Goal: Transaction & Acquisition: Purchase product/service

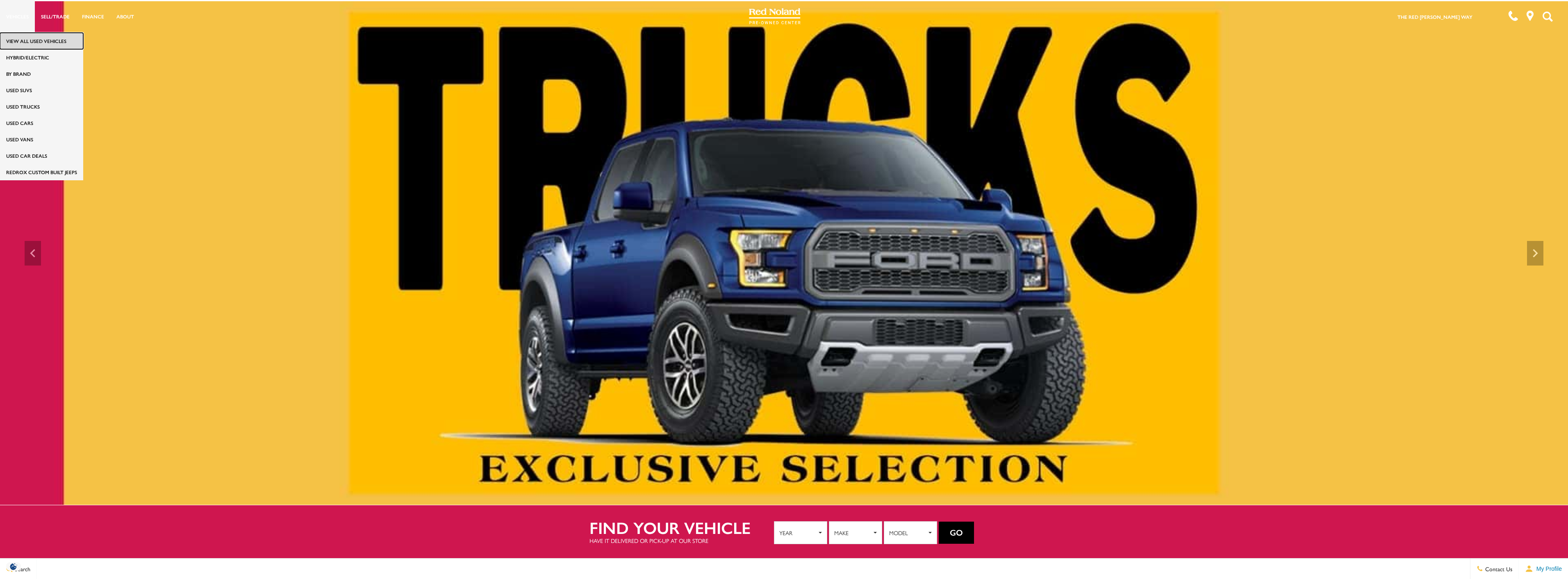
click at [26, 42] on link "View All Used Vehicles" at bounding box center [41, 41] width 83 height 17
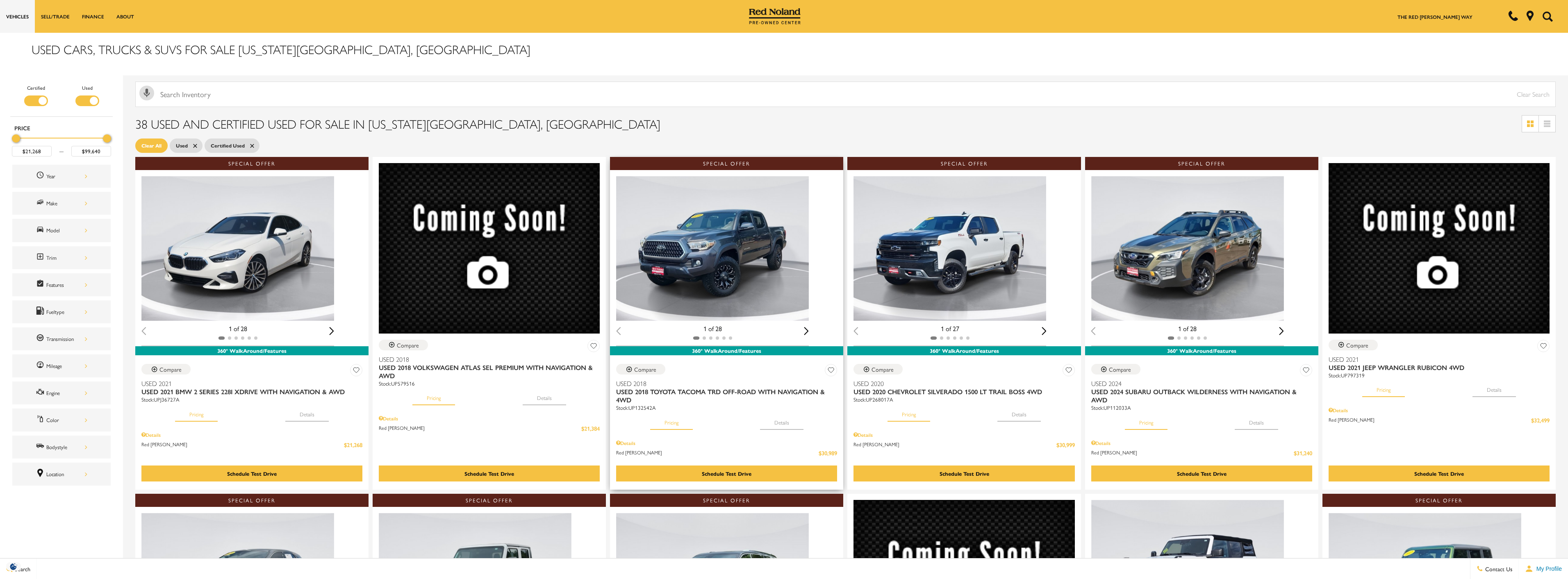
click at [785, 418] on button "Details" at bounding box center [781, 420] width 44 height 18
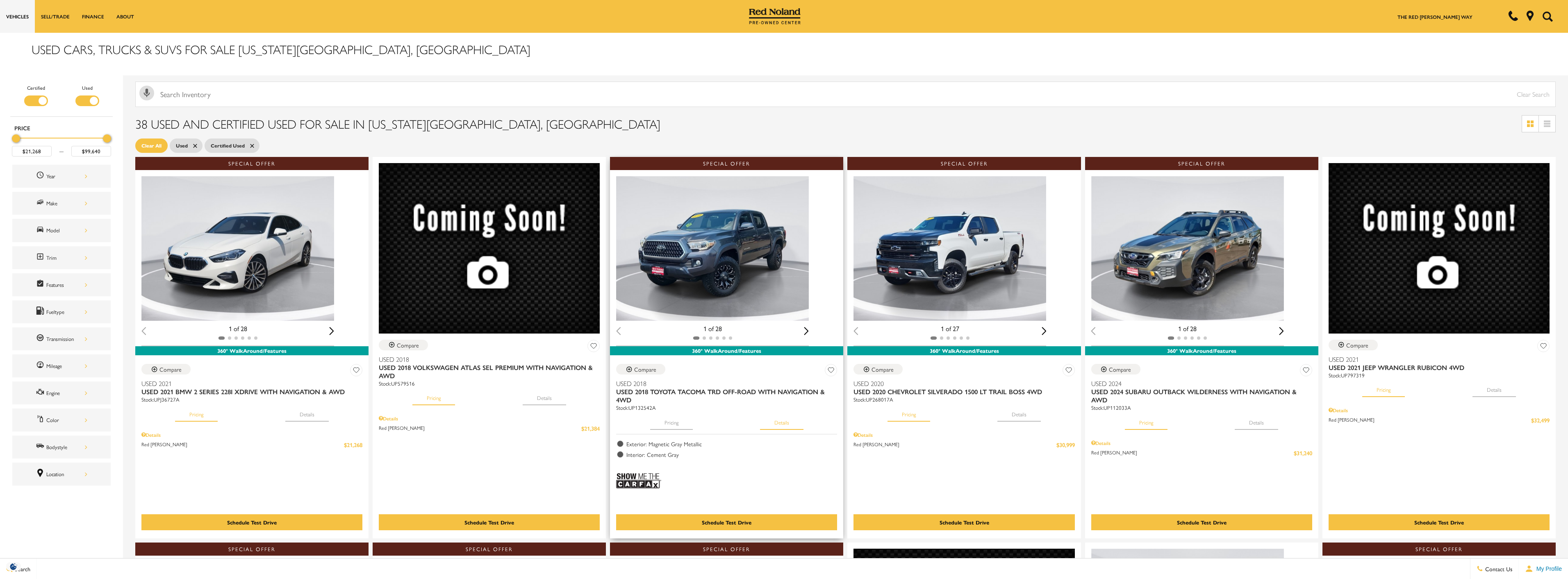
click at [781, 419] on button "Details" at bounding box center [781, 420] width 44 height 18
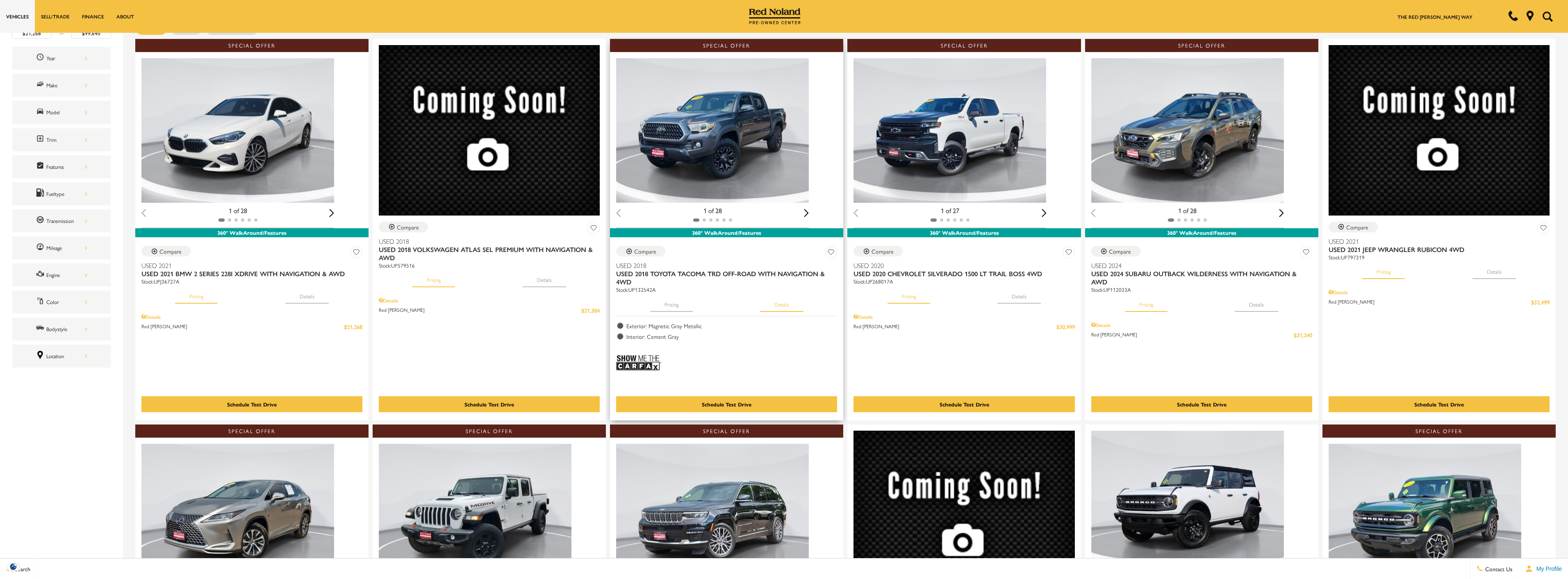
scroll to position [123, 0]
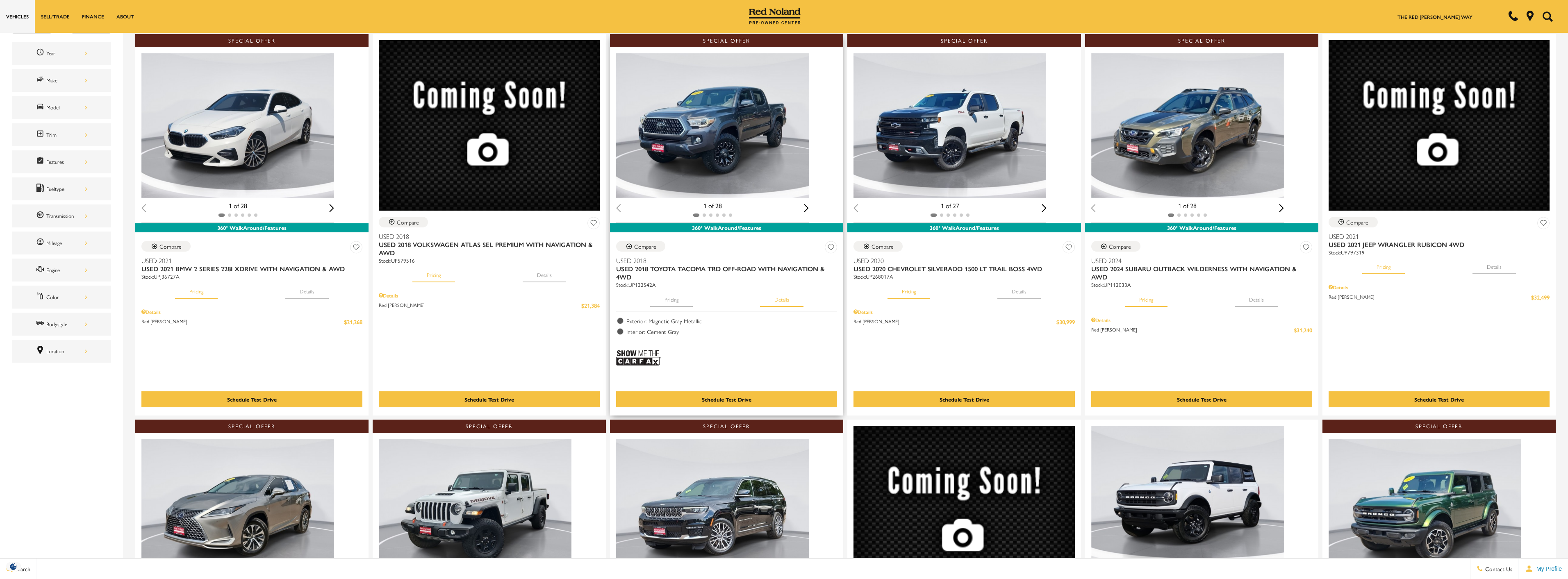
click at [784, 297] on button "Details" at bounding box center [781, 298] width 44 height 18
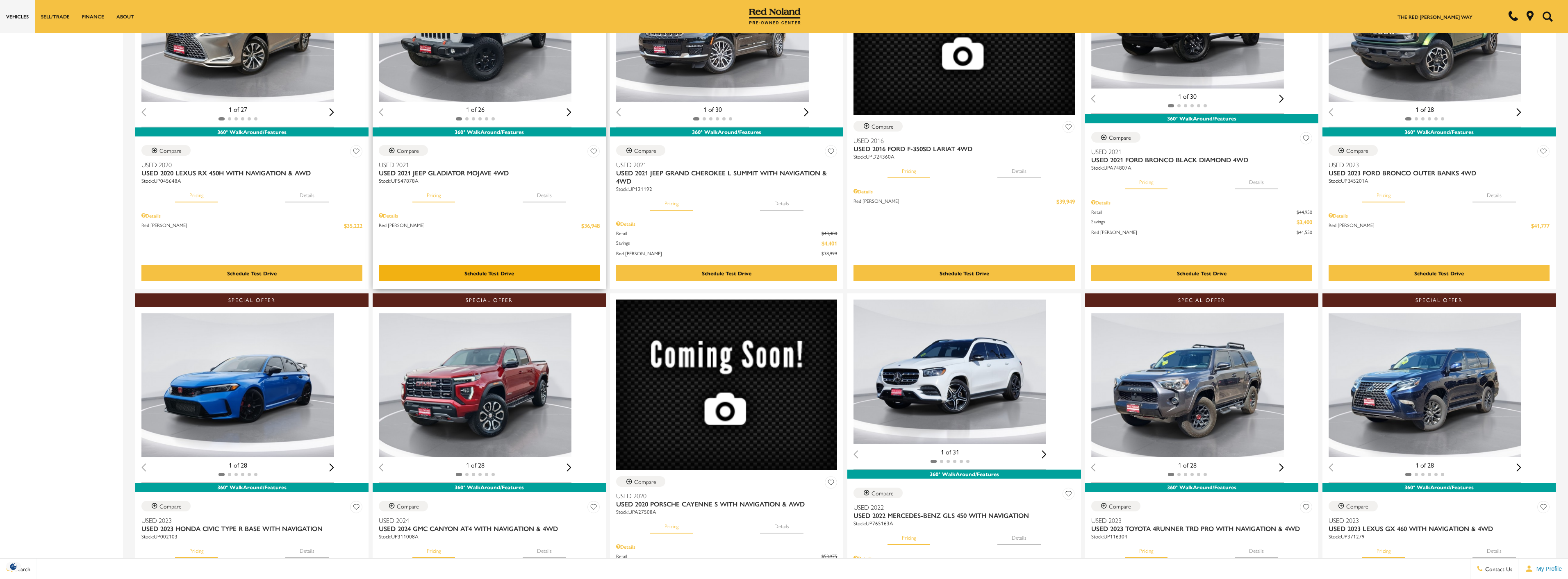
scroll to position [697, 0]
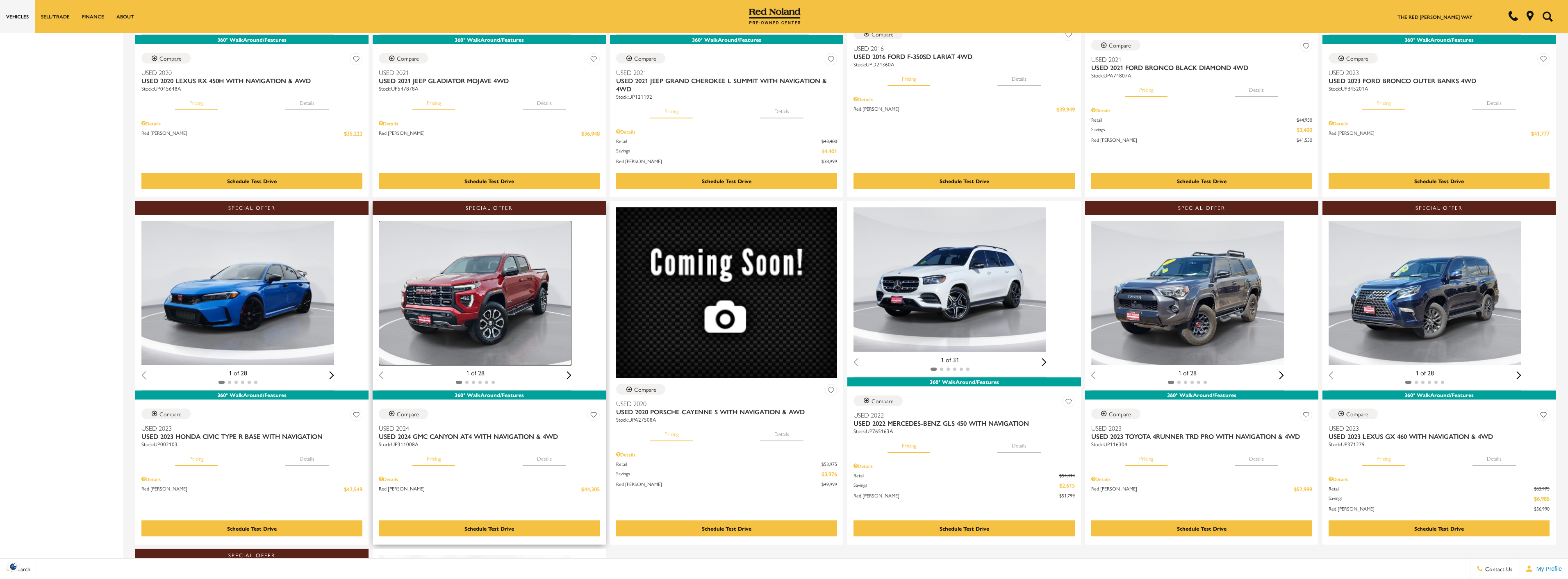
click at [489, 317] on img "1 / 2" at bounding box center [475, 293] width 192 height 145
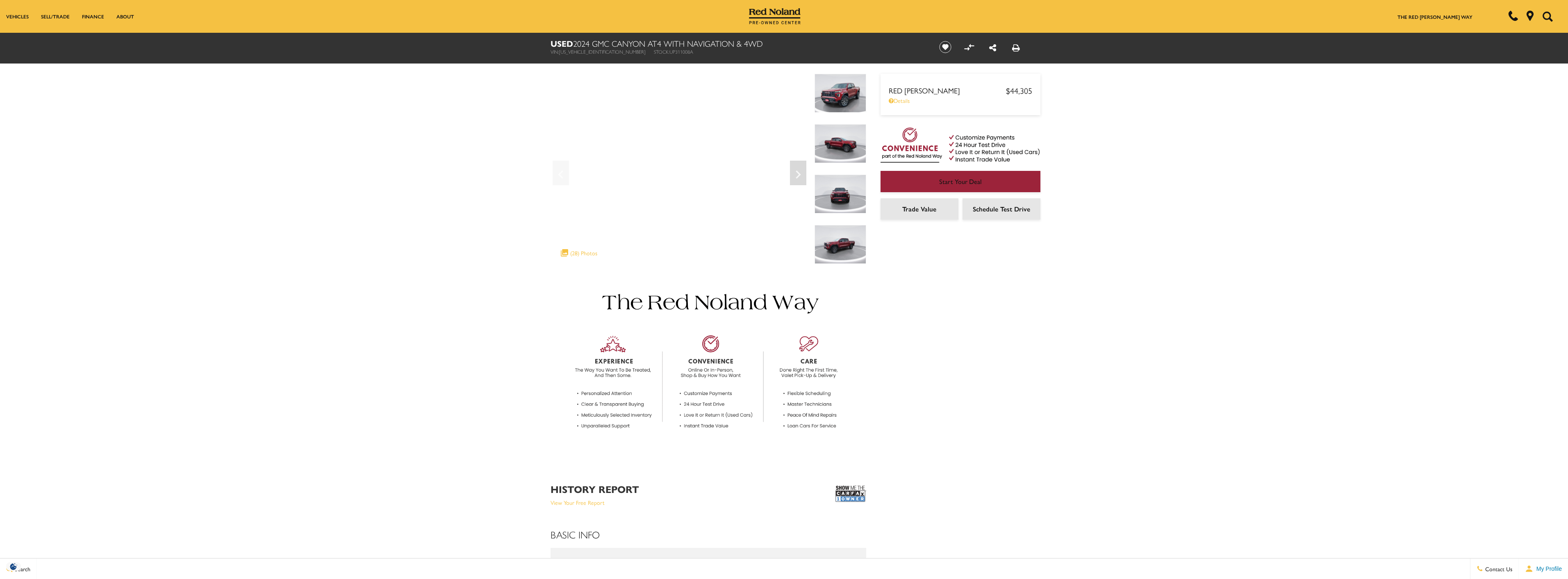
click at [842, 87] on img at bounding box center [840, 93] width 52 height 39
click at [830, 99] on img at bounding box center [840, 93] width 52 height 39
click at [799, 169] on icon "Next" at bounding box center [798, 174] width 17 height 20
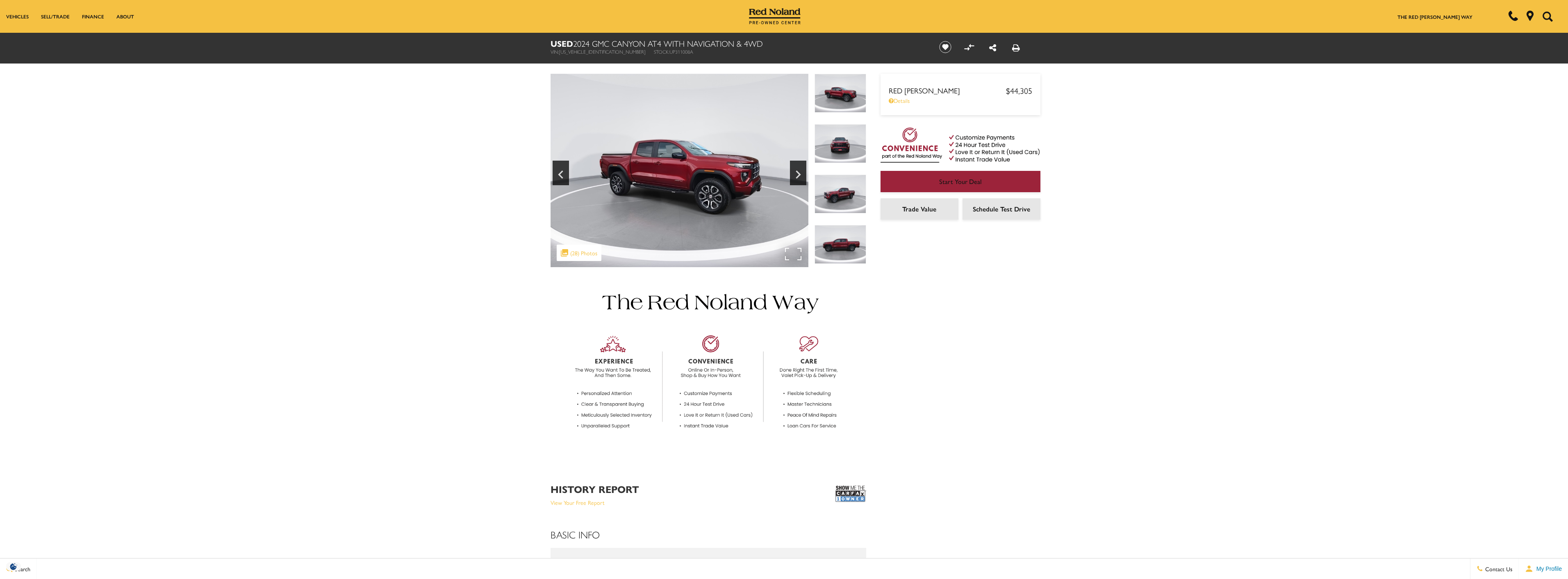
click at [788, 254] on img at bounding box center [679, 170] width 257 height 193
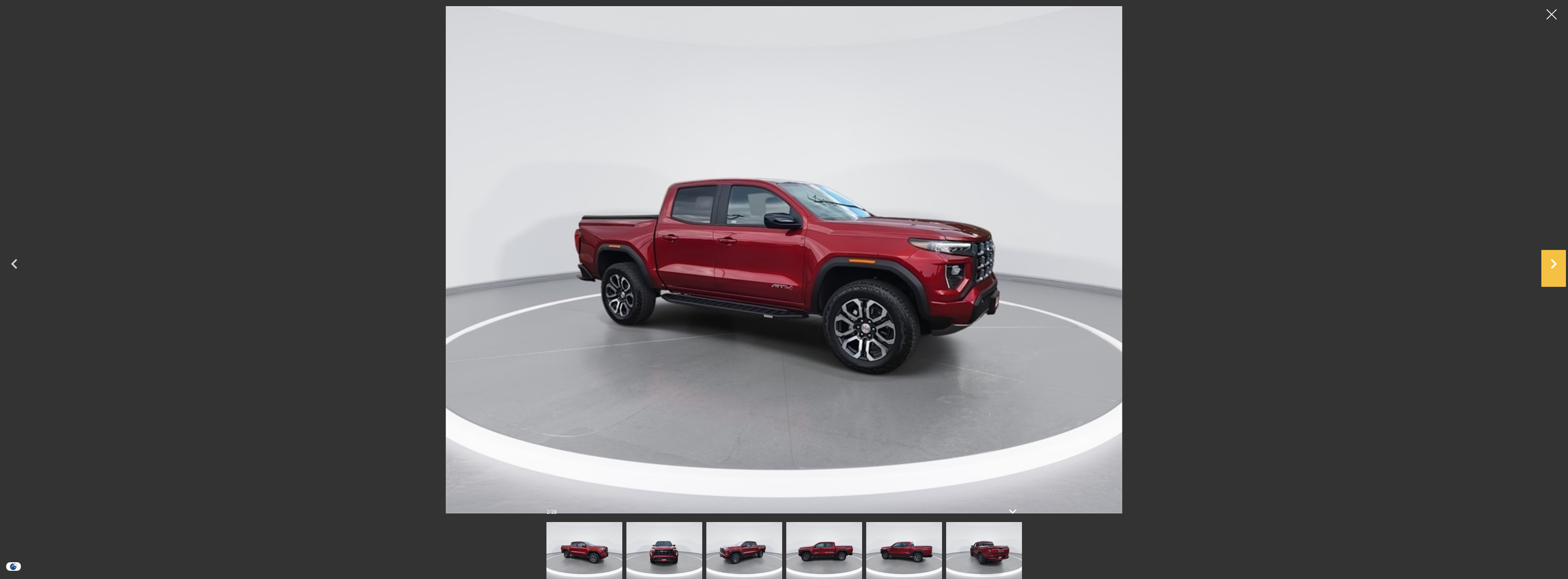
click at [1551, 258] on icon "Next" at bounding box center [1553, 264] width 25 height 20
click at [1542, 258] on icon "Next" at bounding box center [1553, 264] width 25 height 20
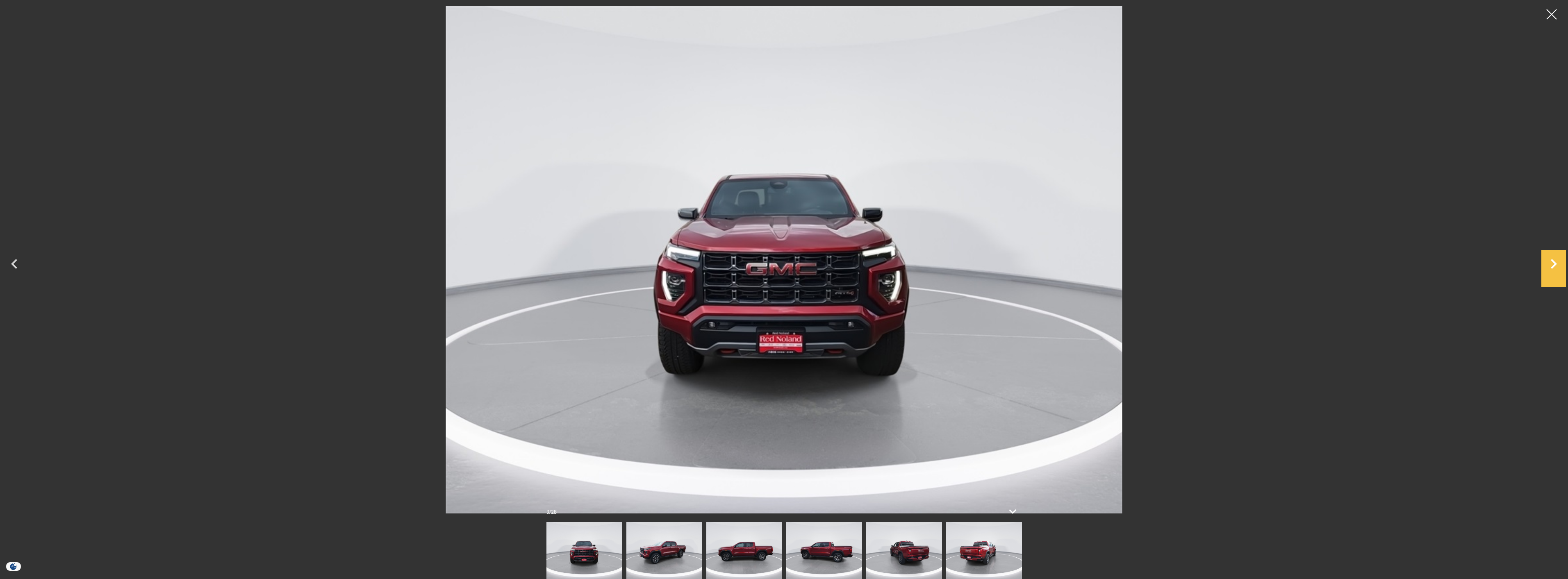
click at [1542, 258] on icon "Next" at bounding box center [1553, 264] width 25 height 20
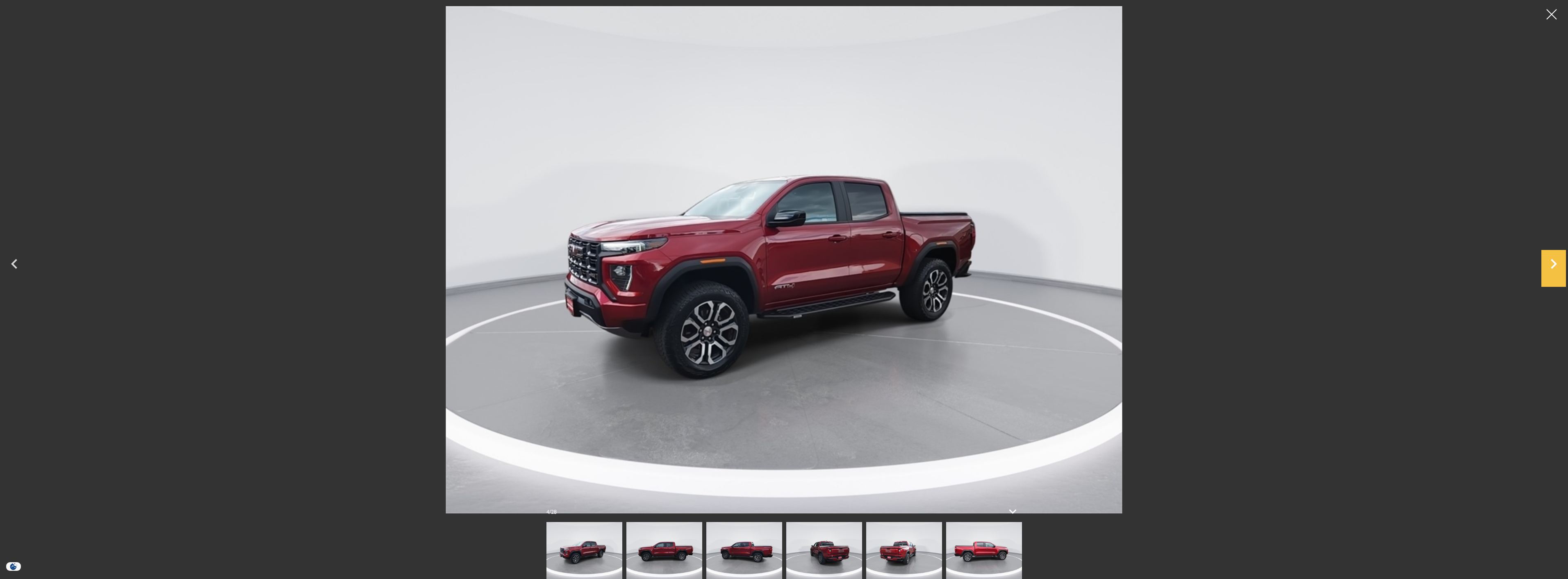
click at [1542, 258] on icon "Next" at bounding box center [1553, 264] width 25 height 20
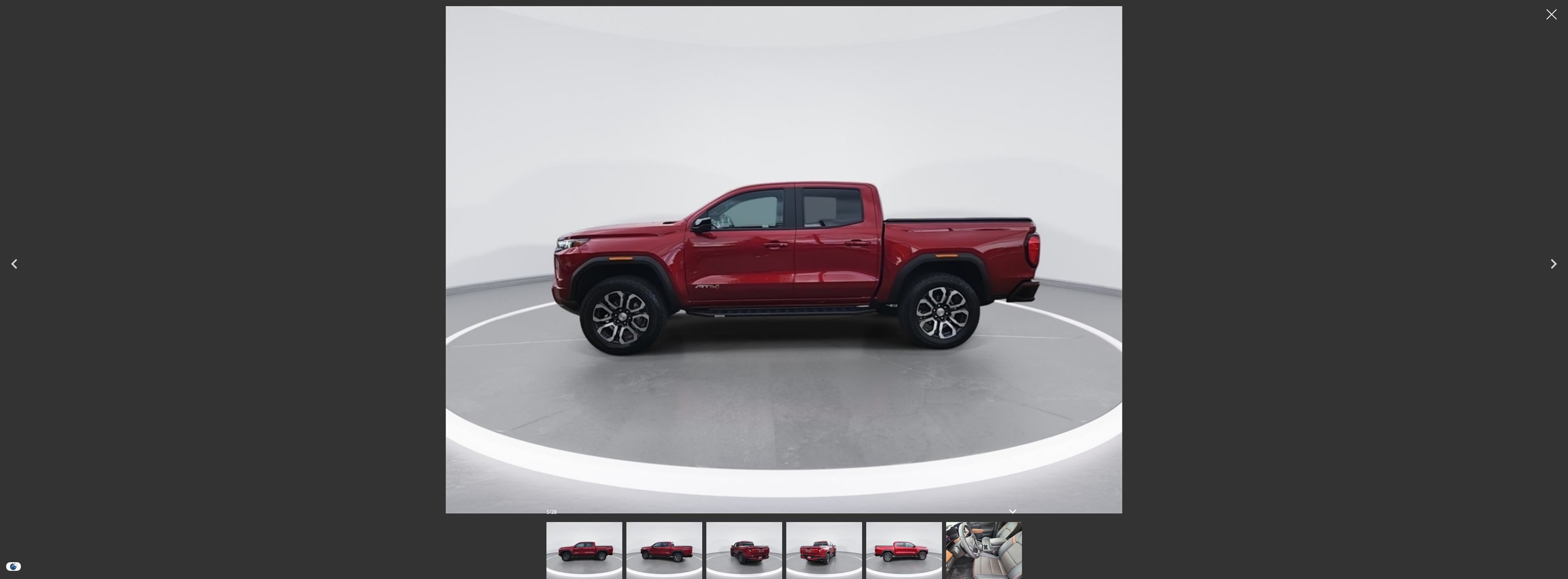
click at [992, 554] on img at bounding box center [983, 550] width 75 height 57
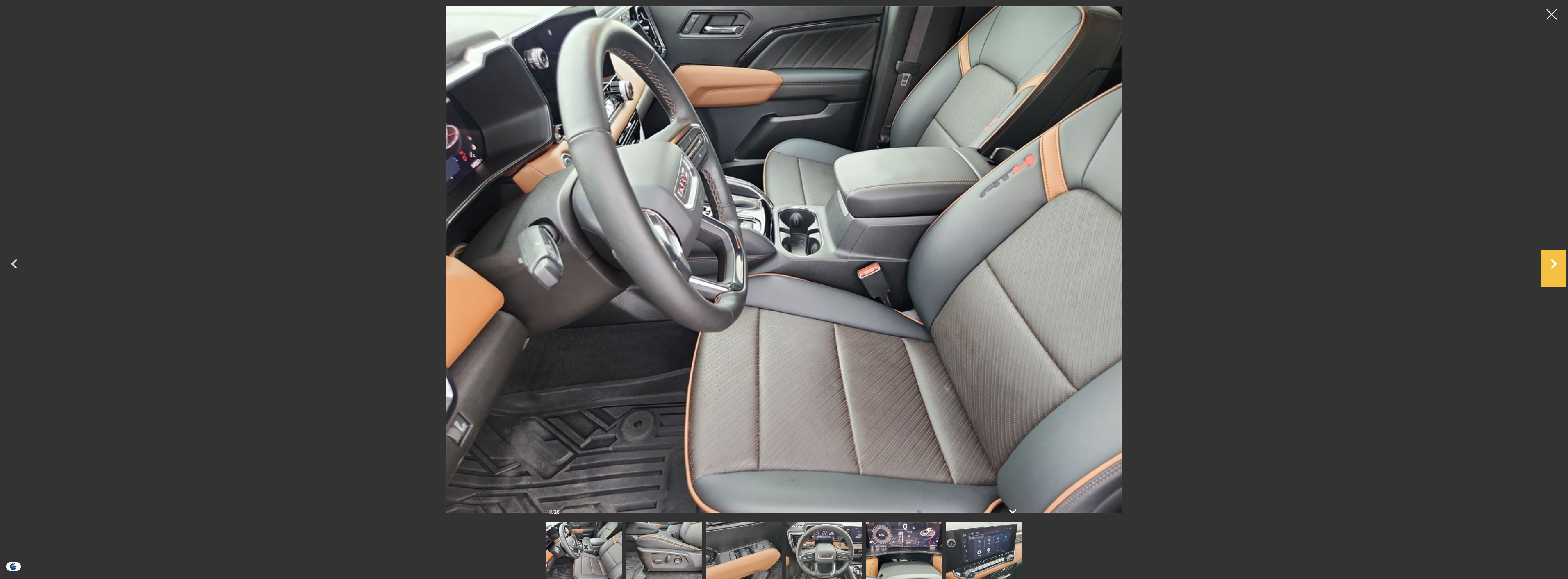
click at [1553, 259] on icon "Next" at bounding box center [1553, 264] width 25 height 20
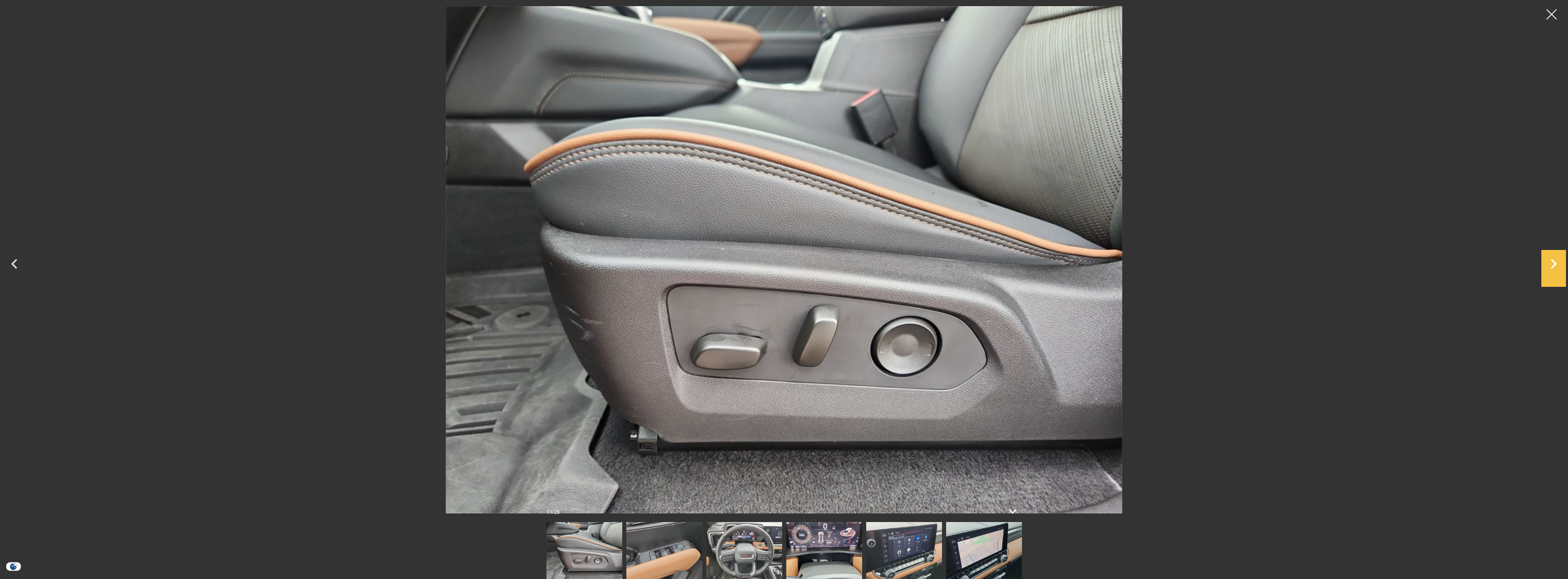
click at [1553, 259] on icon "Next" at bounding box center [1553, 264] width 25 height 20
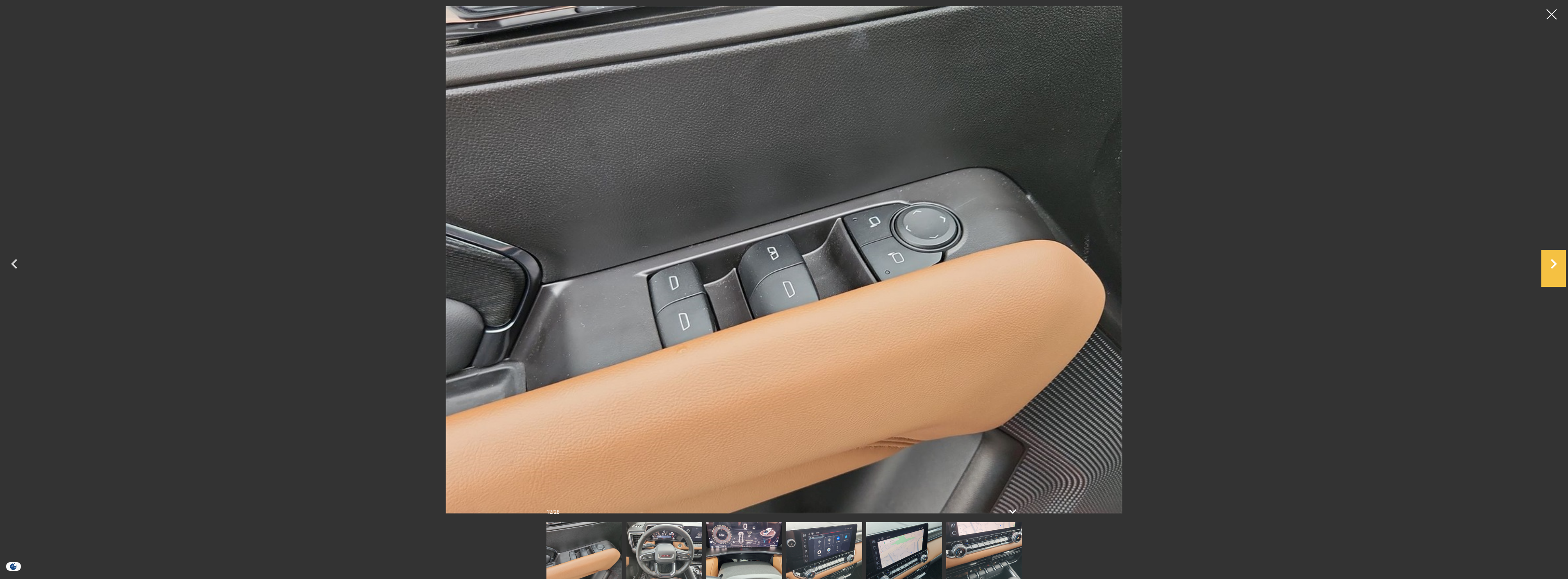
click at [1541, 264] on icon "Next" at bounding box center [1553, 264] width 25 height 20
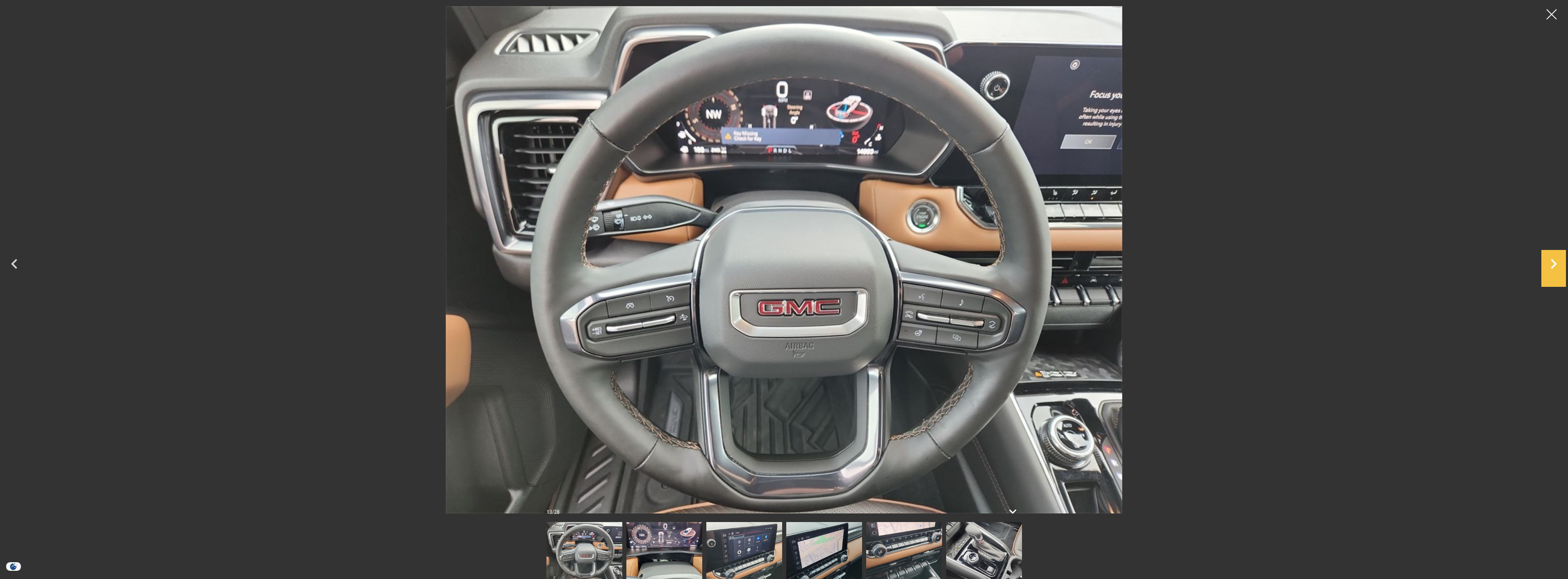
click at [1541, 264] on icon "Next" at bounding box center [1553, 264] width 25 height 20
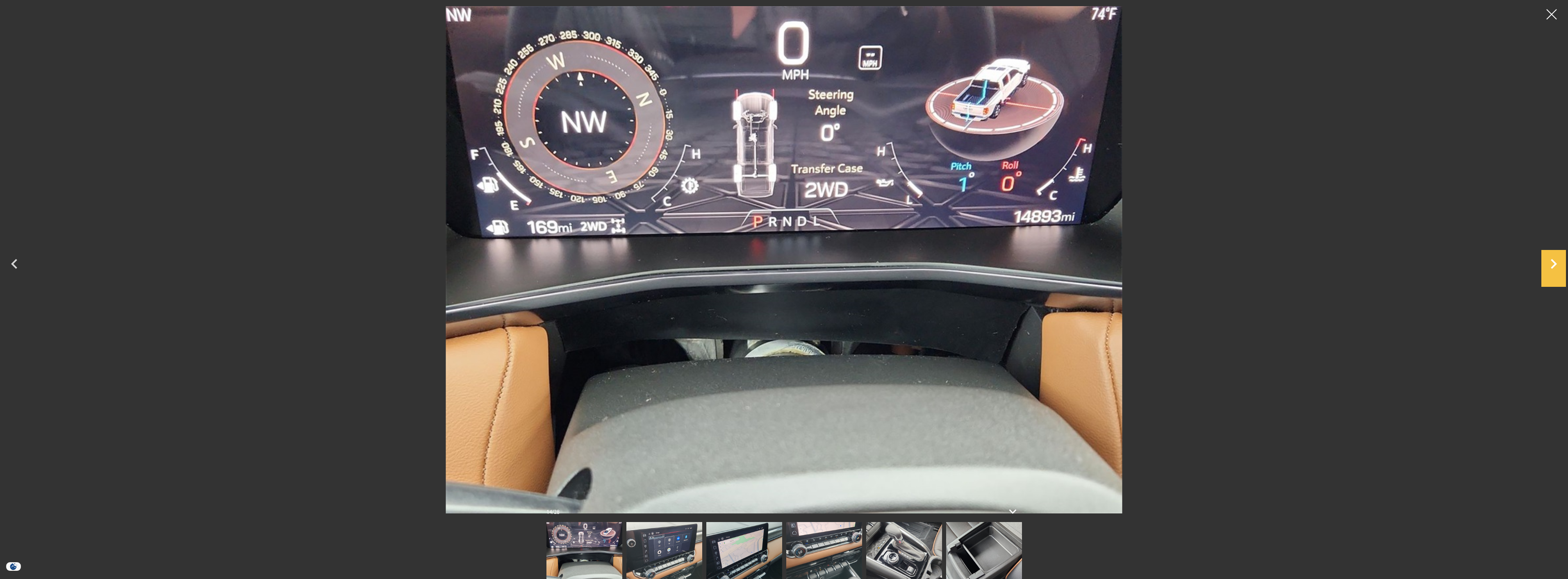
click at [1541, 264] on icon "Next" at bounding box center [1553, 264] width 25 height 20
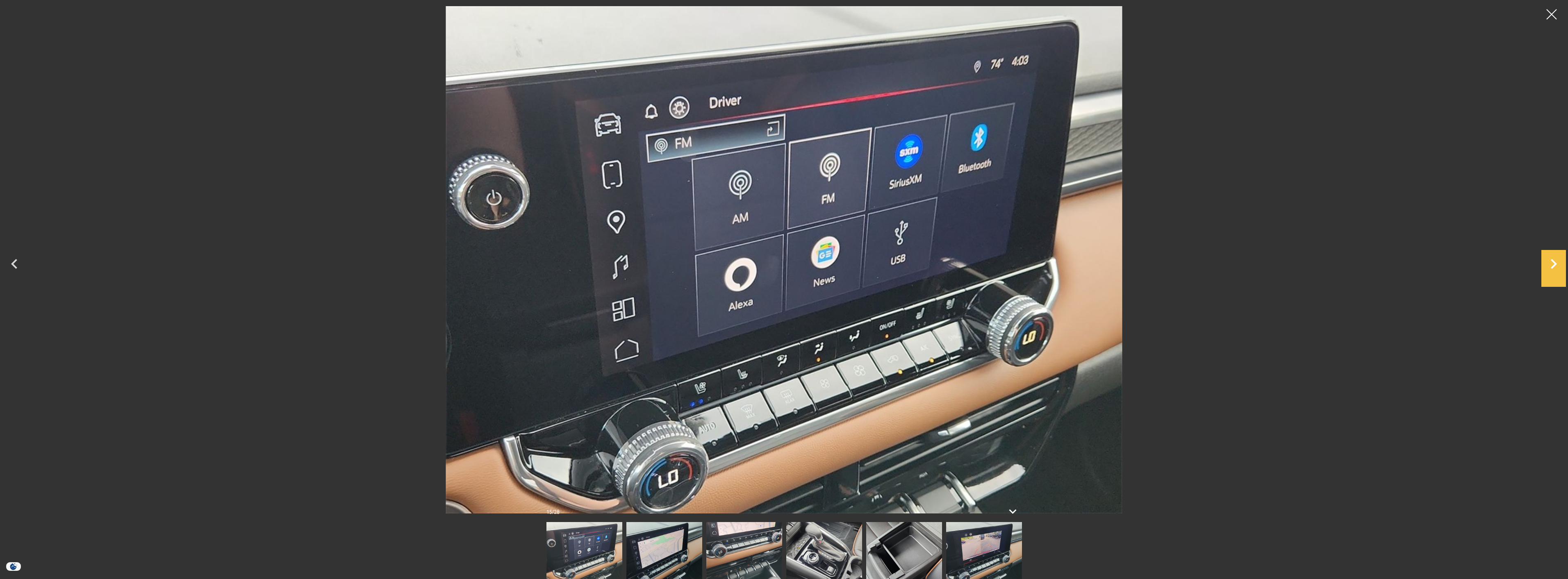
click at [1541, 264] on icon "Next" at bounding box center [1553, 264] width 25 height 20
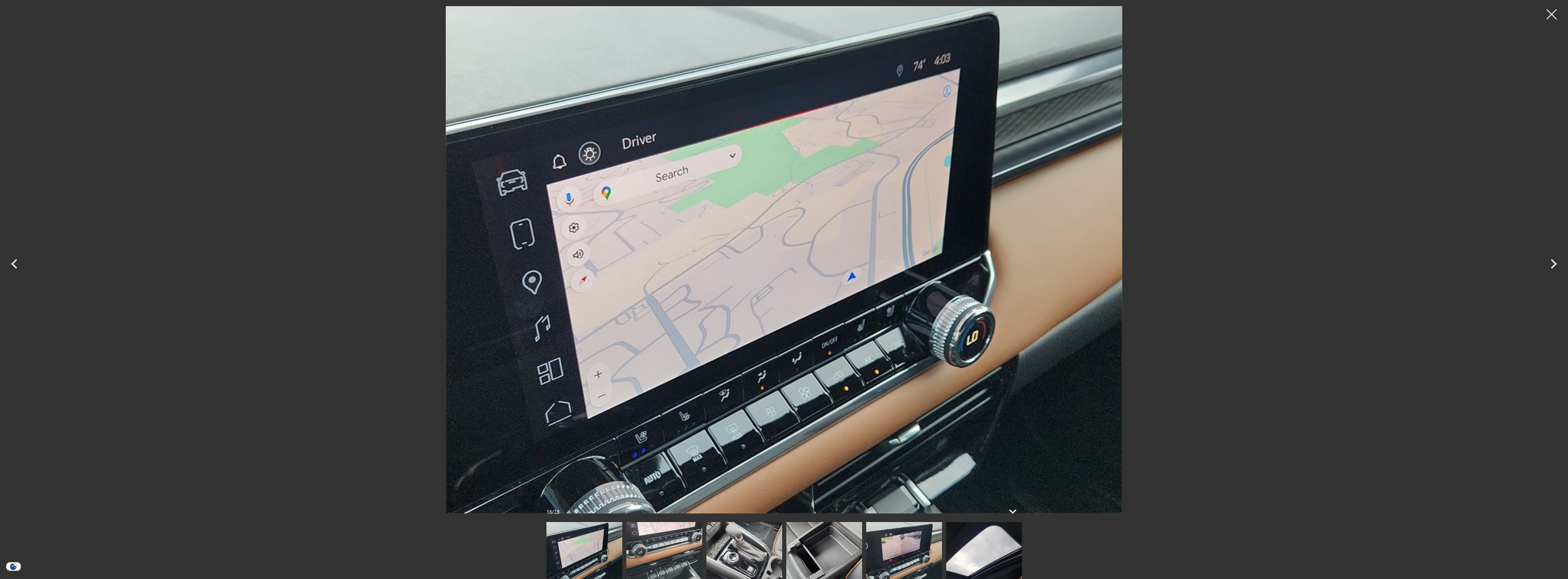
click at [1541, 264] on div at bounding box center [784, 260] width 1568 height 508
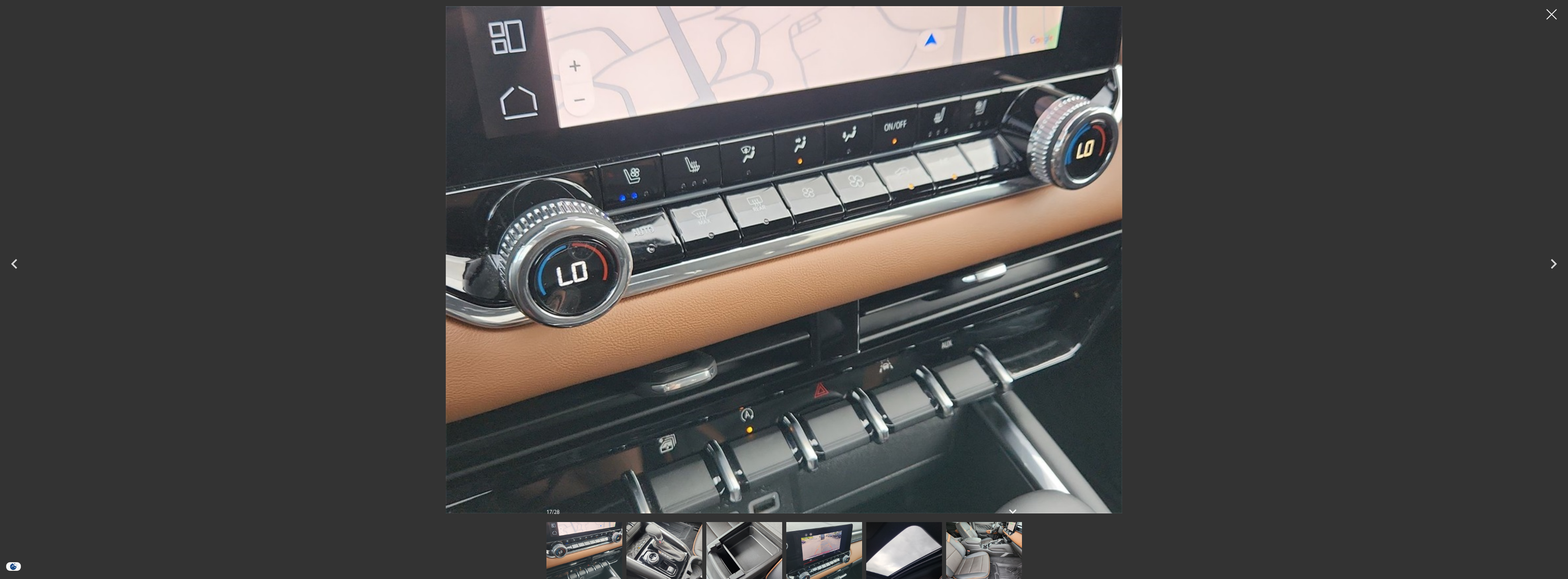
click at [1553, 264] on icon "Next" at bounding box center [1553, 264] width 25 height 20
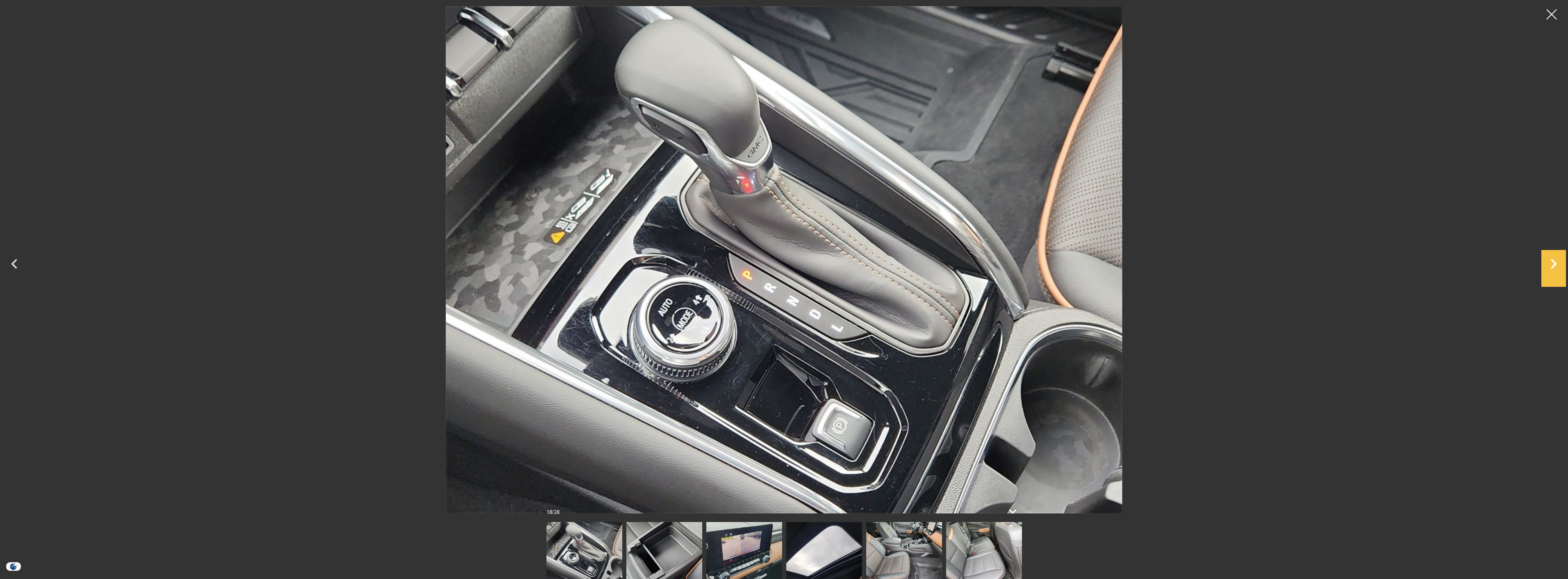
click at [1554, 264] on icon "Next" at bounding box center [1553, 264] width 25 height 20
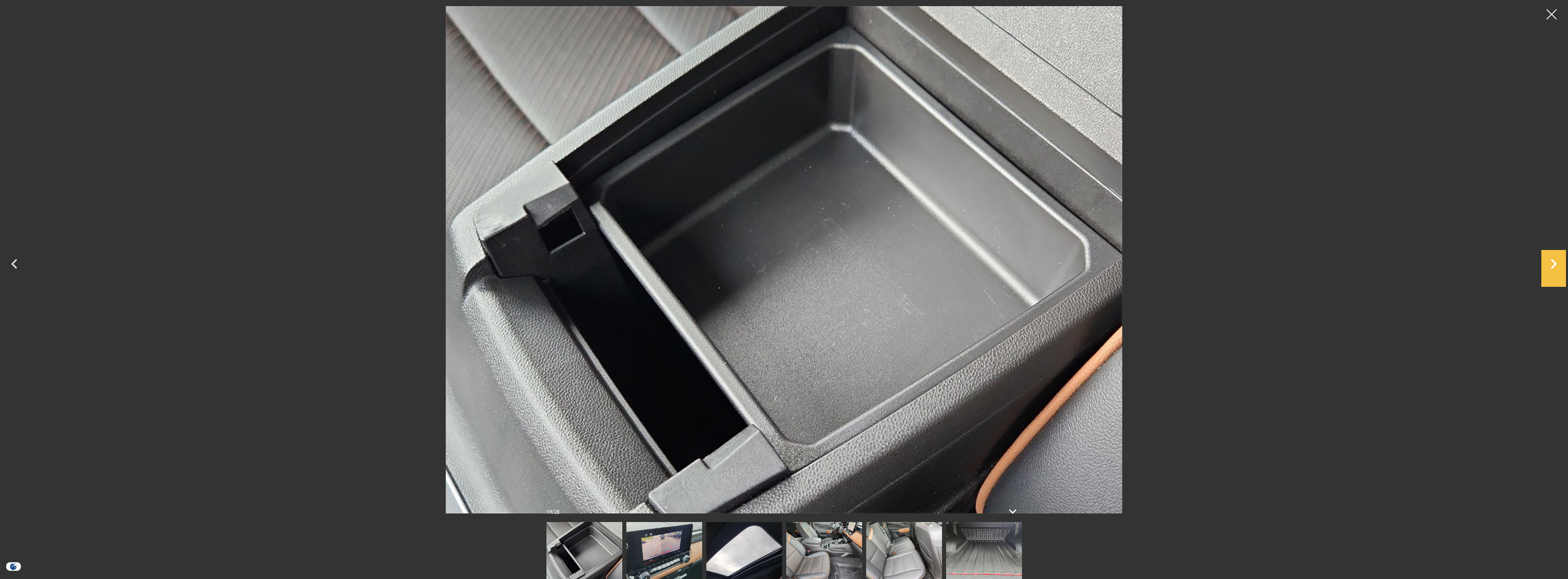
click at [1554, 264] on icon "Next" at bounding box center [1553, 264] width 25 height 20
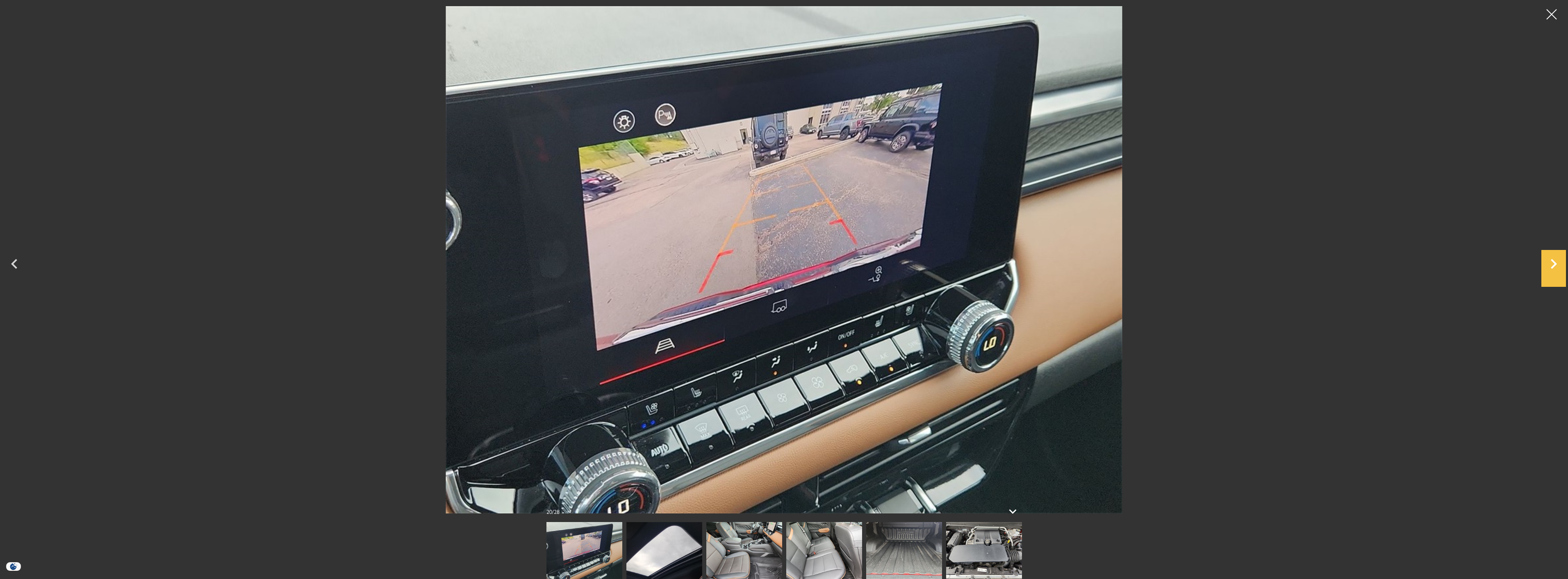
click at [1554, 264] on icon "Next" at bounding box center [1553, 264] width 25 height 20
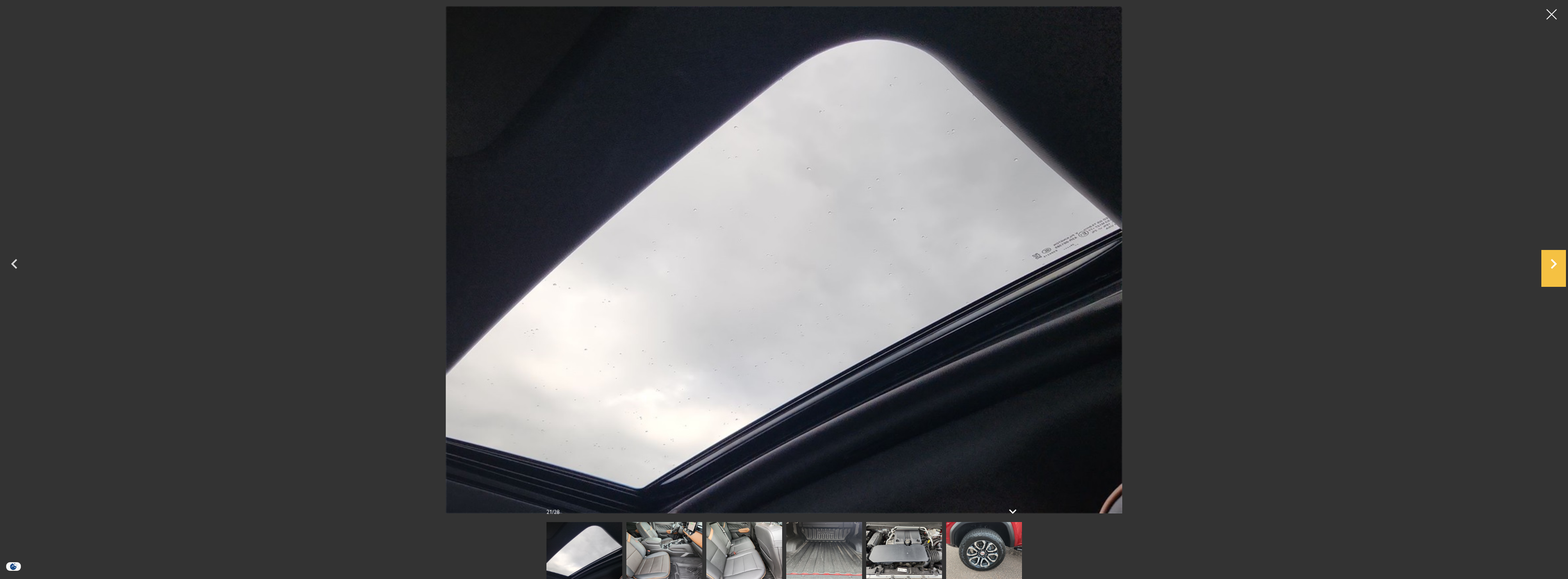
click at [1554, 264] on icon "Next" at bounding box center [1553, 264] width 25 height 20
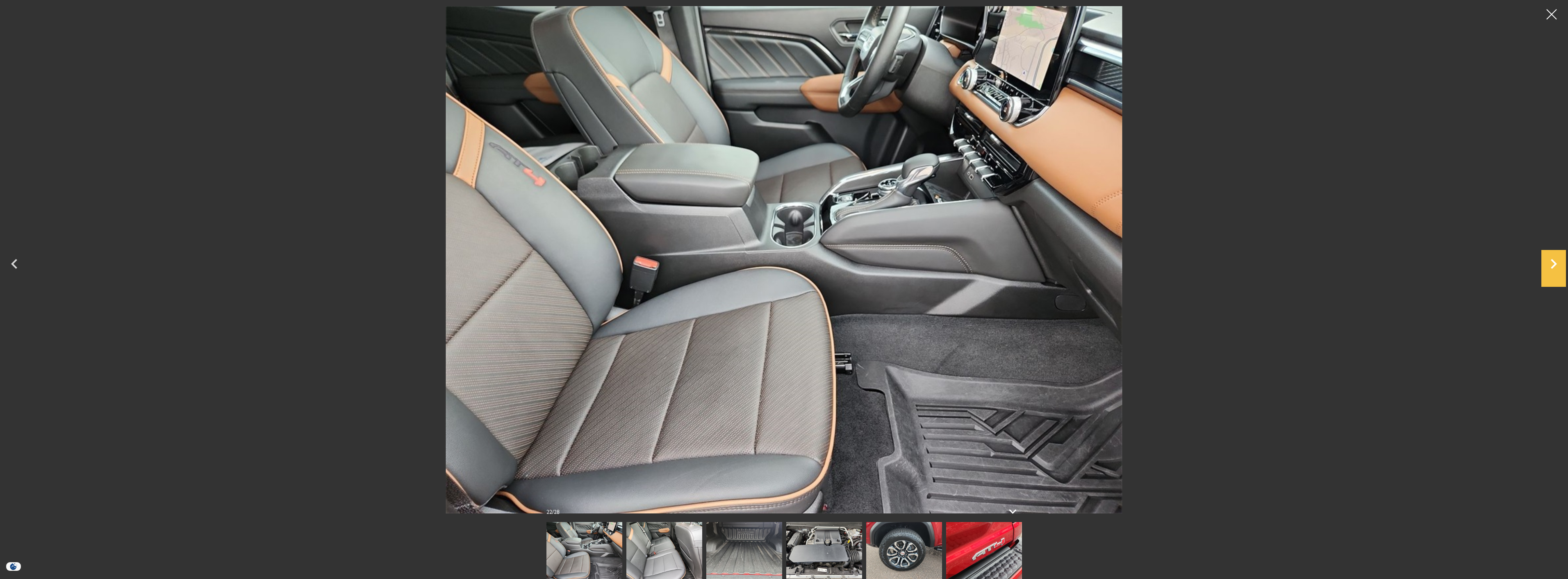
click at [1554, 264] on icon "Next" at bounding box center [1553, 264] width 25 height 20
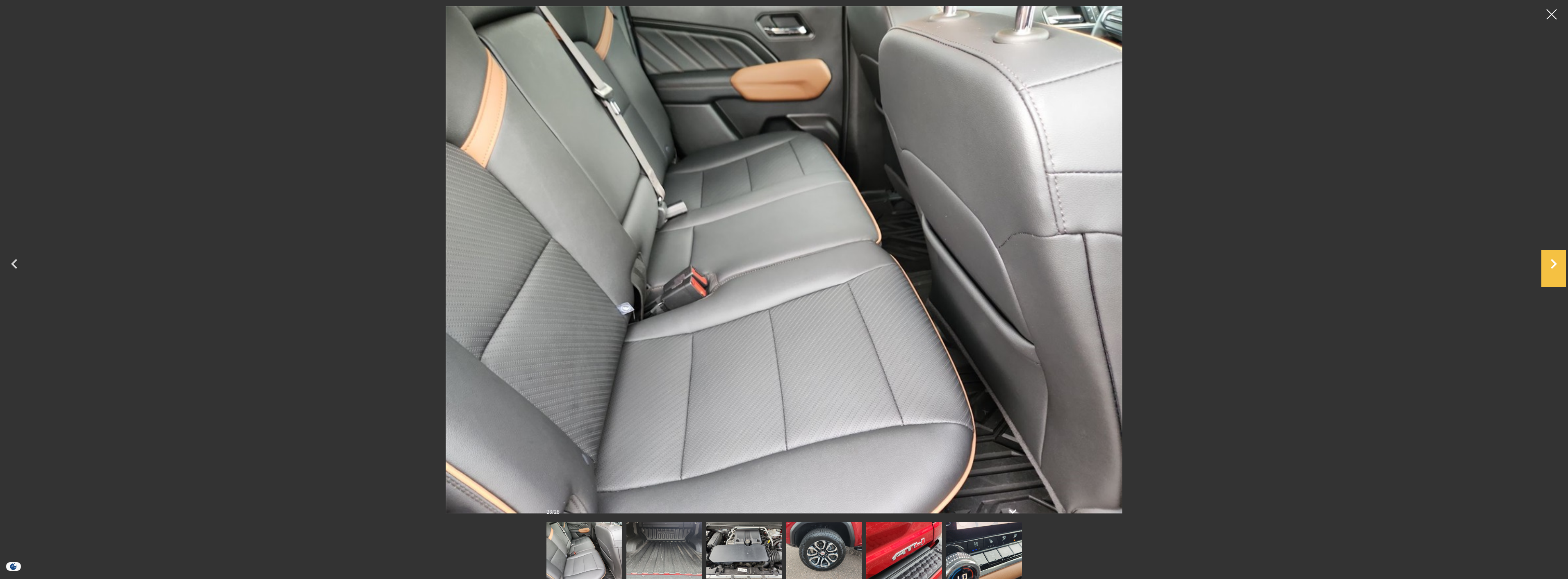
click at [1554, 264] on icon "Next" at bounding box center [1553, 264] width 25 height 20
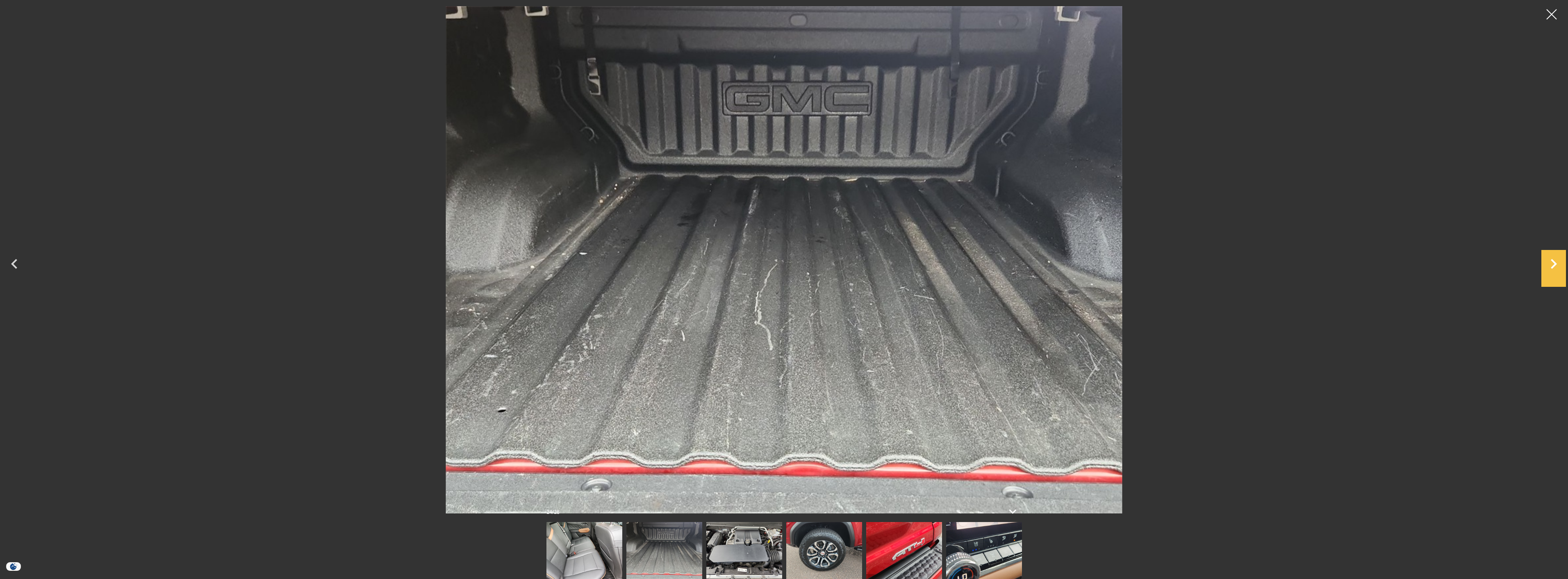
click at [1554, 264] on icon "Next" at bounding box center [1553, 264] width 25 height 20
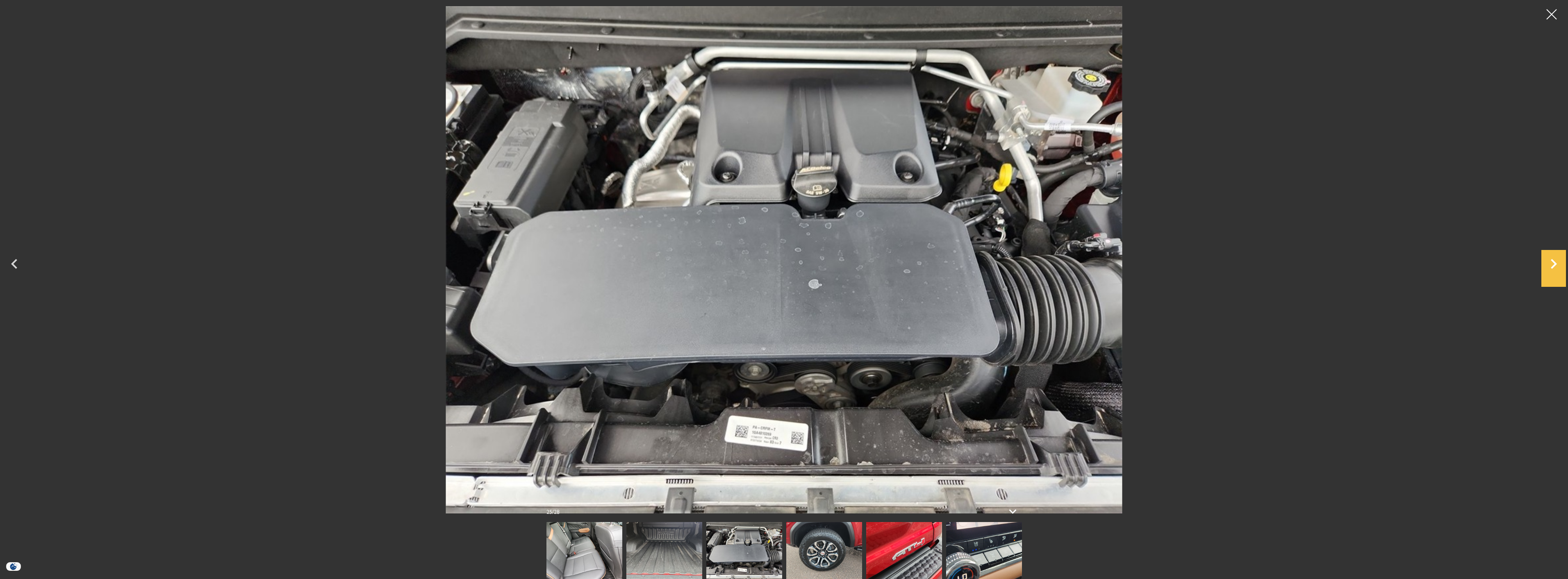
click at [1554, 264] on icon "Next" at bounding box center [1553, 264] width 25 height 20
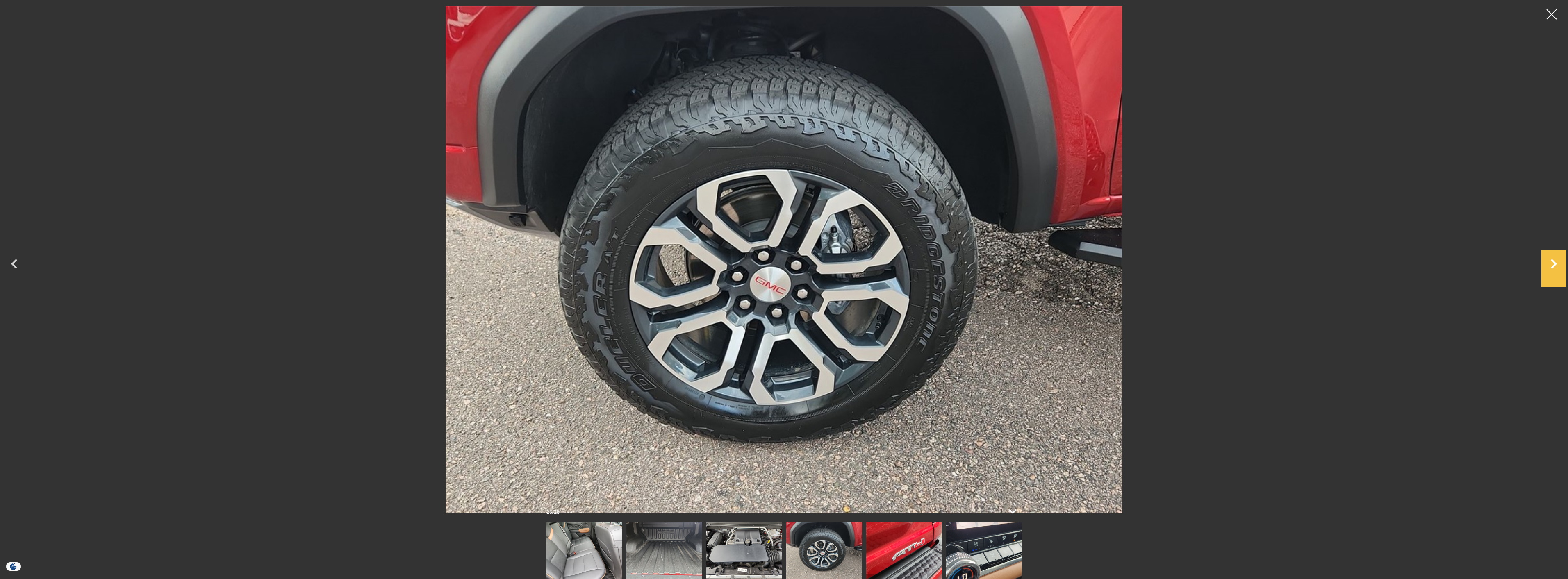
click at [1554, 264] on icon "Next" at bounding box center [1553, 264] width 25 height 20
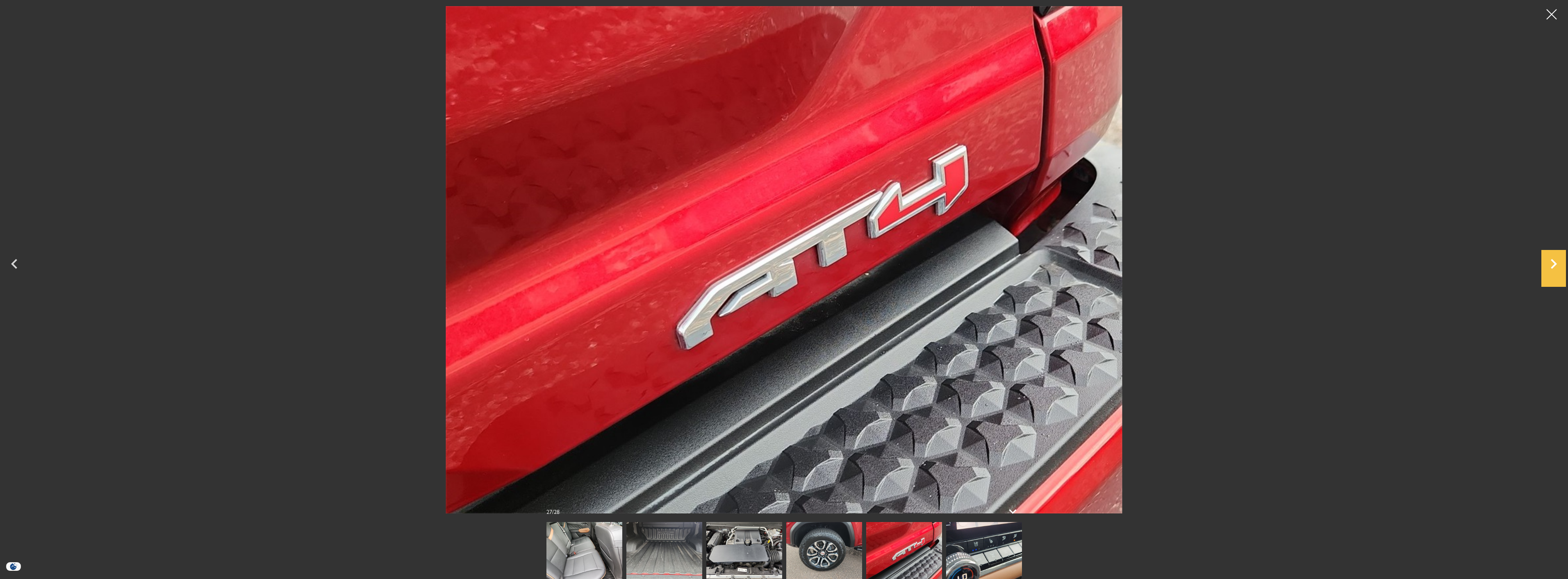
click at [1554, 264] on icon "Next" at bounding box center [1553, 264] width 25 height 20
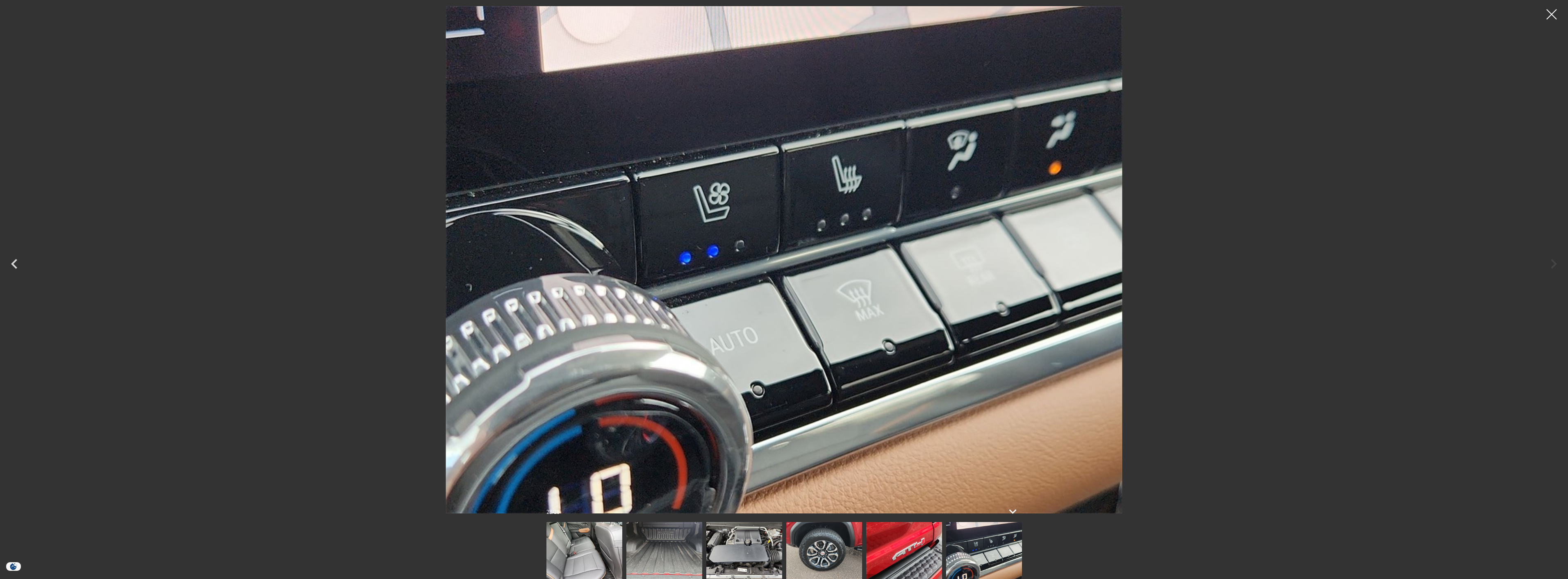
click at [1553, 264] on div at bounding box center [784, 260] width 1568 height 508
click at [1558, 14] on div at bounding box center [1551, 14] width 21 height 21
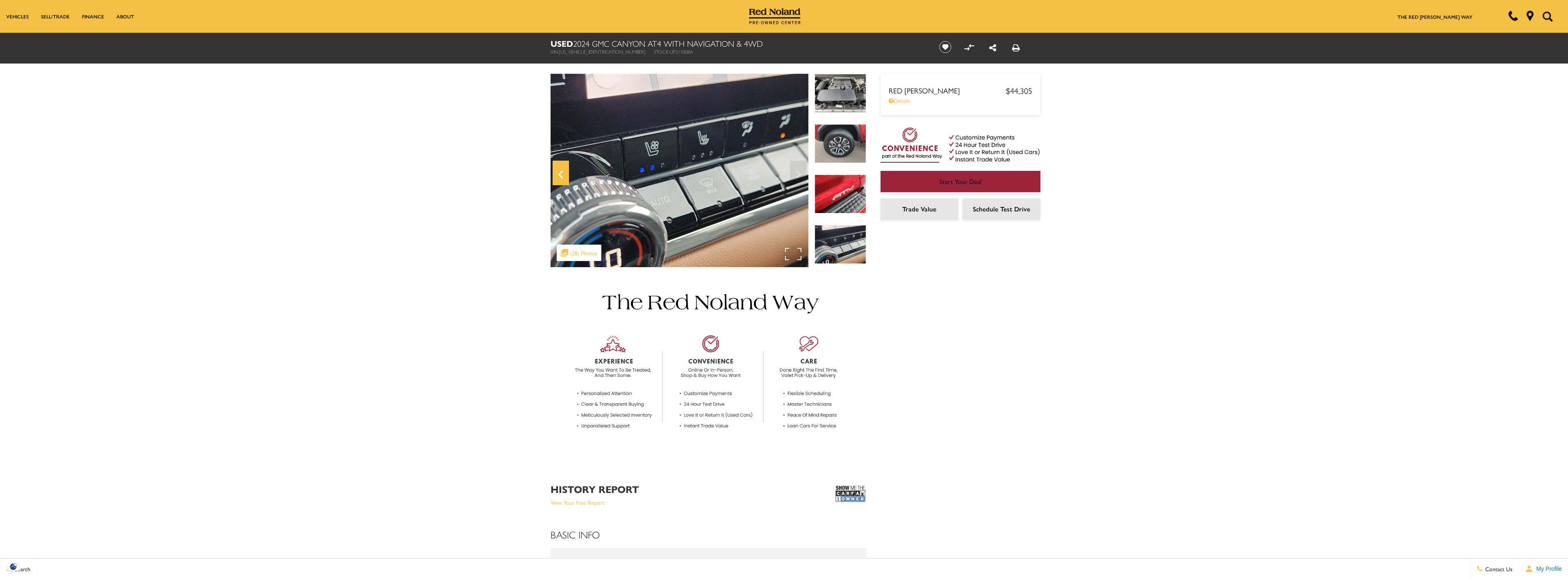
click at [560, 176] on icon "Previous" at bounding box center [560, 175] width 5 height 8
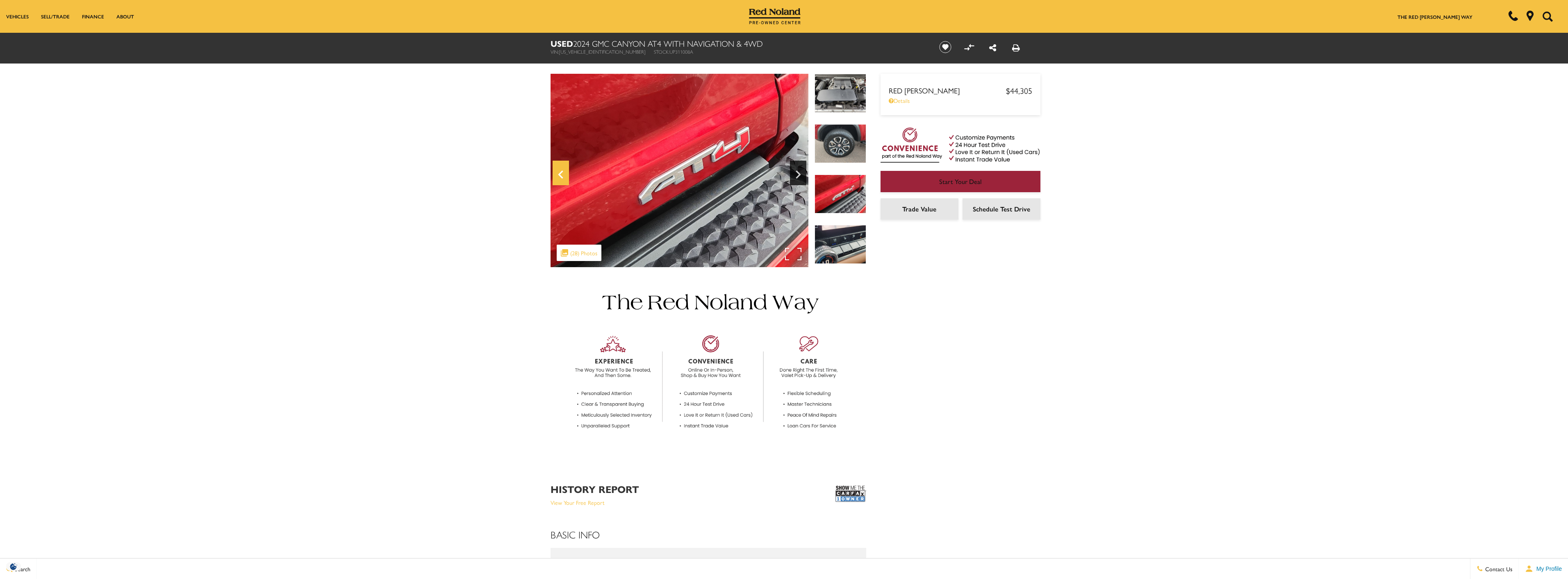
click at [560, 176] on icon "Previous" at bounding box center [560, 175] width 5 height 8
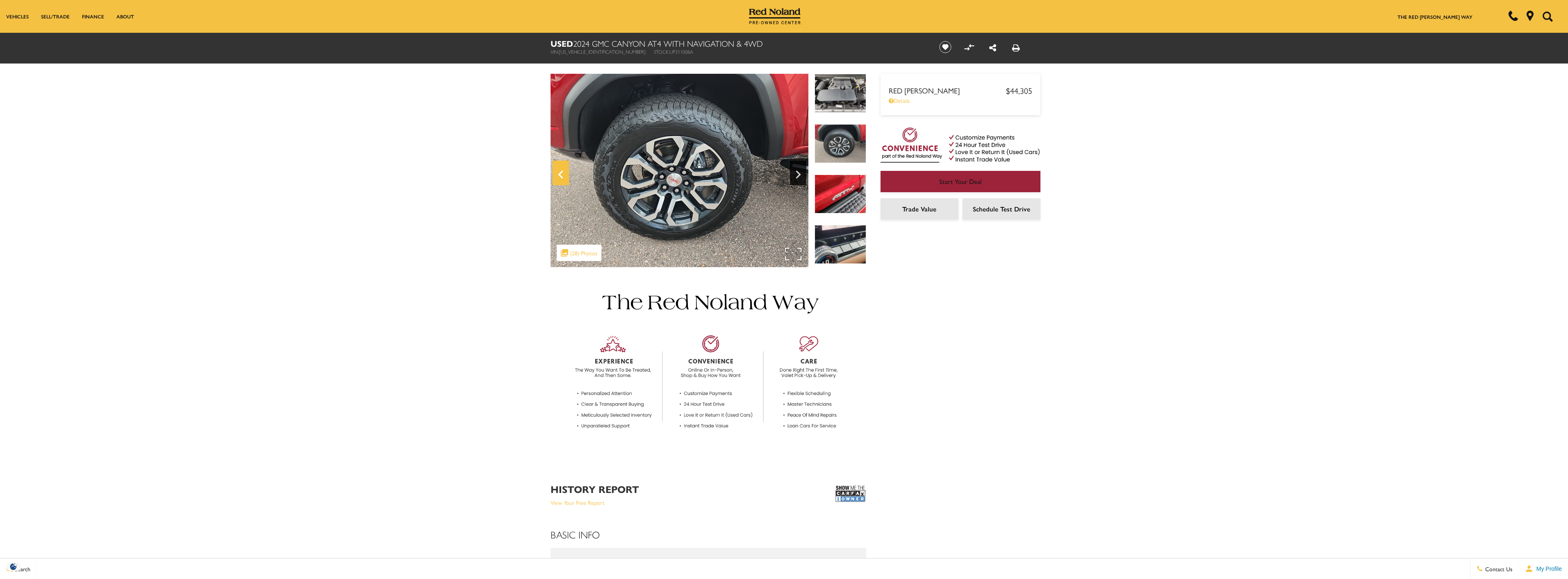
click at [560, 176] on icon "Previous" at bounding box center [560, 175] width 5 height 8
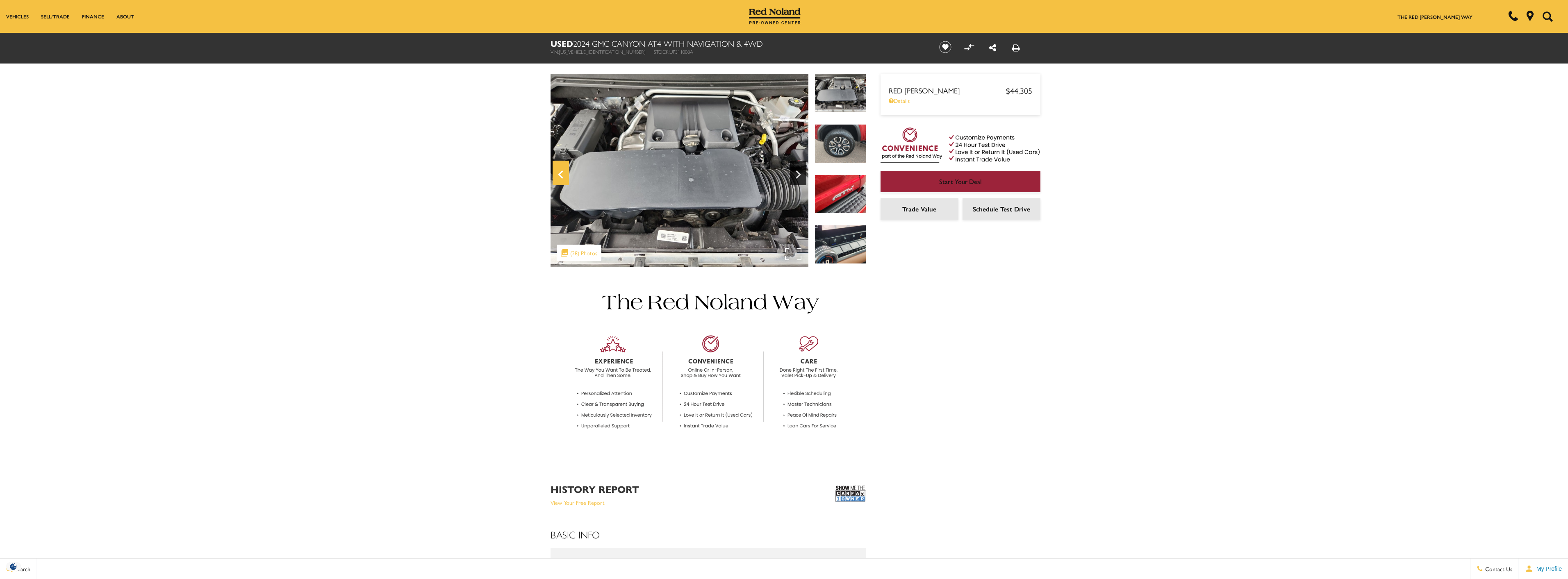
click at [560, 176] on icon "Previous" at bounding box center [560, 175] width 5 height 8
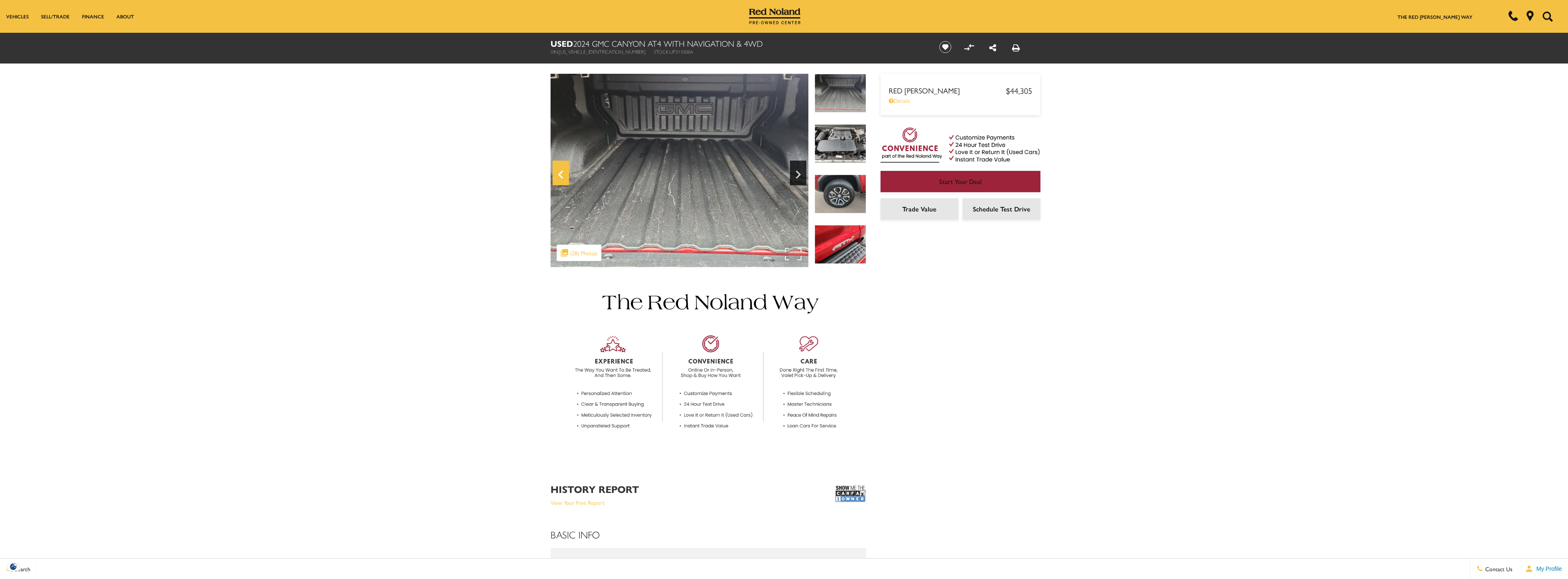
click at [560, 176] on icon "Previous" at bounding box center [560, 175] width 5 height 8
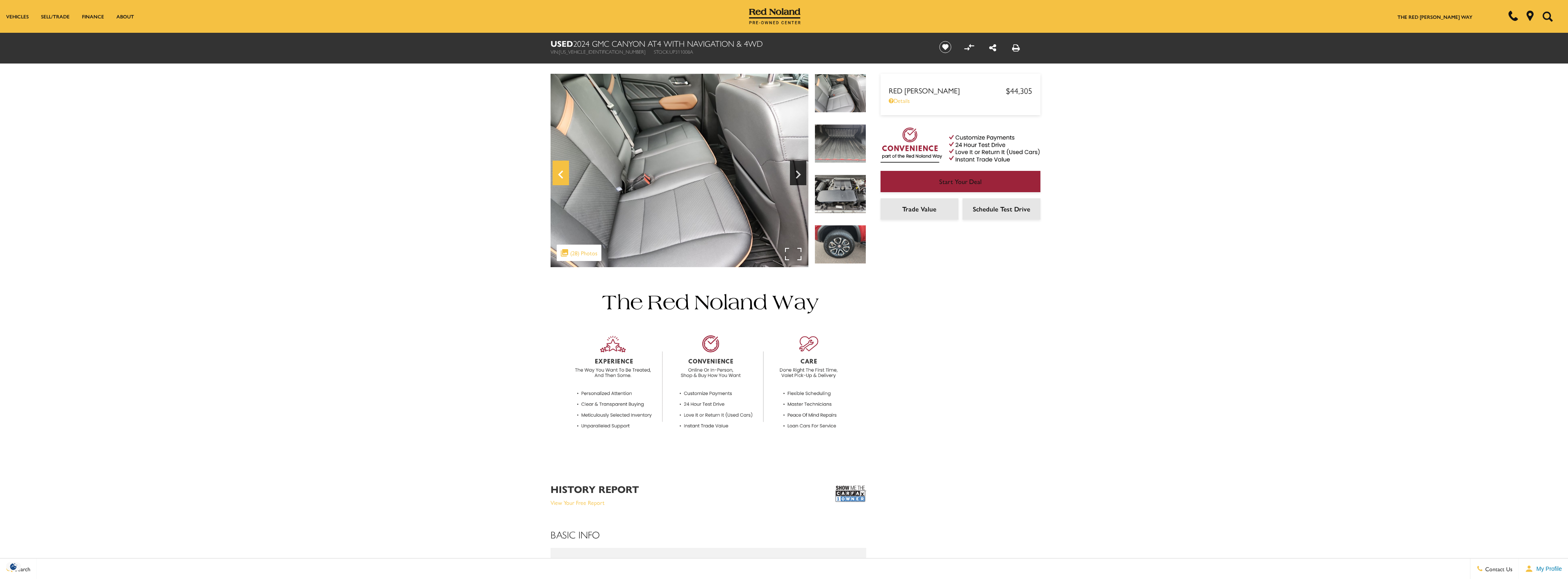
click at [560, 176] on icon "Previous" at bounding box center [560, 175] width 5 height 8
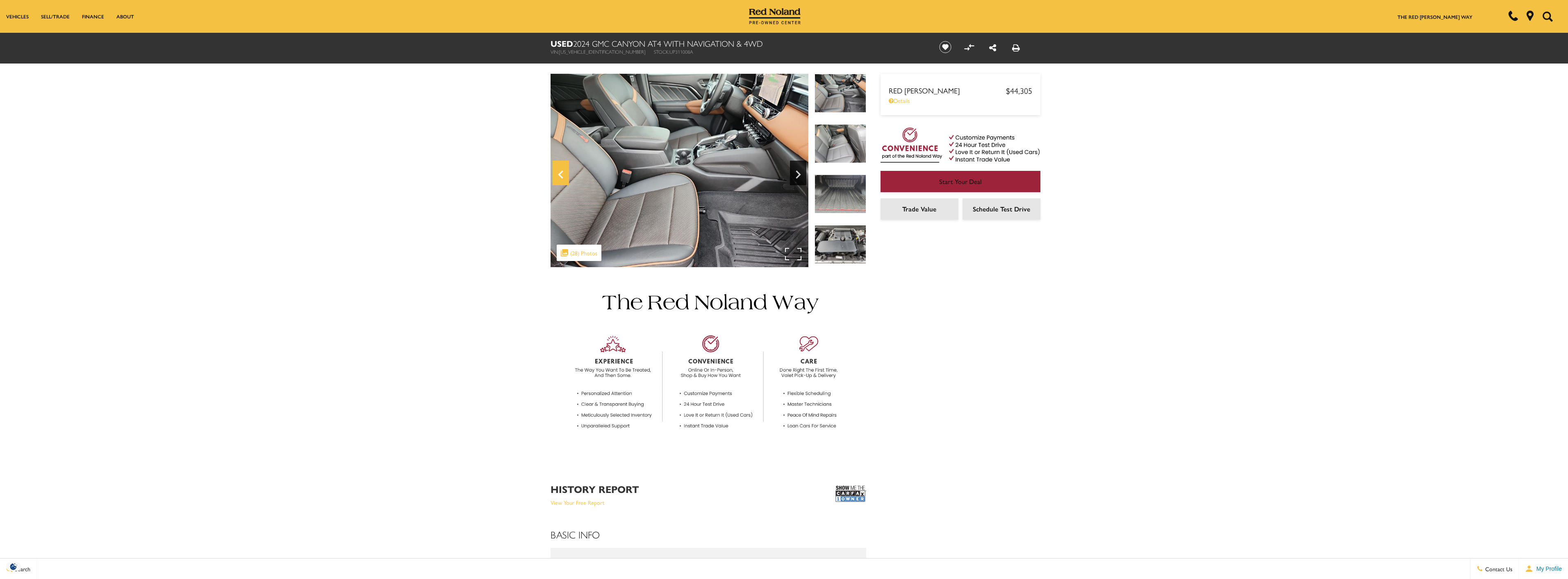
click at [560, 176] on icon "Previous" at bounding box center [560, 175] width 5 height 8
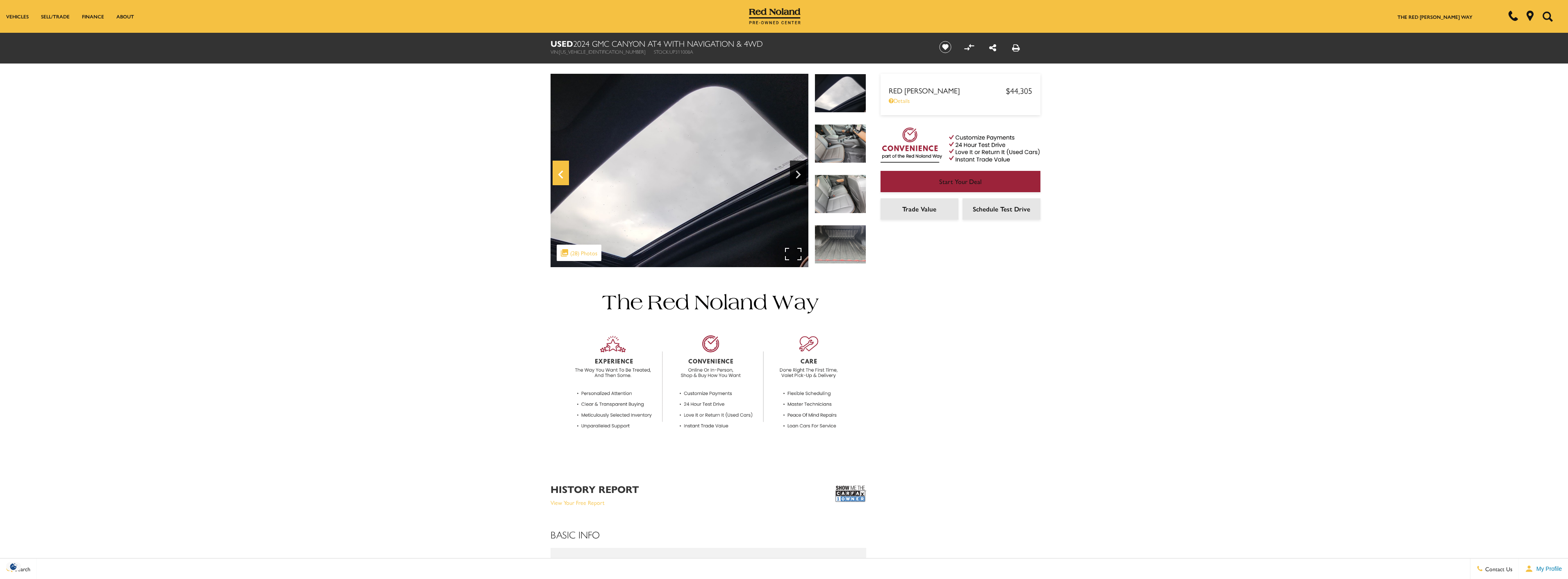
click at [560, 176] on icon "Previous" at bounding box center [560, 175] width 5 height 8
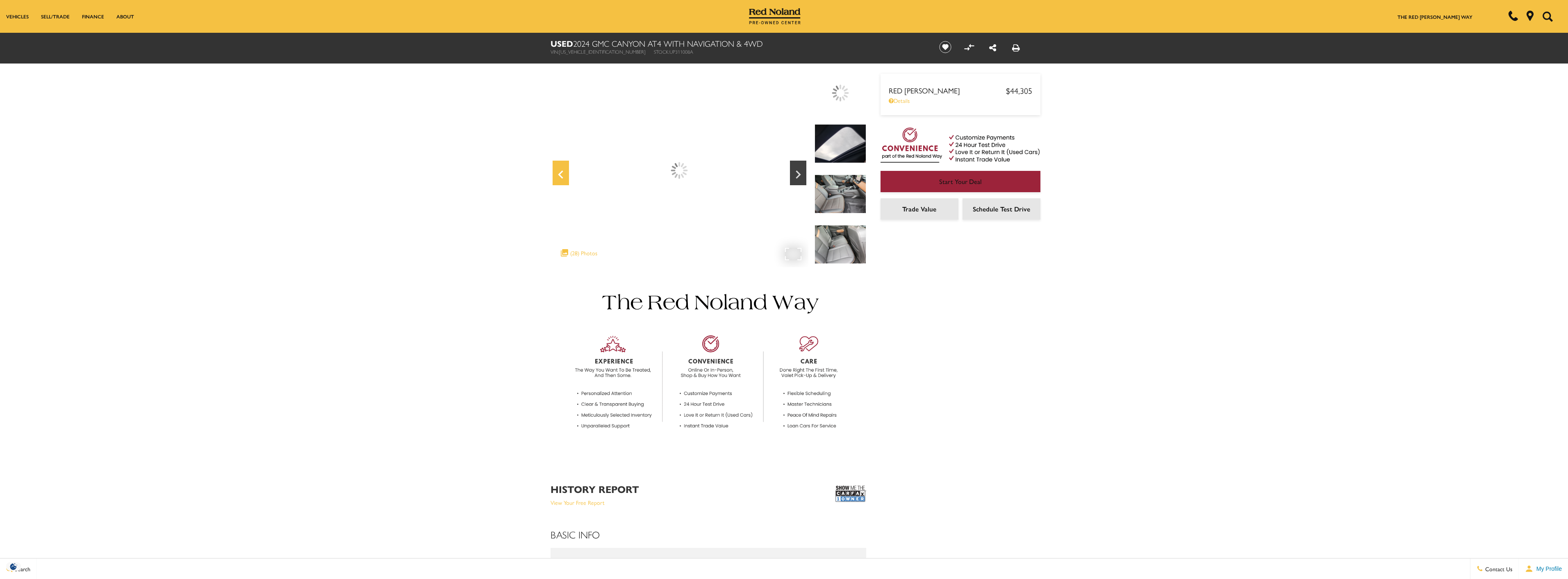
click at [560, 176] on icon "Previous" at bounding box center [560, 175] width 5 height 8
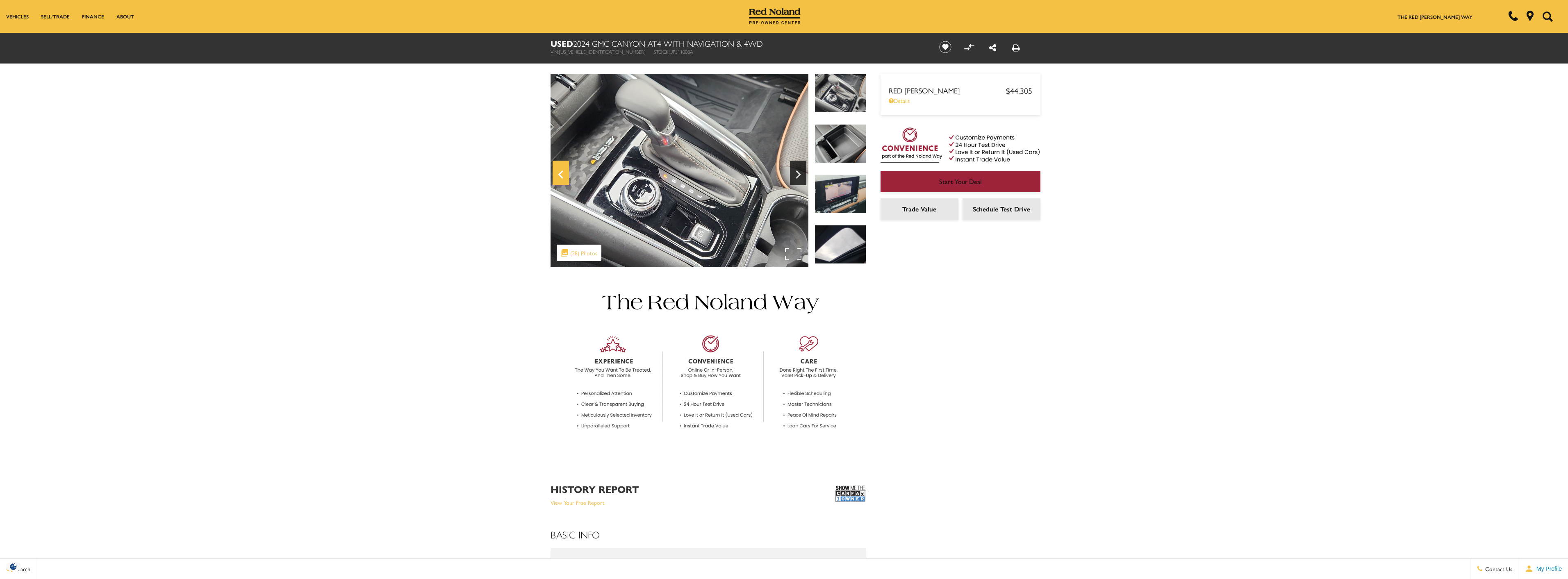
click at [560, 176] on icon "Previous" at bounding box center [560, 175] width 5 height 8
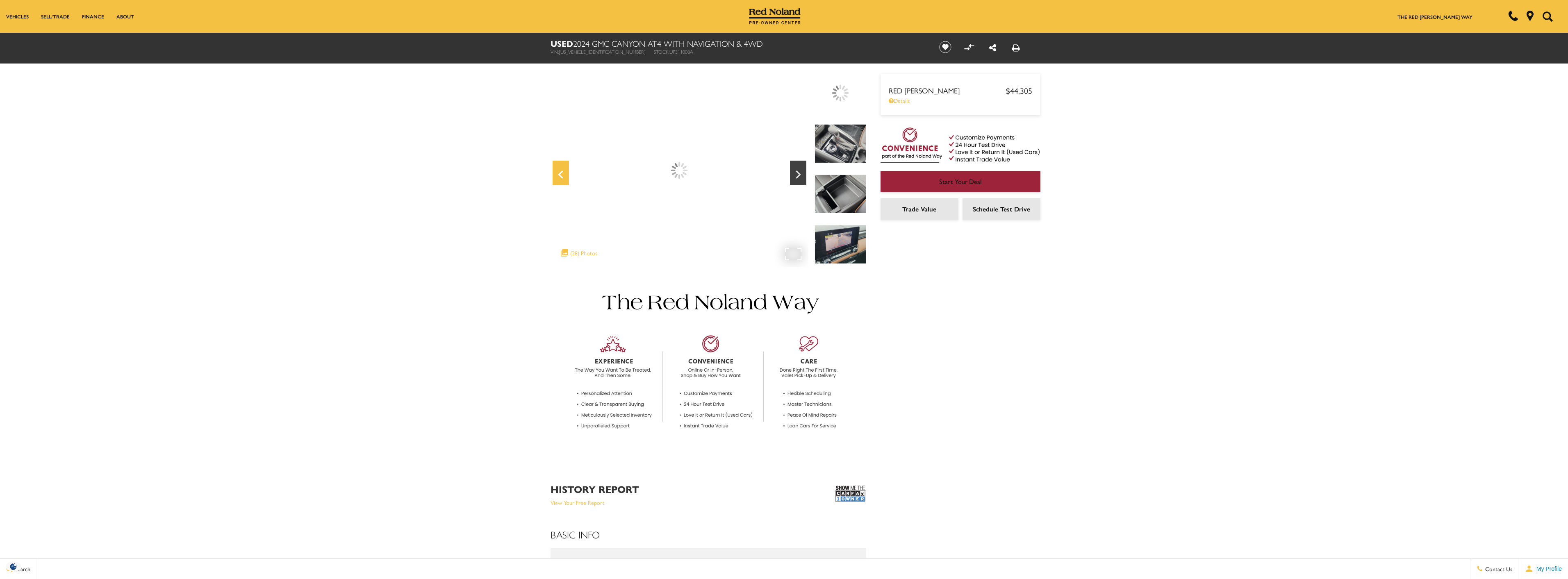
click at [560, 176] on icon "Previous" at bounding box center [560, 175] width 5 height 8
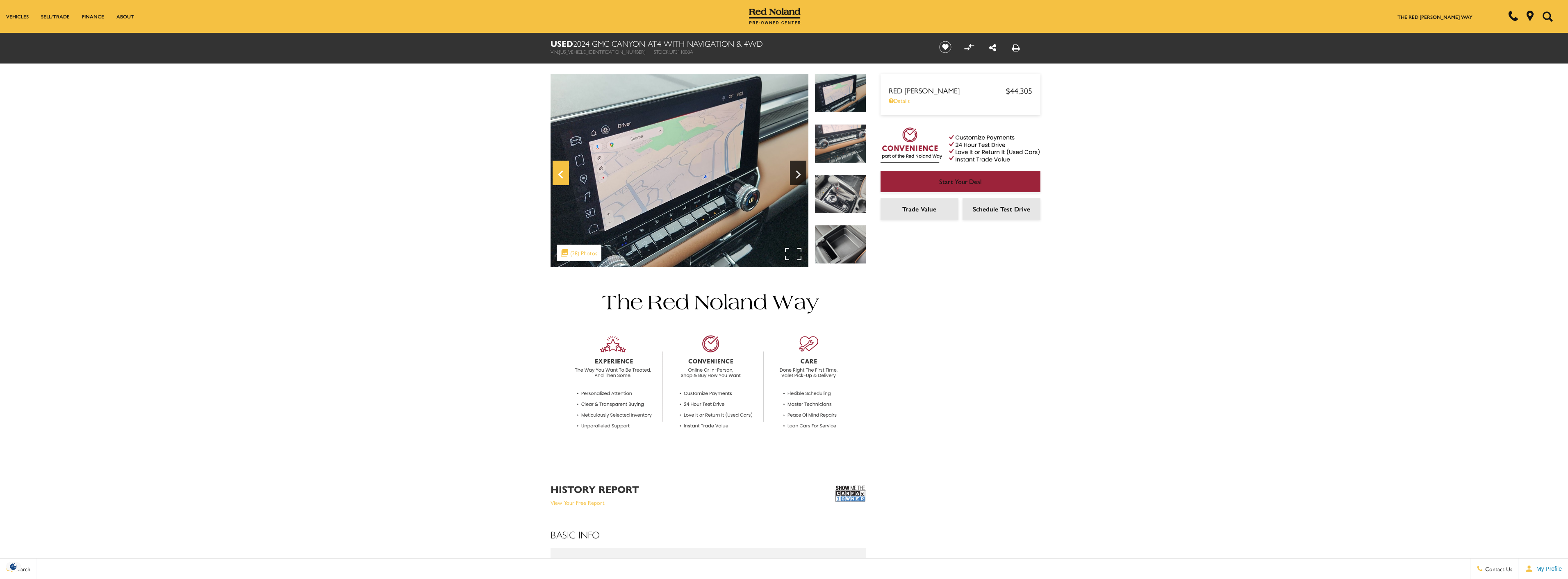
click at [560, 176] on icon "Previous" at bounding box center [560, 175] width 5 height 8
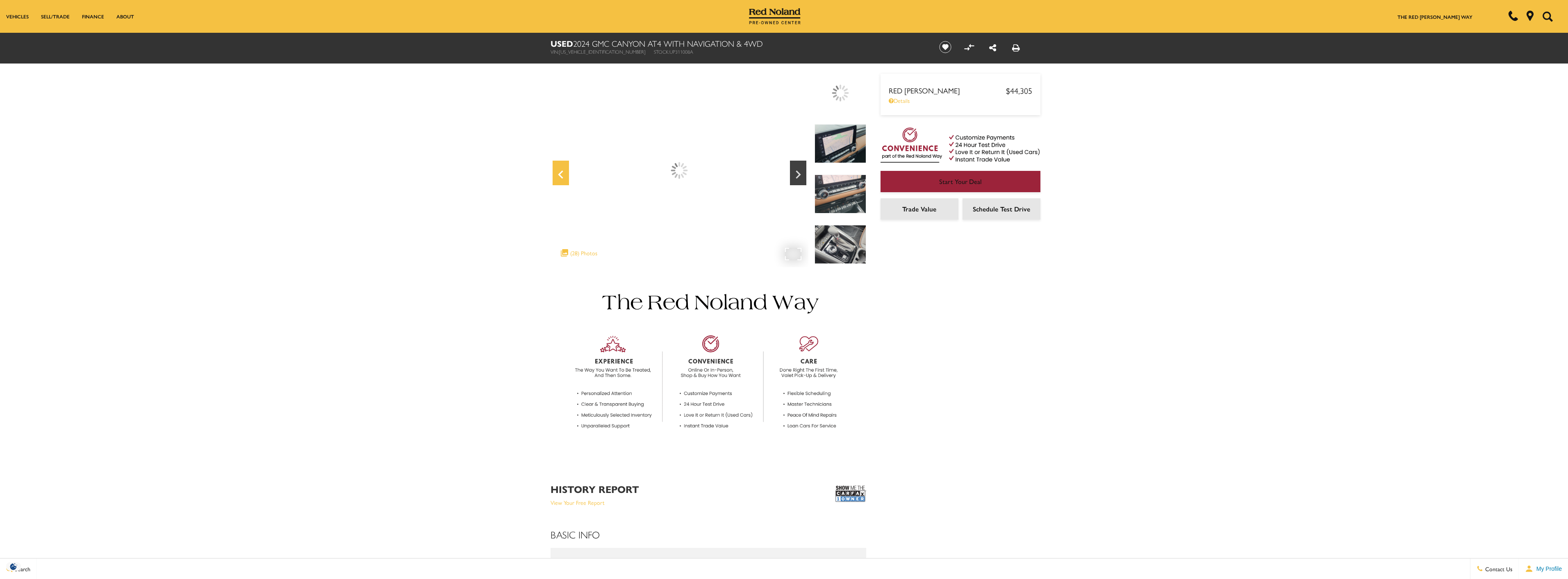
click at [560, 176] on icon "Previous" at bounding box center [560, 175] width 5 height 8
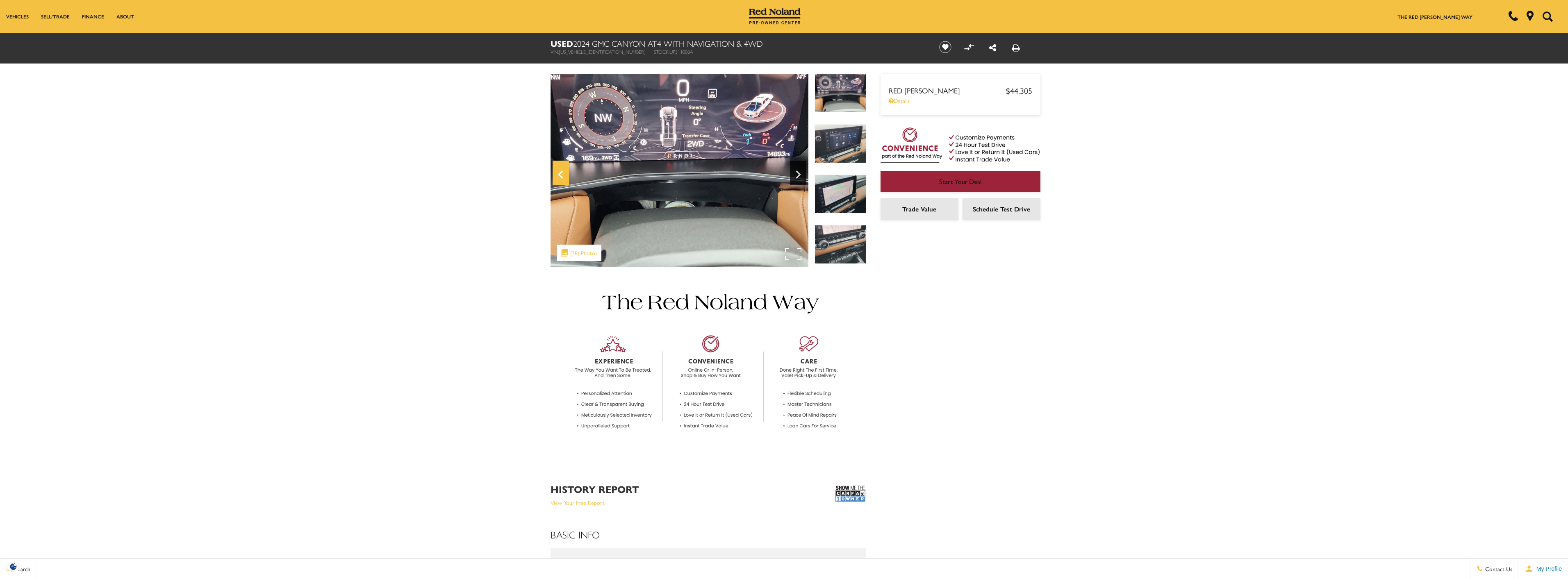
click at [560, 176] on icon "Previous" at bounding box center [560, 175] width 5 height 8
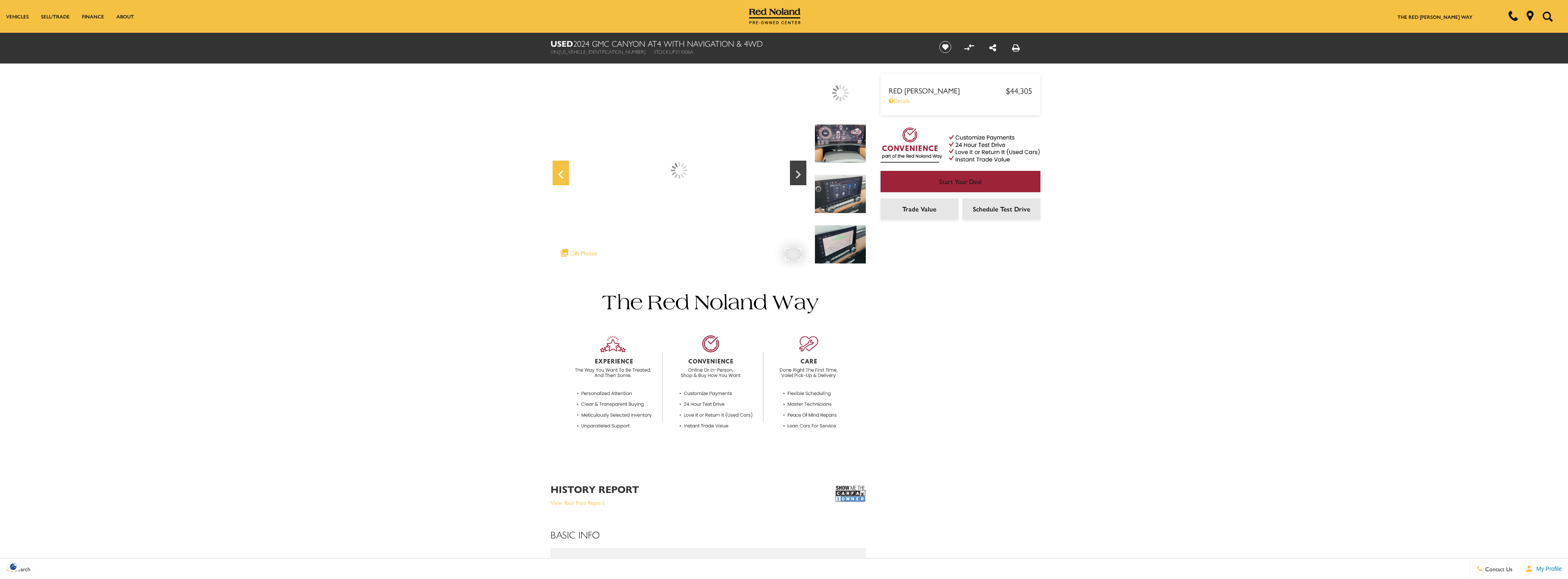
click at [560, 176] on icon "Previous" at bounding box center [560, 175] width 5 height 8
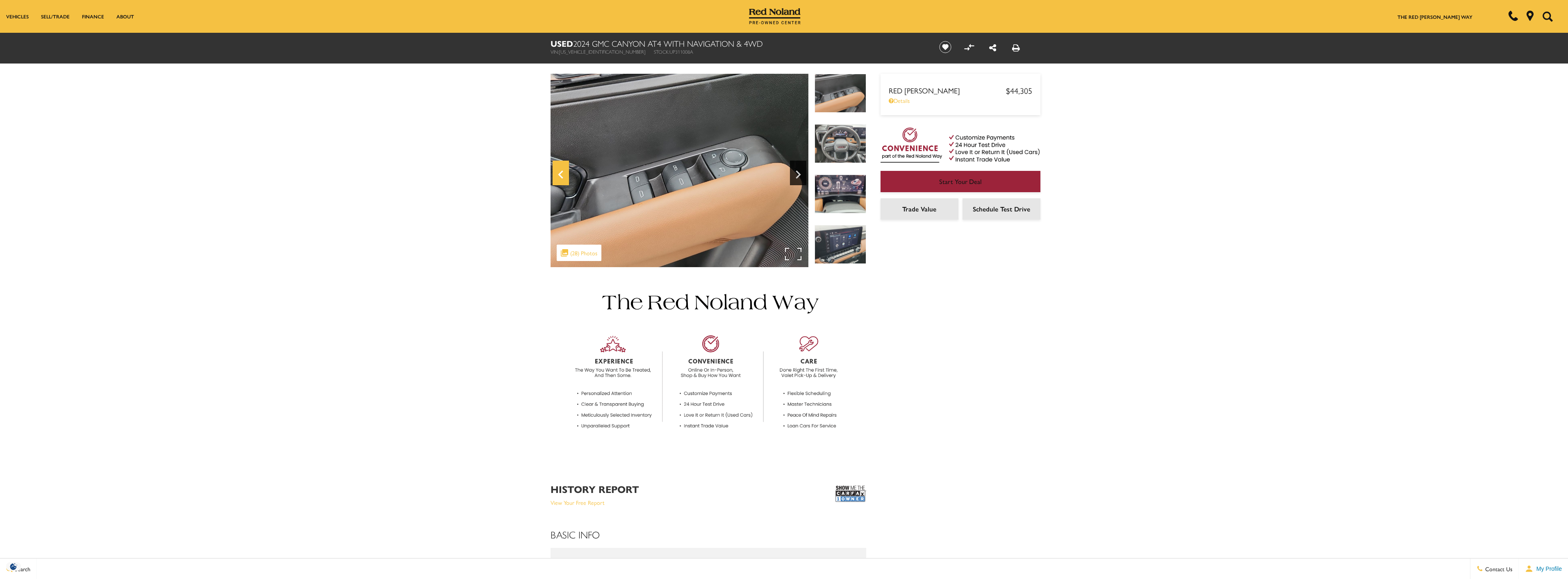
click at [560, 176] on icon "Previous" at bounding box center [560, 175] width 5 height 8
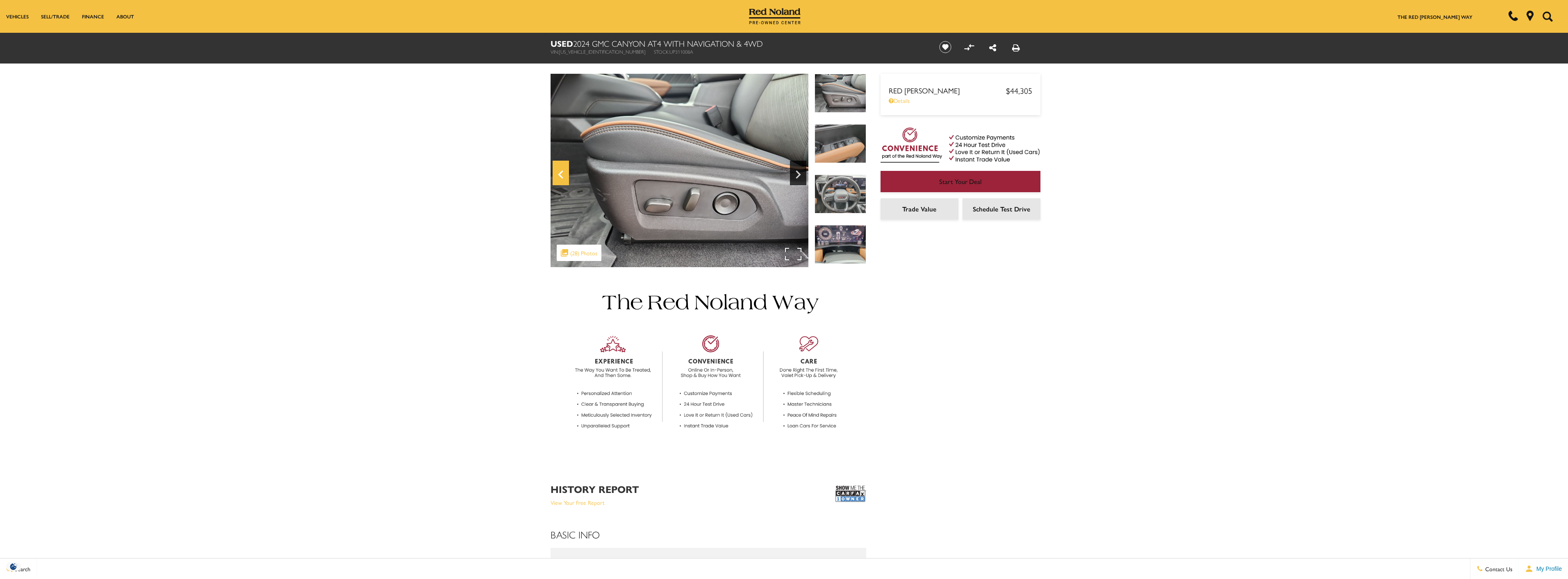
click at [559, 177] on icon "Previous" at bounding box center [560, 174] width 17 height 20
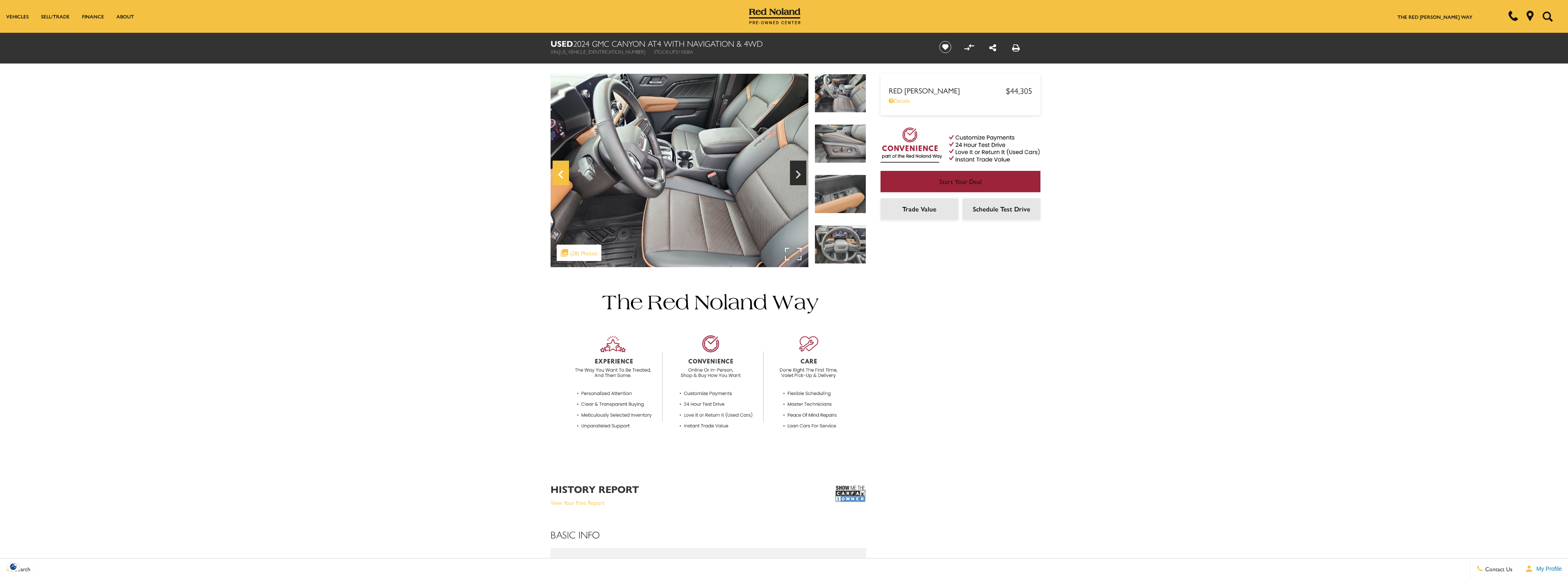
click at [559, 177] on icon "Previous" at bounding box center [560, 174] width 17 height 20
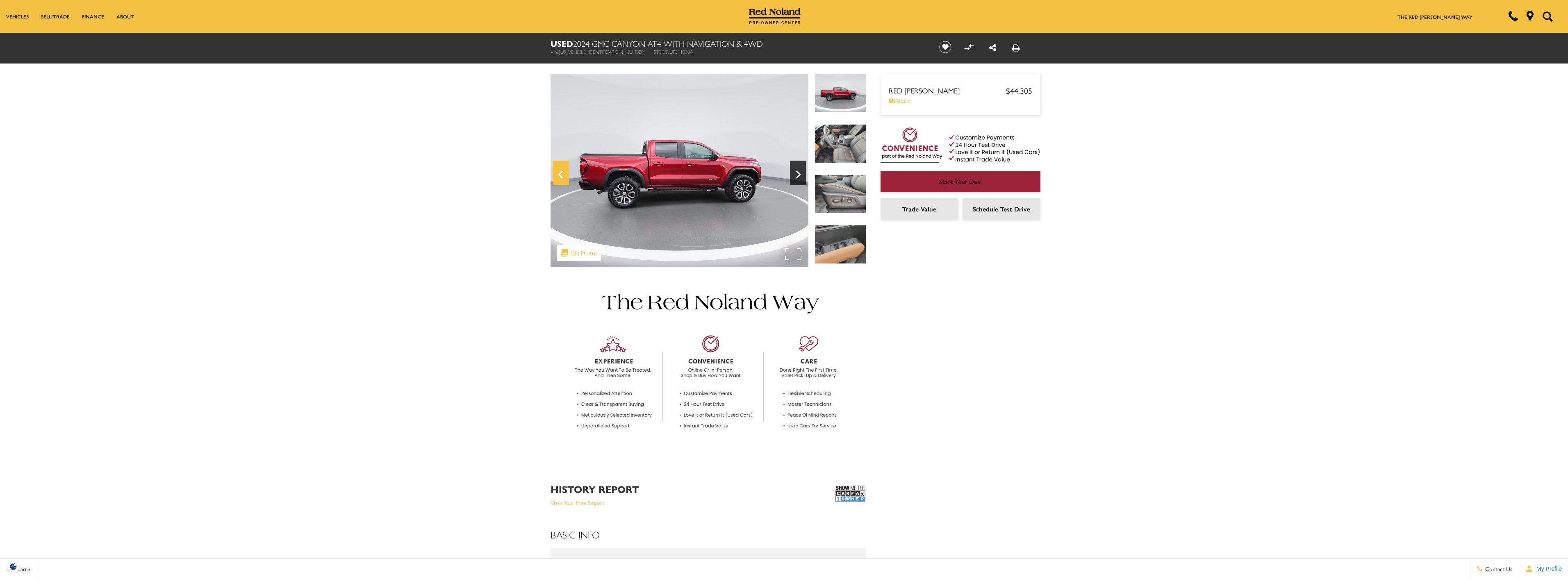
click at [559, 177] on icon "Previous" at bounding box center [560, 174] width 17 height 20
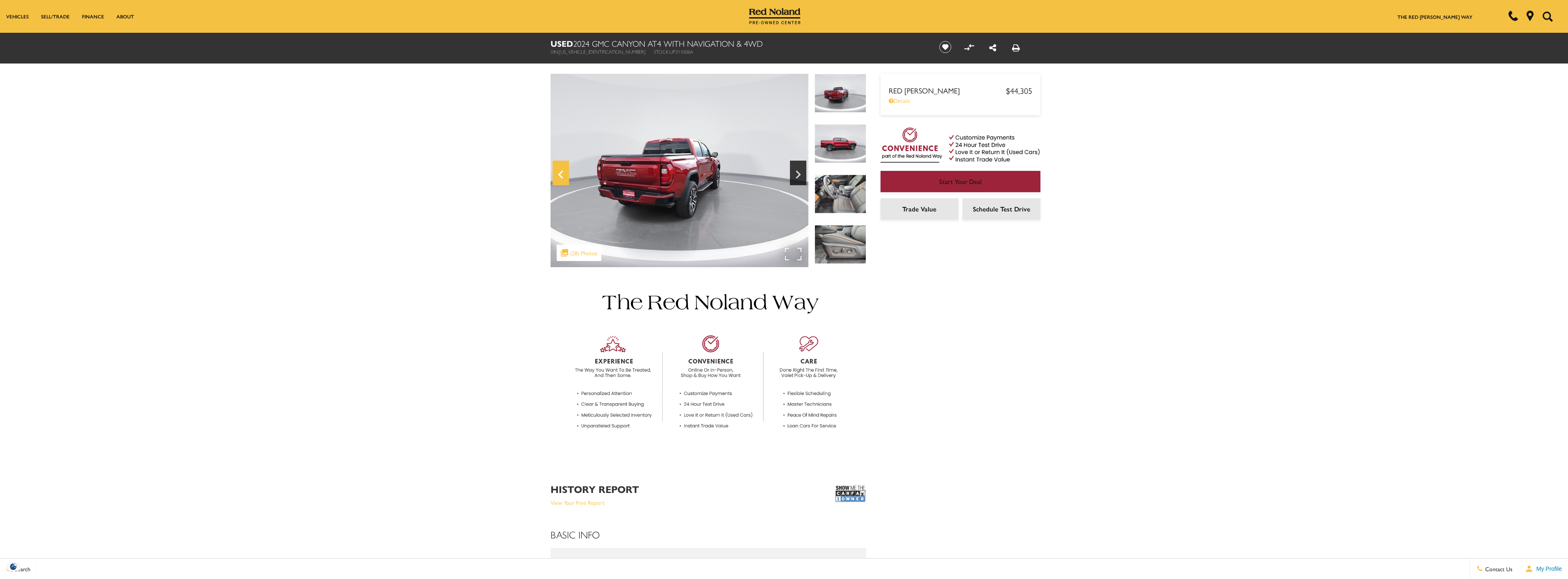
click at [559, 177] on icon "Previous" at bounding box center [560, 174] width 17 height 20
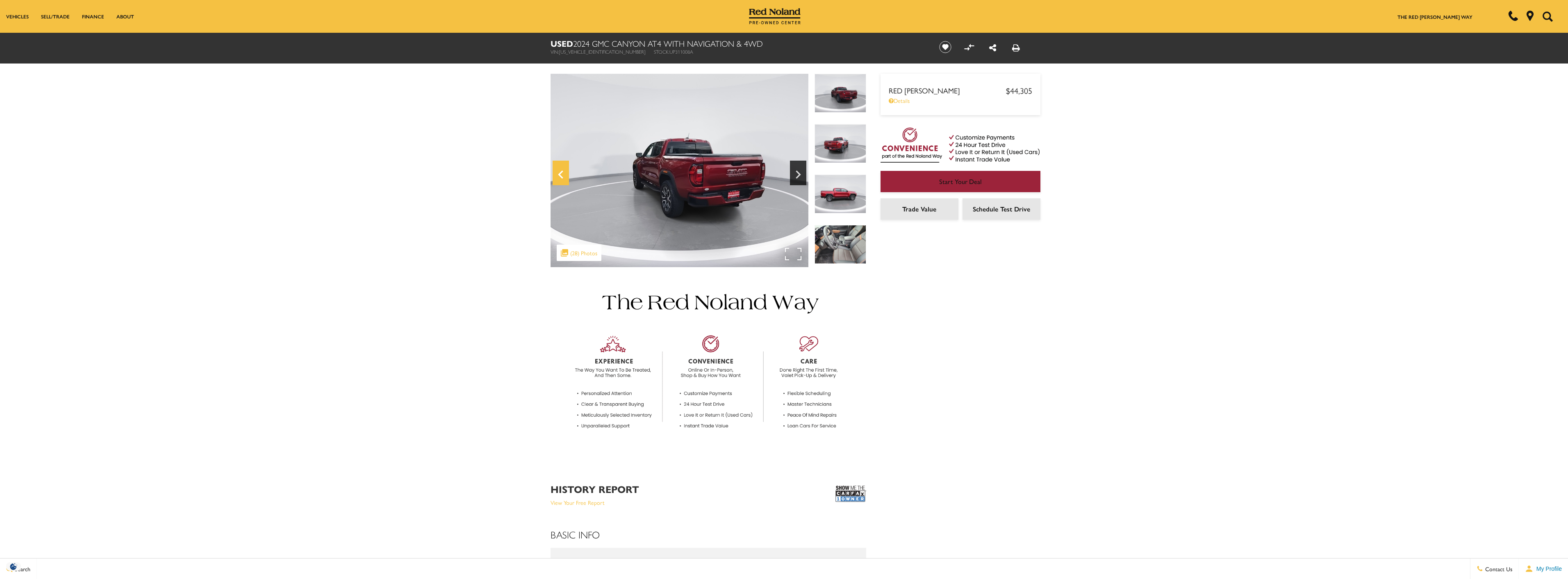
click at [559, 177] on icon "Previous" at bounding box center [560, 174] width 17 height 20
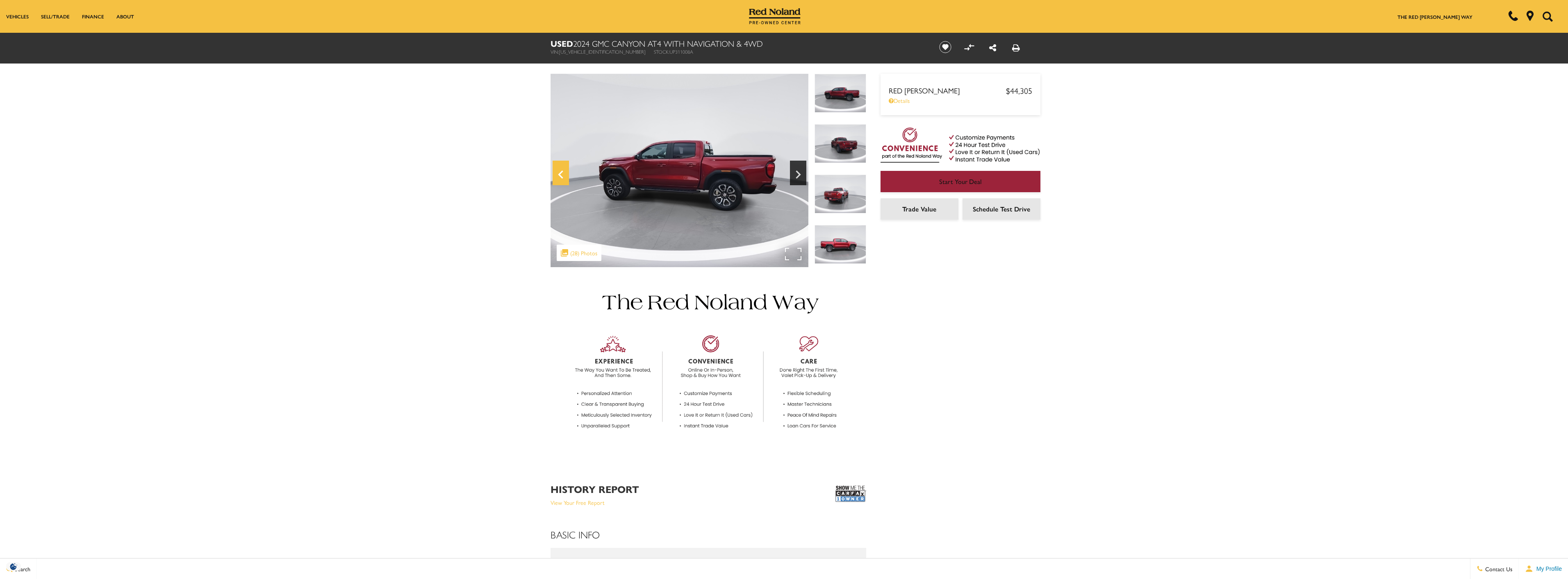
click at [559, 177] on icon "Previous" at bounding box center [560, 174] width 17 height 20
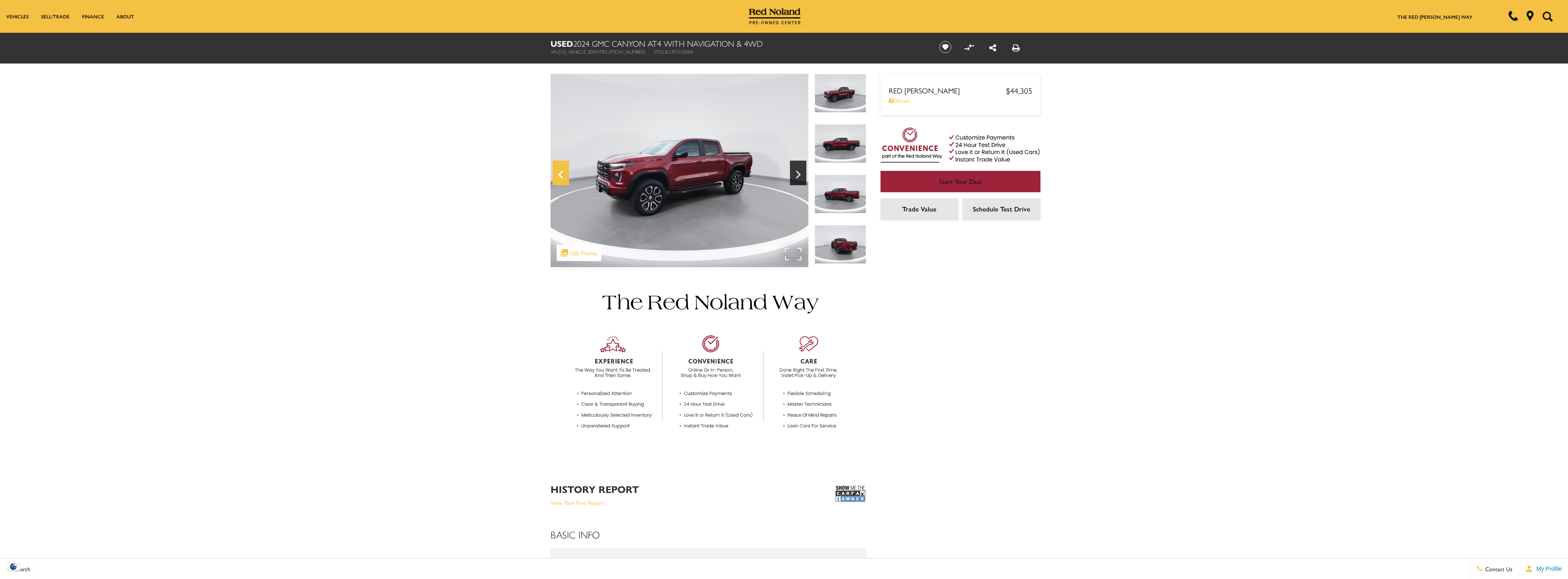
click at [559, 177] on icon "Previous" at bounding box center [560, 174] width 17 height 20
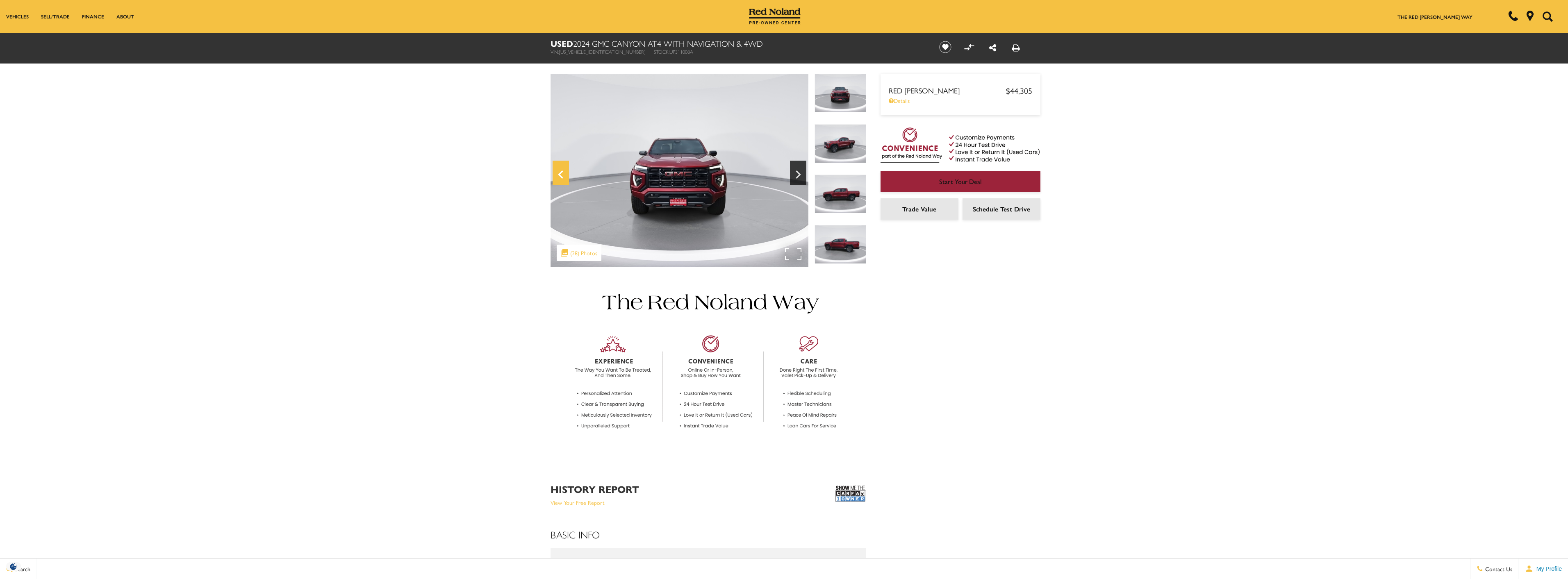
click at [559, 178] on icon "Previous" at bounding box center [560, 174] width 17 height 20
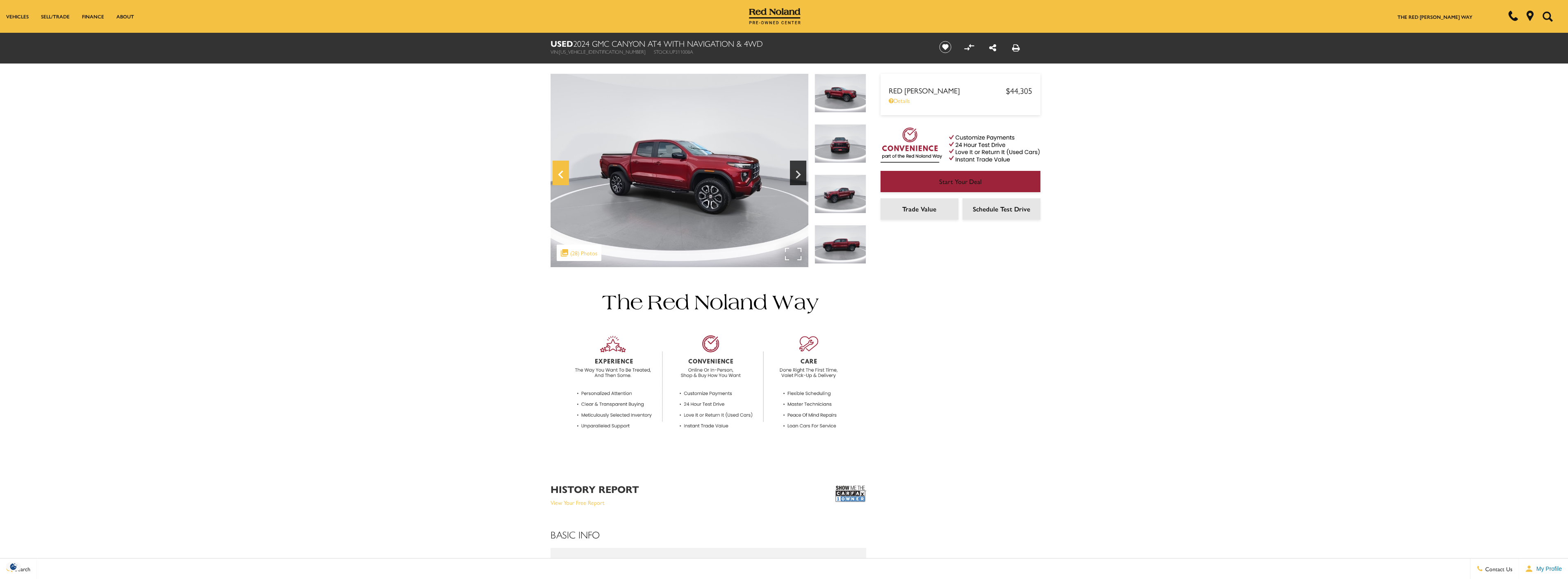
click at [559, 178] on icon "Previous" at bounding box center [560, 174] width 17 height 20
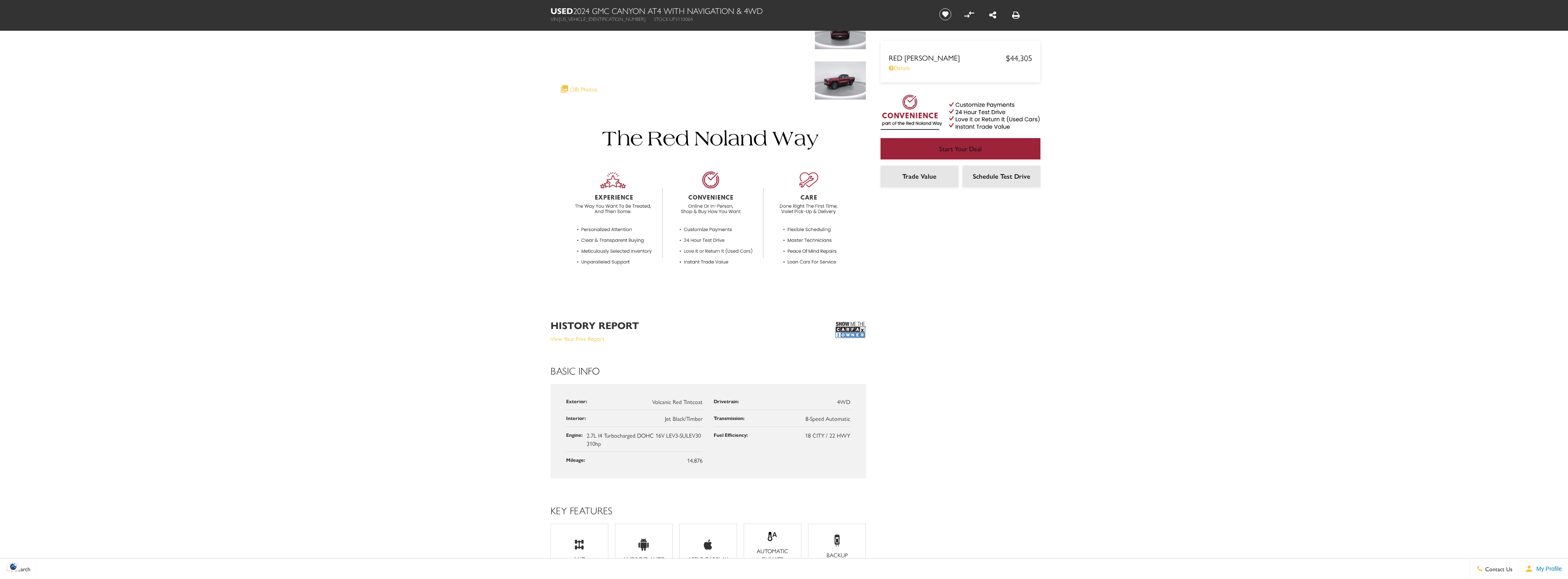
scroll to position [287, 0]
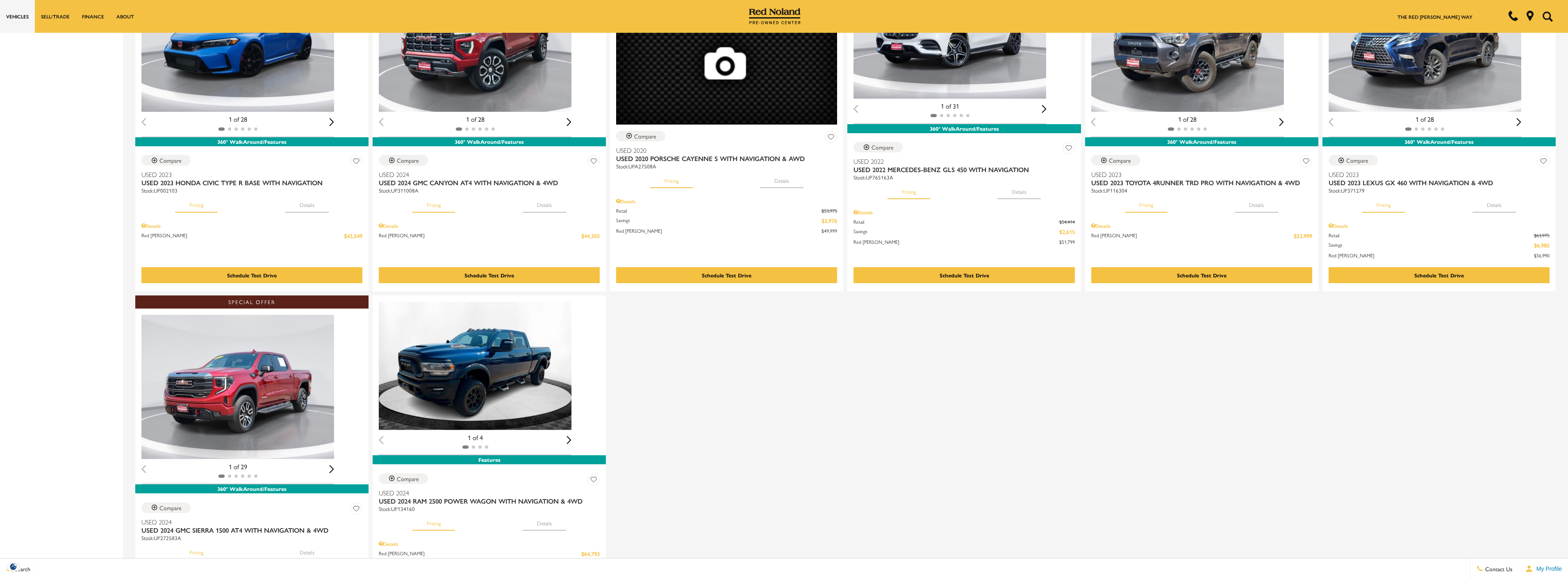
scroll to position [1187, 0]
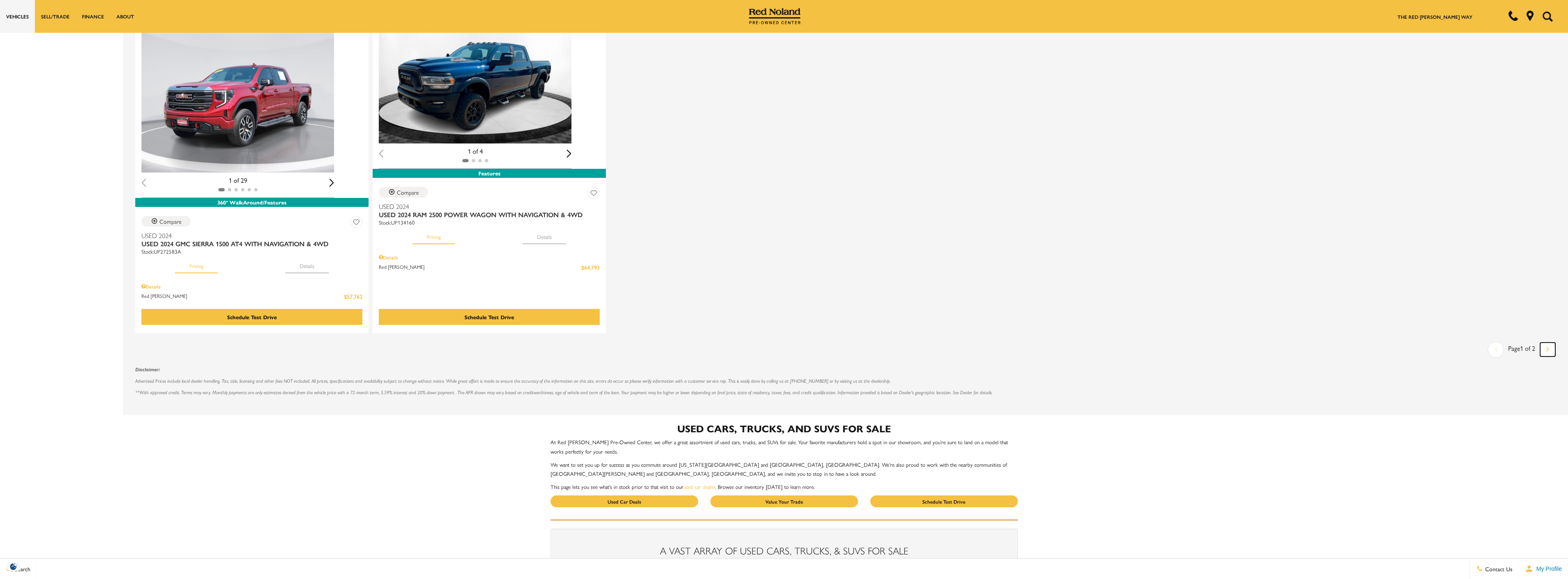
click at [1555, 342] on link "Next" at bounding box center [1547, 349] width 15 height 14
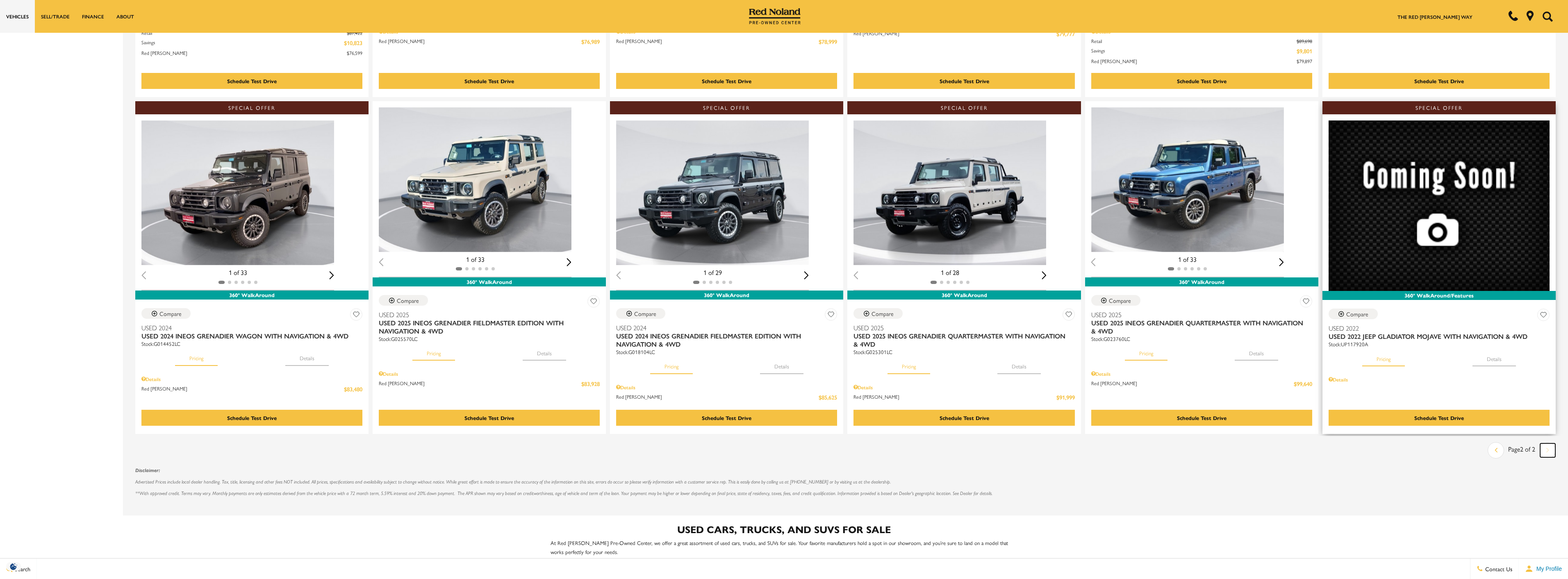
scroll to position [778, 0]
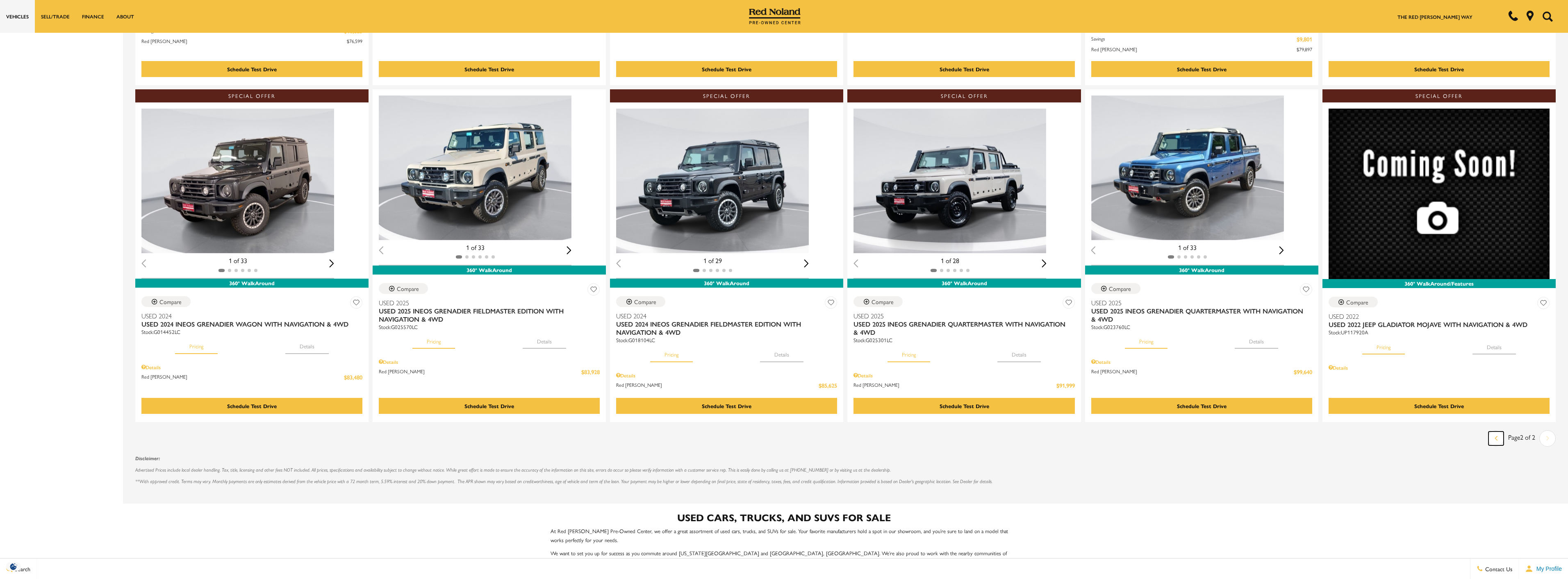
click at [1501, 433] on link "Last" at bounding box center [1496, 438] width 15 height 14
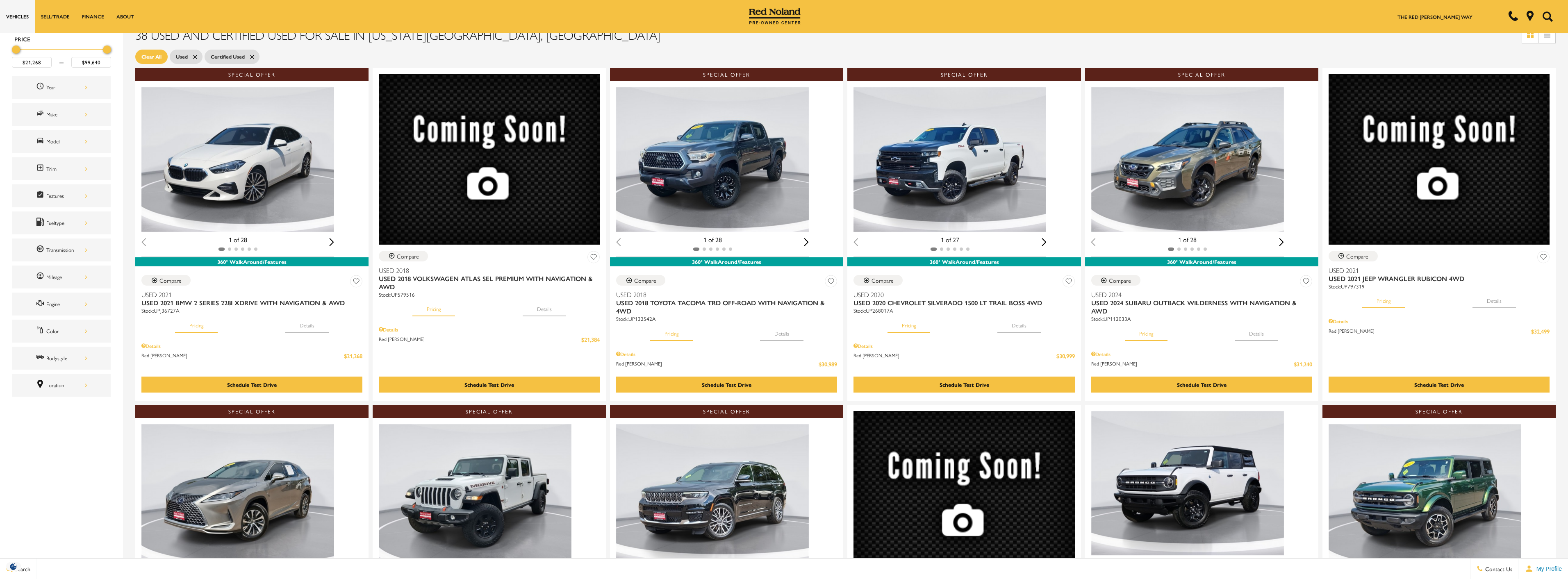
scroll to position [41, 0]
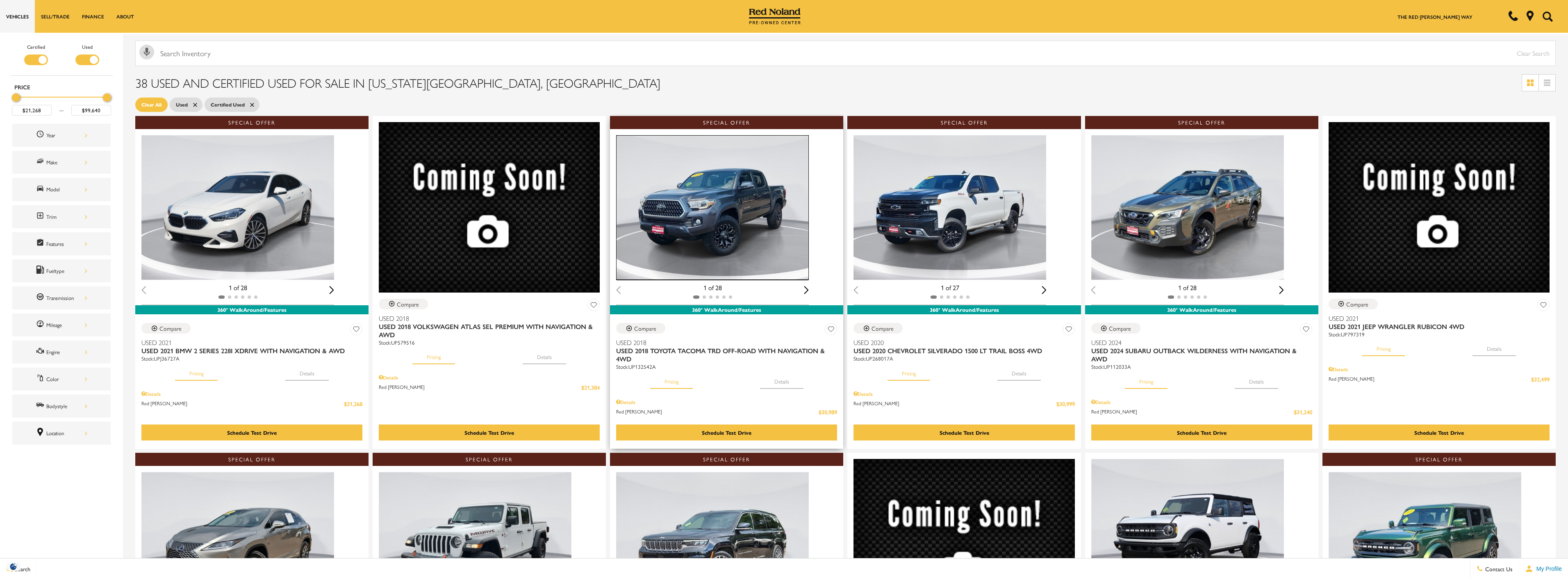
click at [753, 226] on img "1 / 2" at bounding box center [712, 207] width 192 height 145
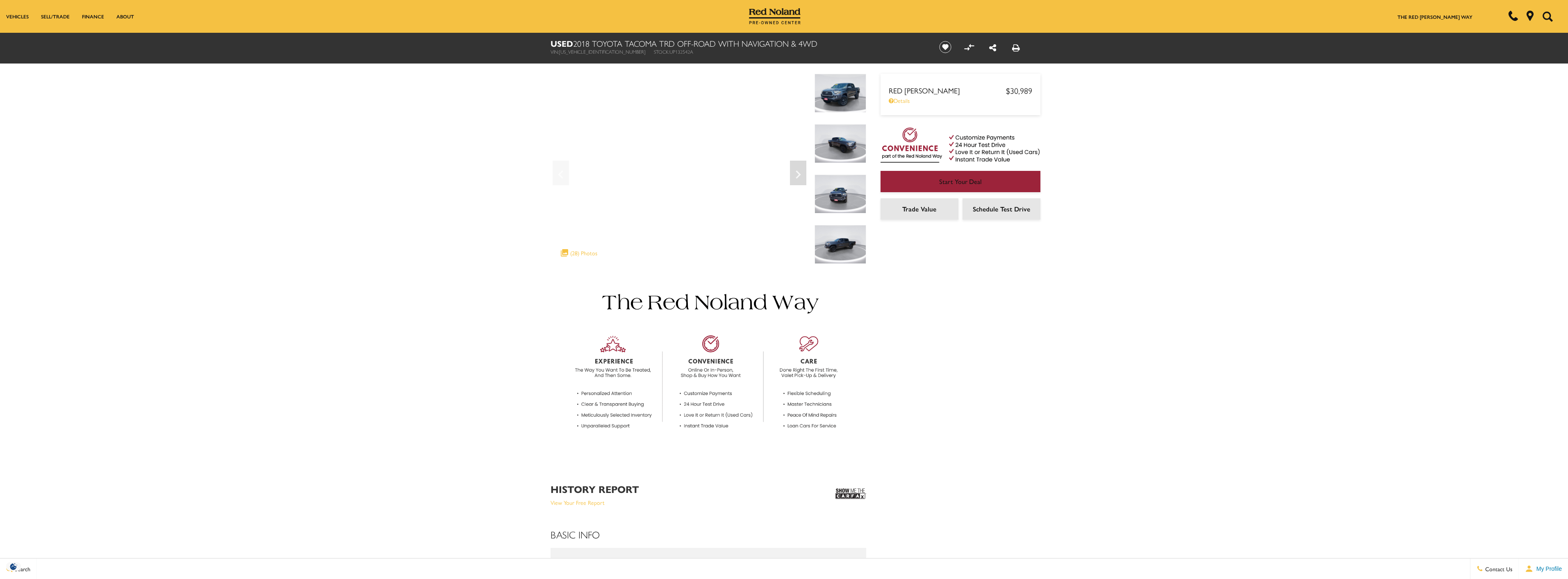
click at [842, 95] on img at bounding box center [840, 93] width 52 height 39
click at [796, 174] on icon "Next" at bounding box center [798, 174] width 17 height 20
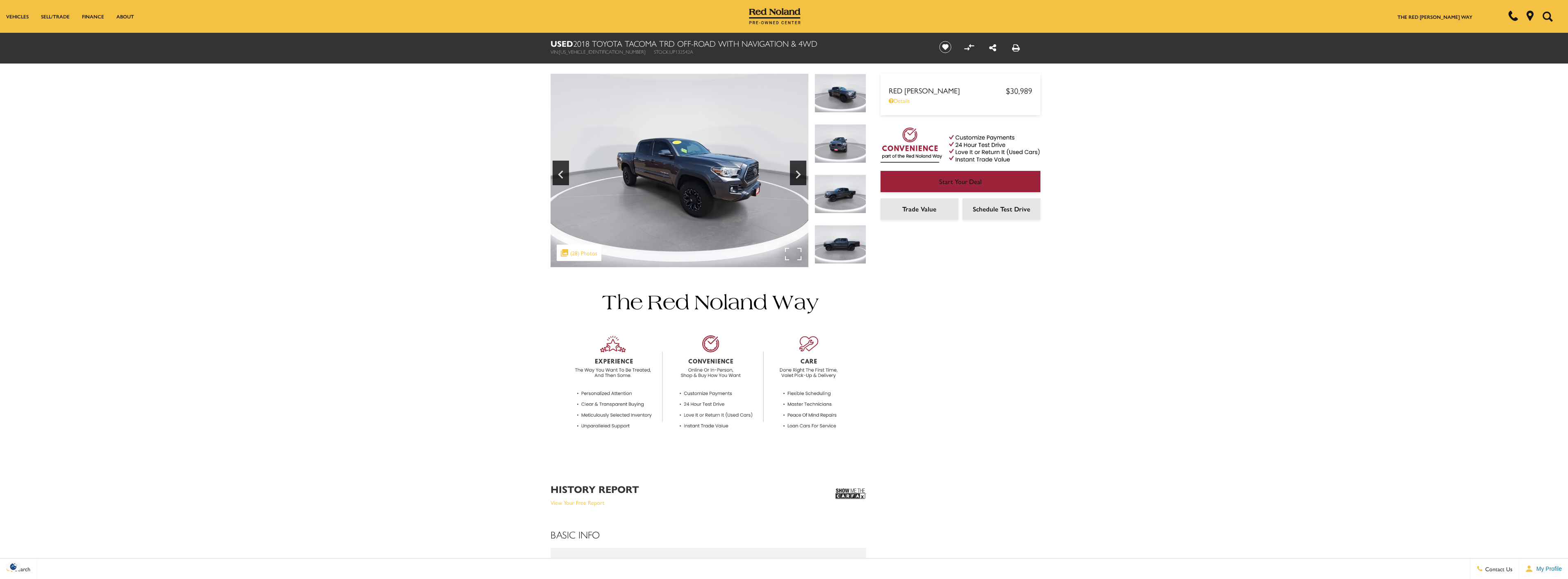
click at [793, 251] on img at bounding box center [679, 170] width 257 height 193
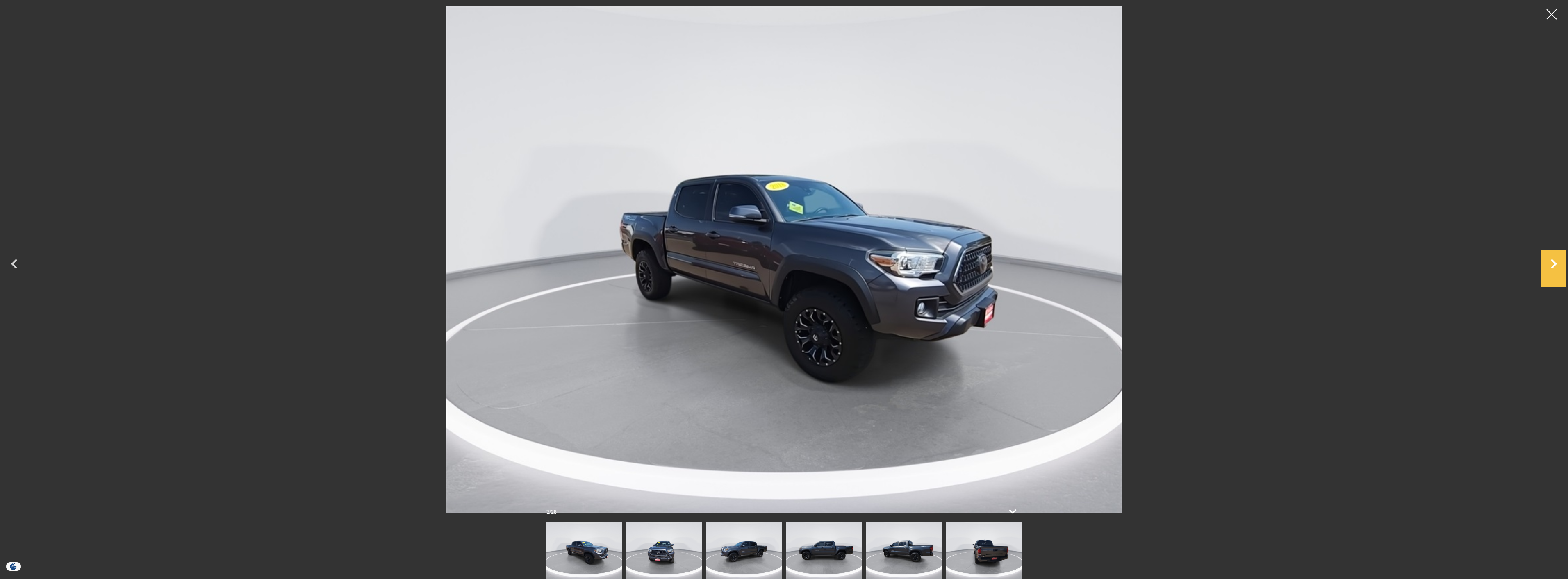
click at [1554, 268] on icon "Next" at bounding box center [1553, 264] width 25 height 20
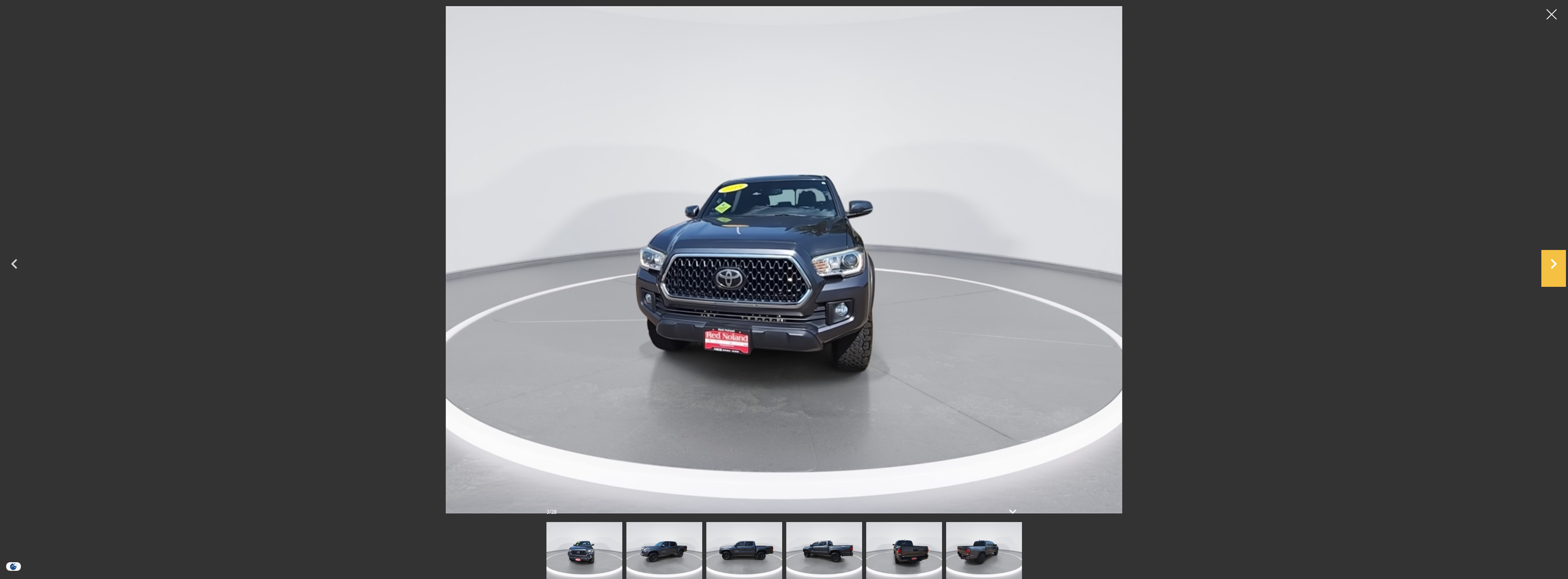
click at [1554, 268] on icon "Next" at bounding box center [1553, 264] width 25 height 20
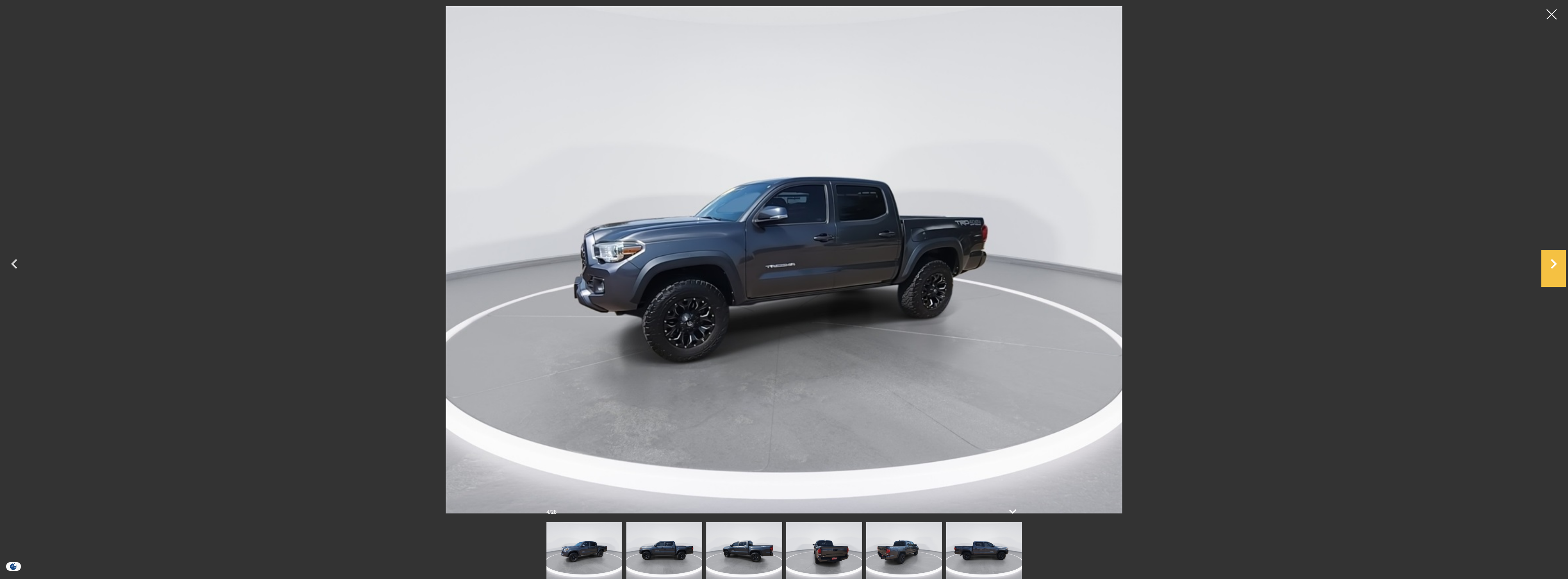
click at [1554, 268] on icon "Next" at bounding box center [1553, 264] width 25 height 20
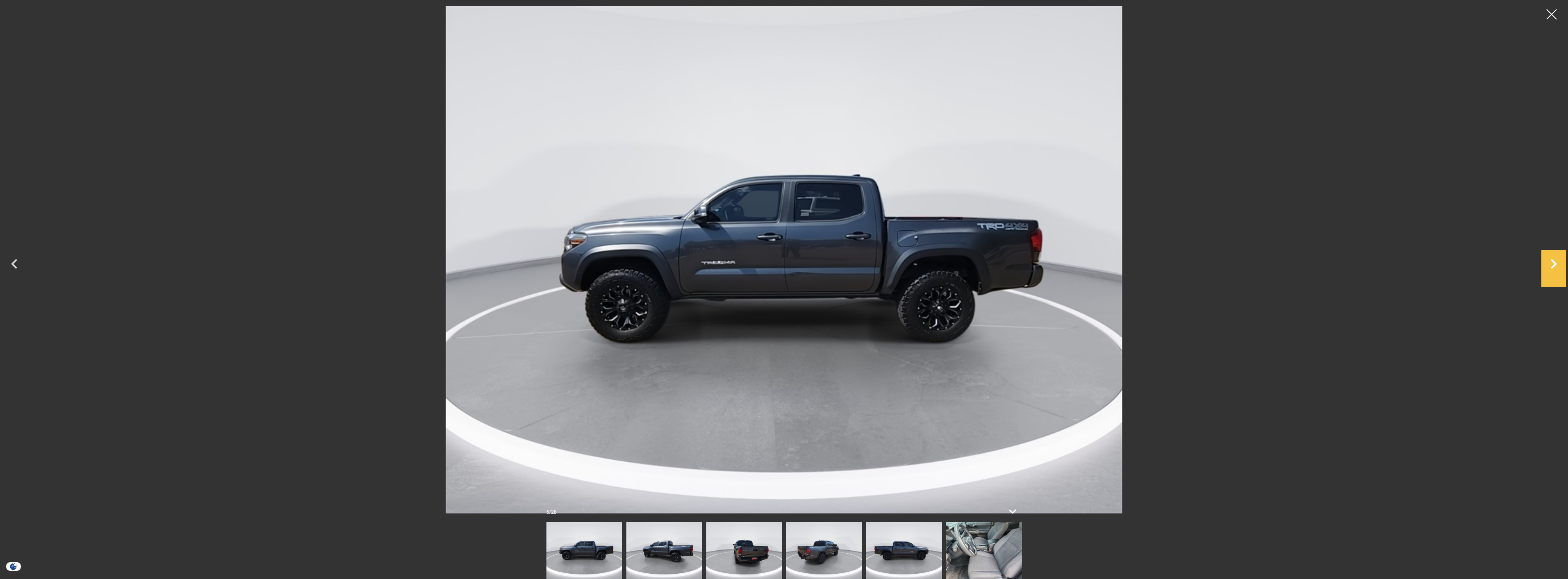
click at [1554, 268] on icon "Next" at bounding box center [1553, 264] width 25 height 20
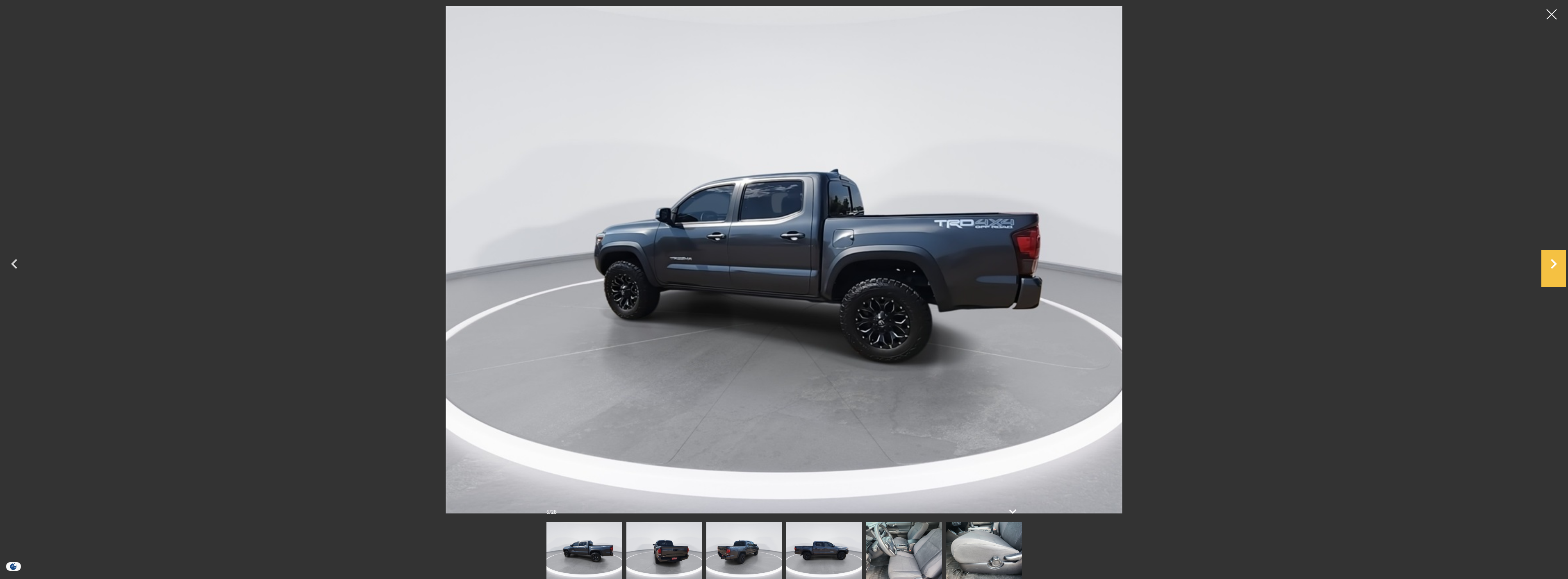
click at [1554, 268] on icon "Next" at bounding box center [1553, 264] width 25 height 20
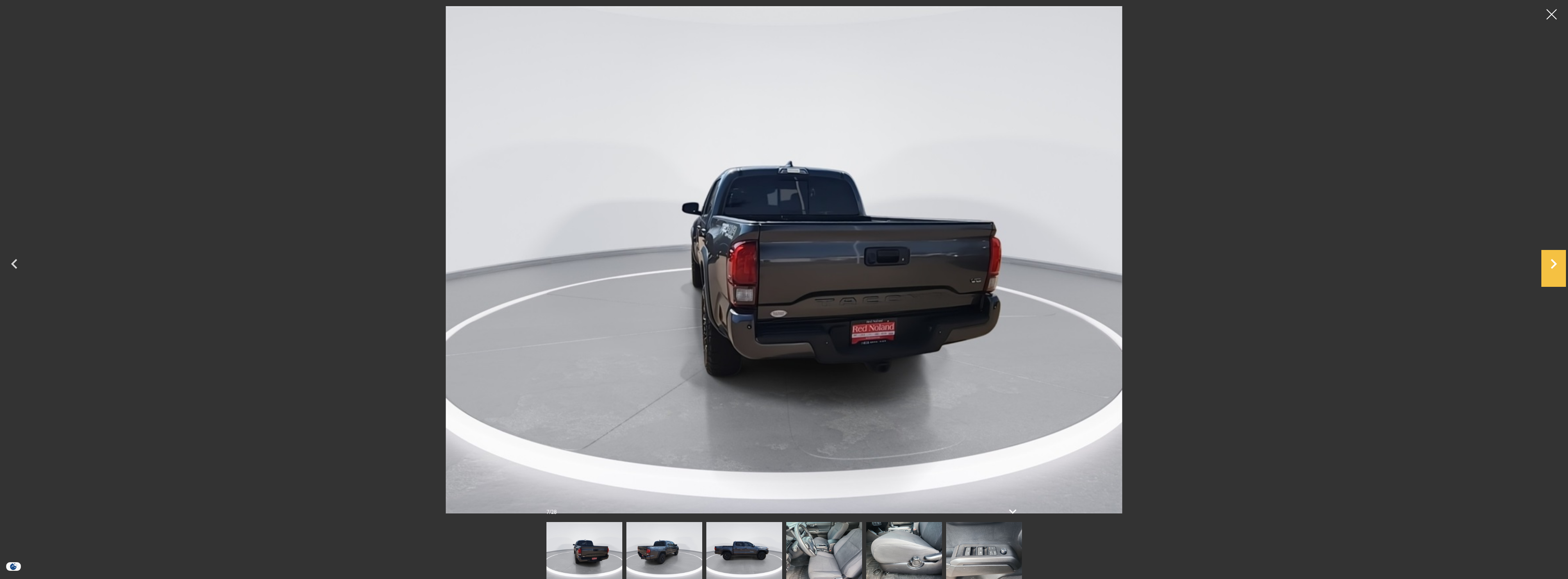
click at [1554, 268] on icon "Next" at bounding box center [1553, 264] width 25 height 20
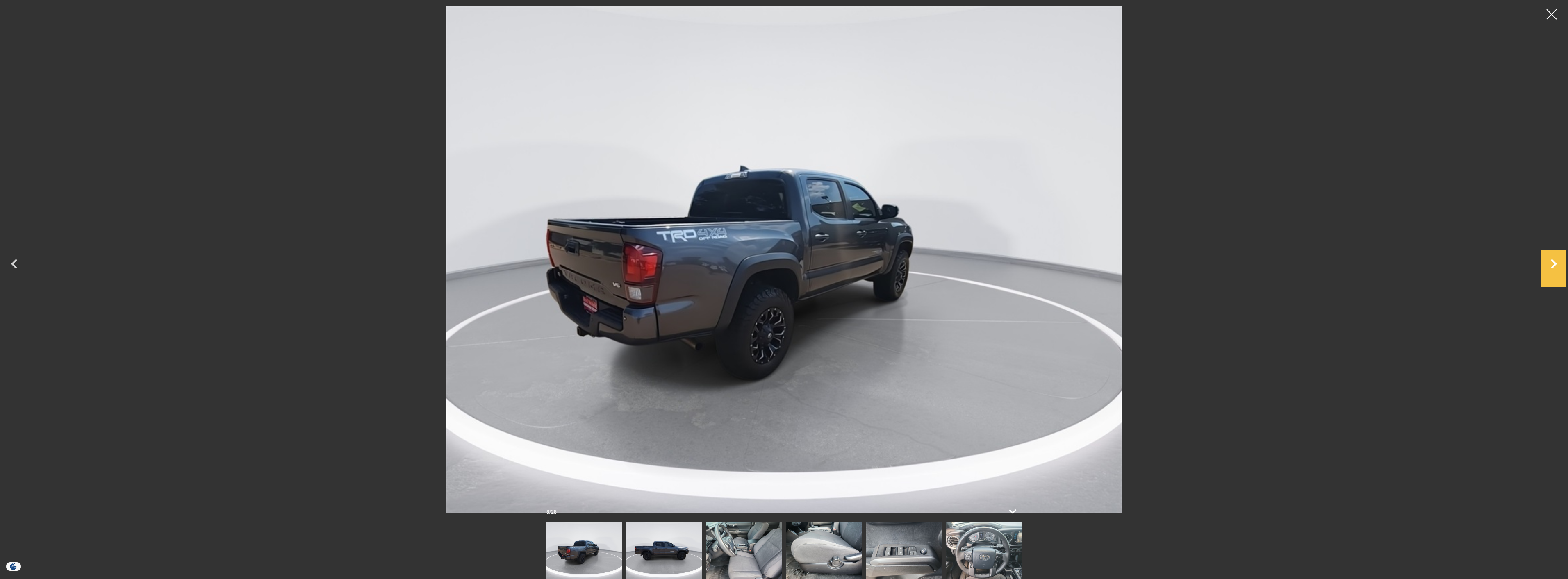
click at [1554, 268] on icon "Next" at bounding box center [1553, 264] width 25 height 20
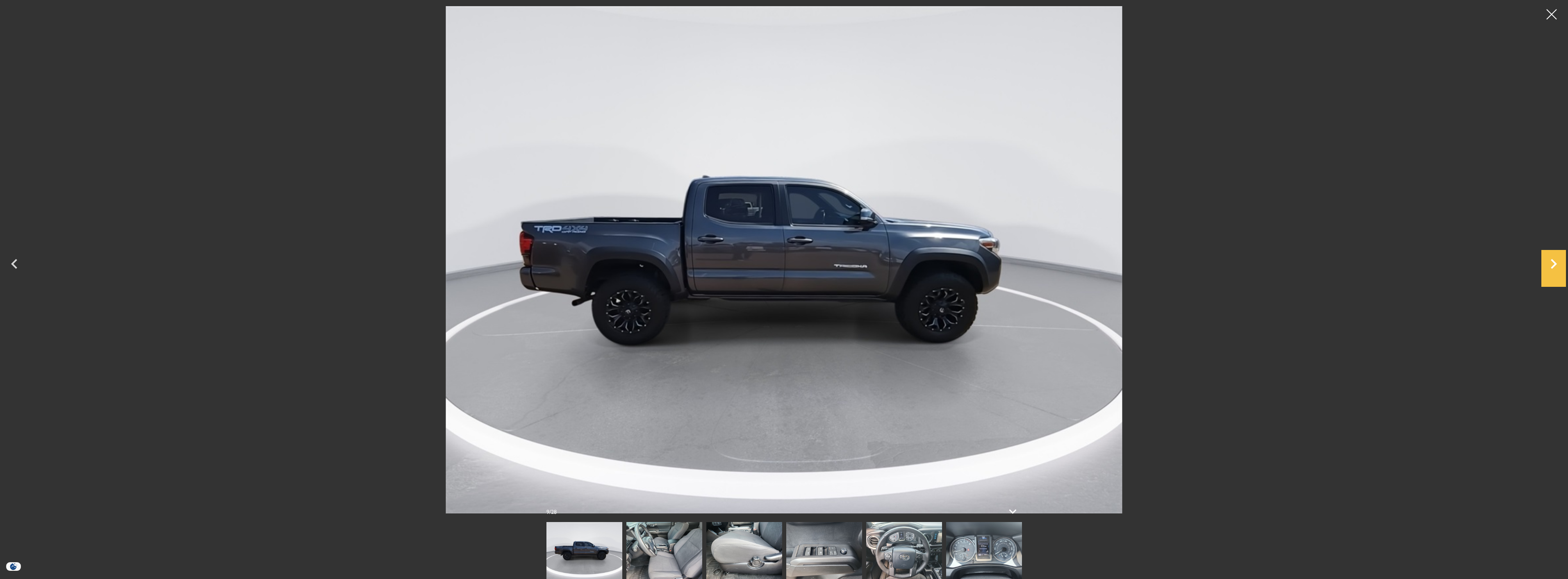
click at [1554, 268] on icon "Next" at bounding box center [1553, 264] width 25 height 20
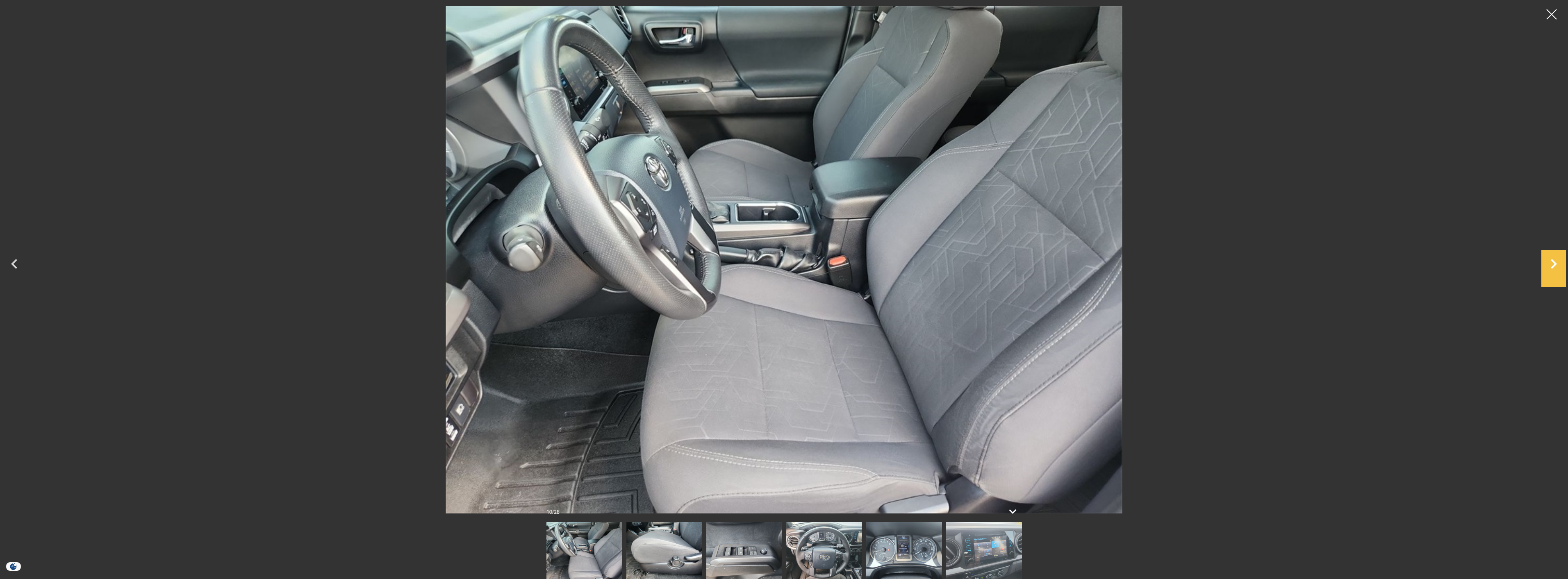
click at [1554, 268] on icon "Next" at bounding box center [1553, 264] width 25 height 20
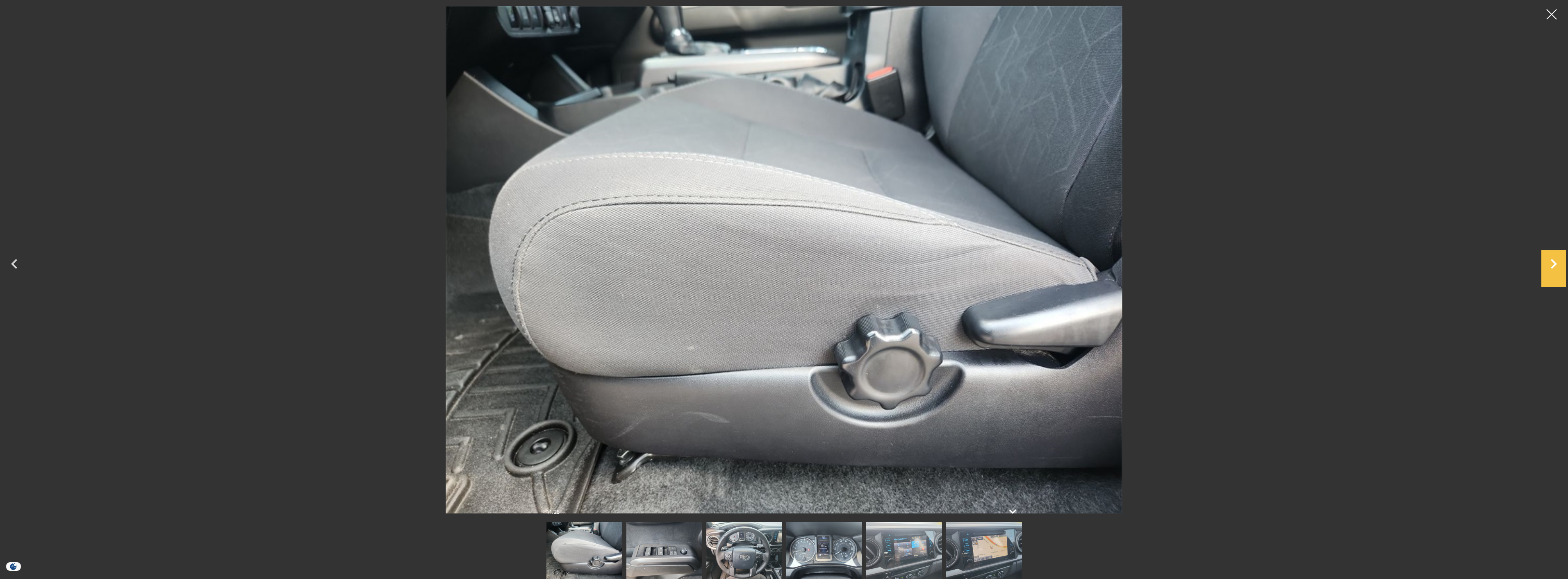
click at [1554, 268] on icon "Next" at bounding box center [1553, 264] width 25 height 20
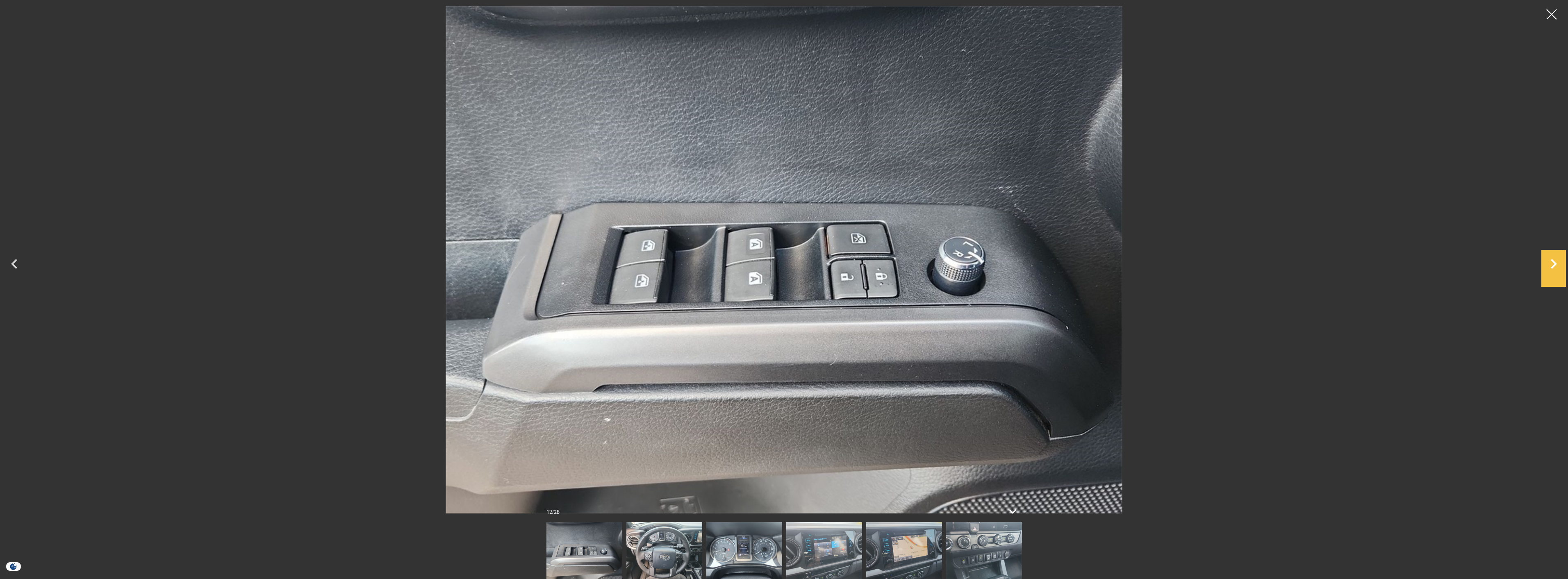
click at [1553, 269] on icon "Next" at bounding box center [1553, 264] width 25 height 20
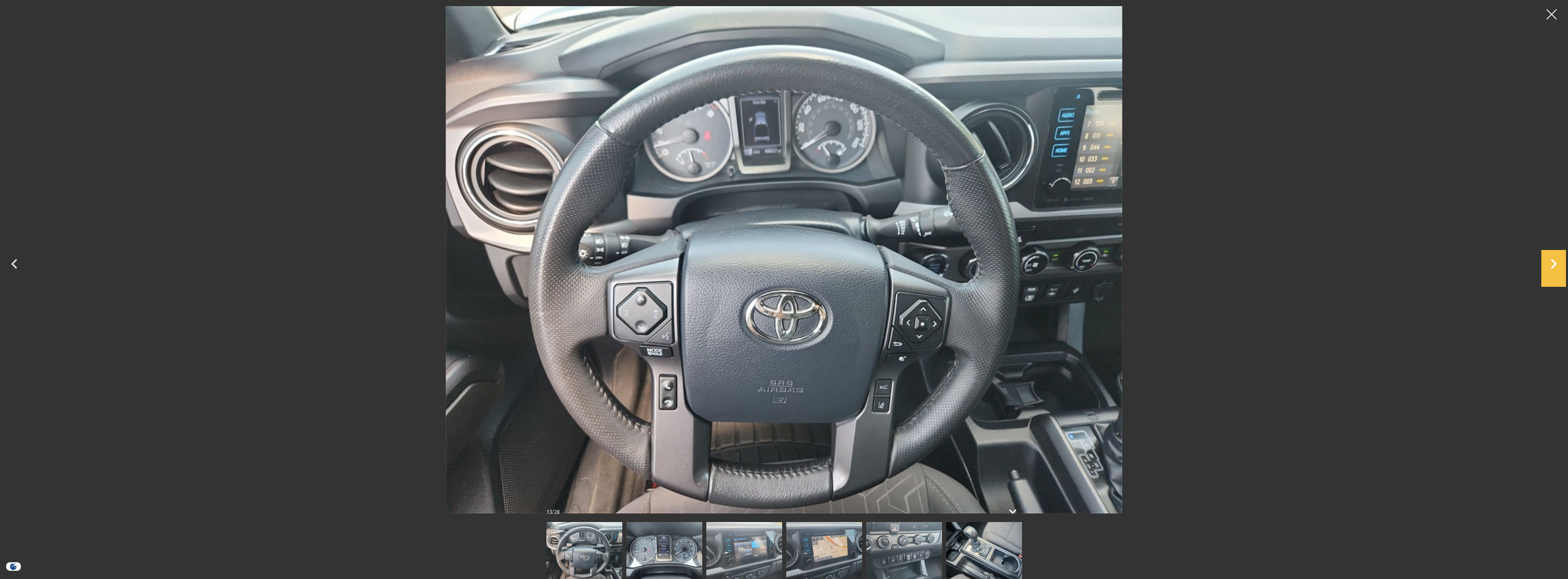
click at [1547, 273] on icon "Next" at bounding box center [1553, 264] width 25 height 20
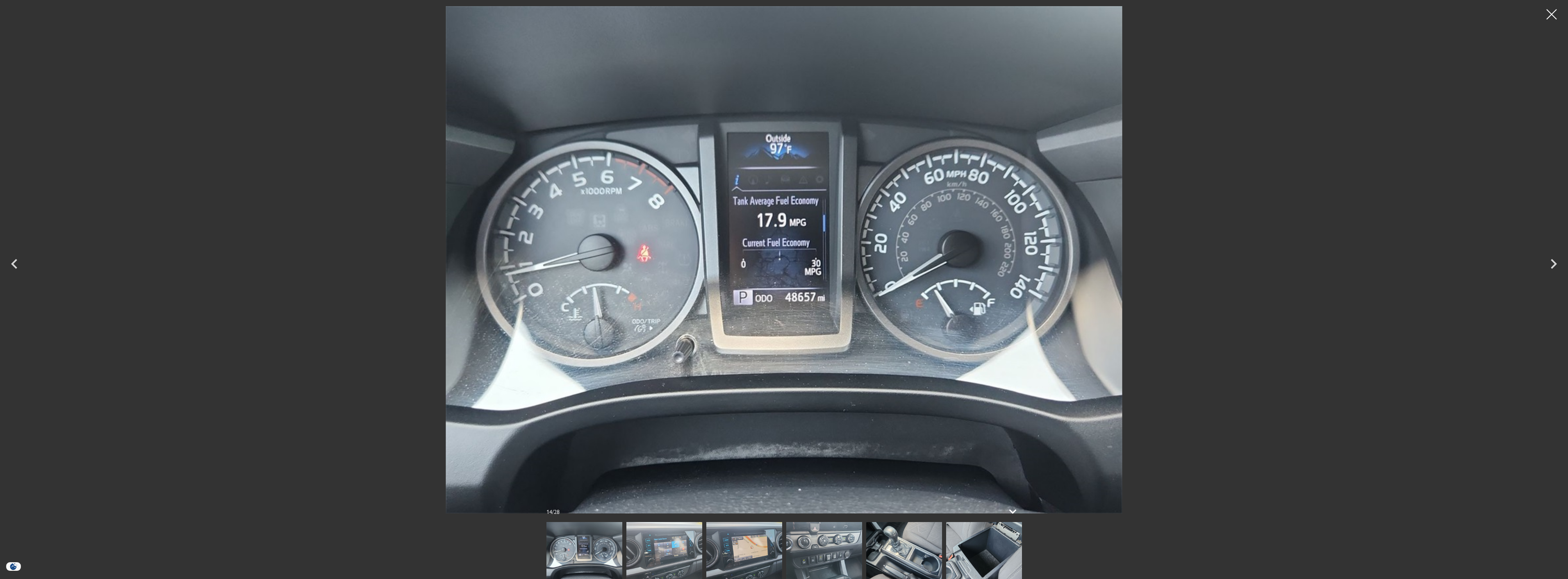
click at [1551, 263] on icon "Next" at bounding box center [1553, 264] width 25 height 20
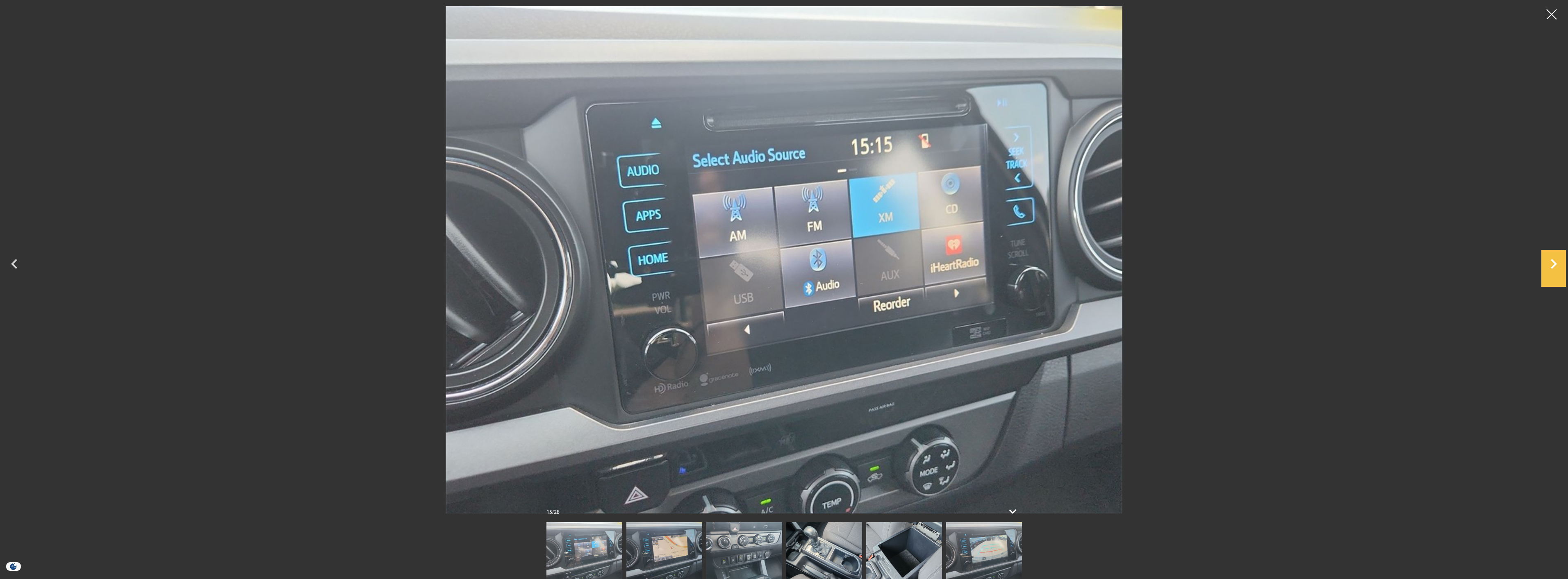
click at [1551, 263] on icon "Next" at bounding box center [1553, 264] width 25 height 20
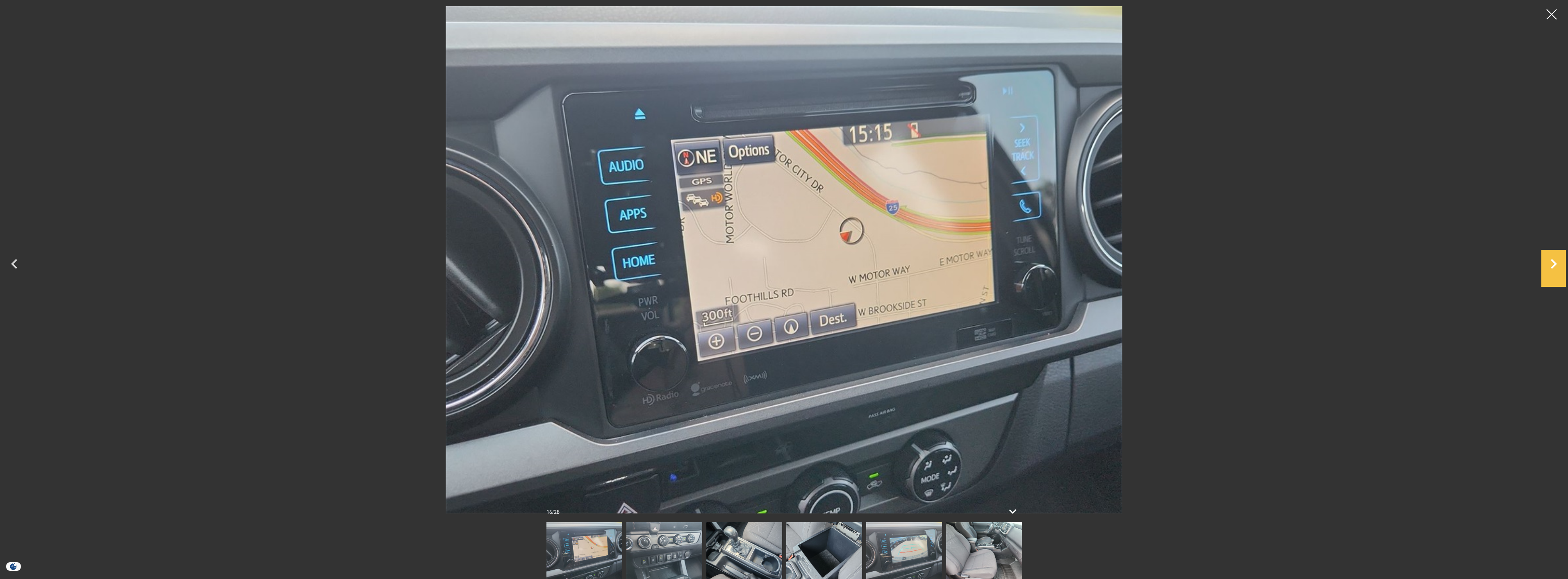
click at [1551, 263] on icon "Next" at bounding box center [1553, 264] width 25 height 20
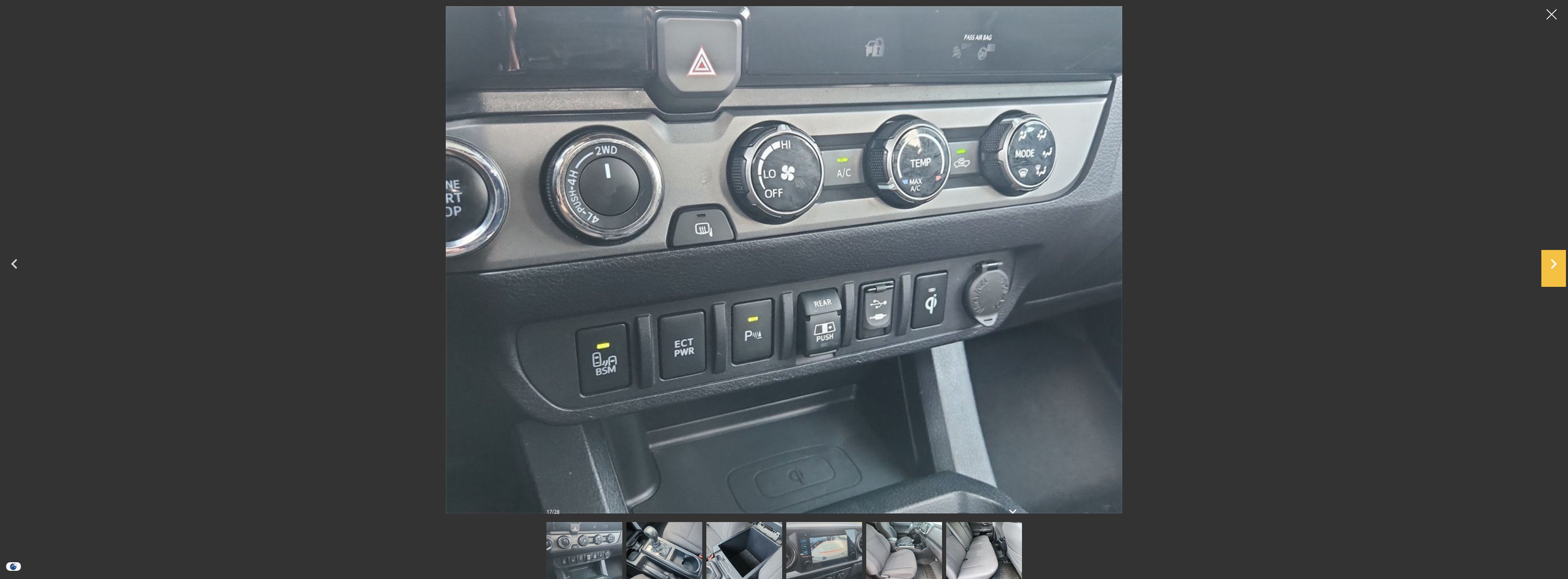
click at [1551, 263] on icon "Next" at bounding box center [1553, 264] width 25 height 20
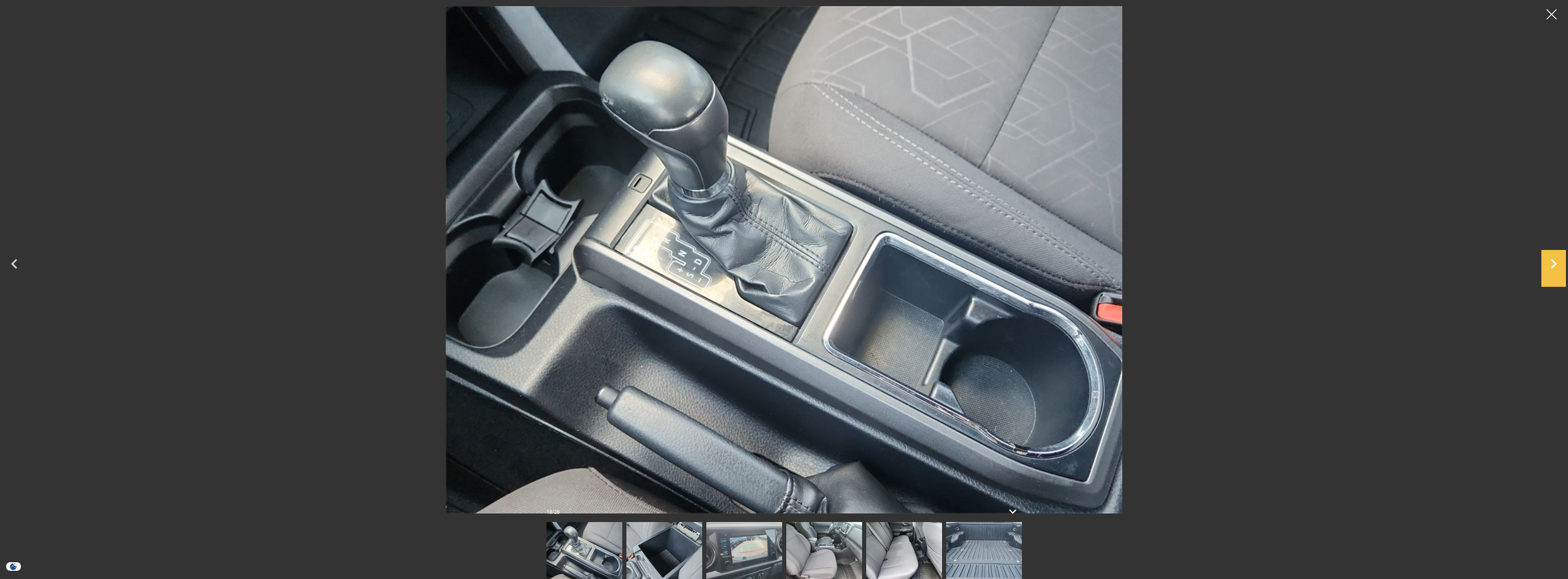
click at [1551, 263] on icon "Next" at bounding box center [1553, 264] width 25 height 20
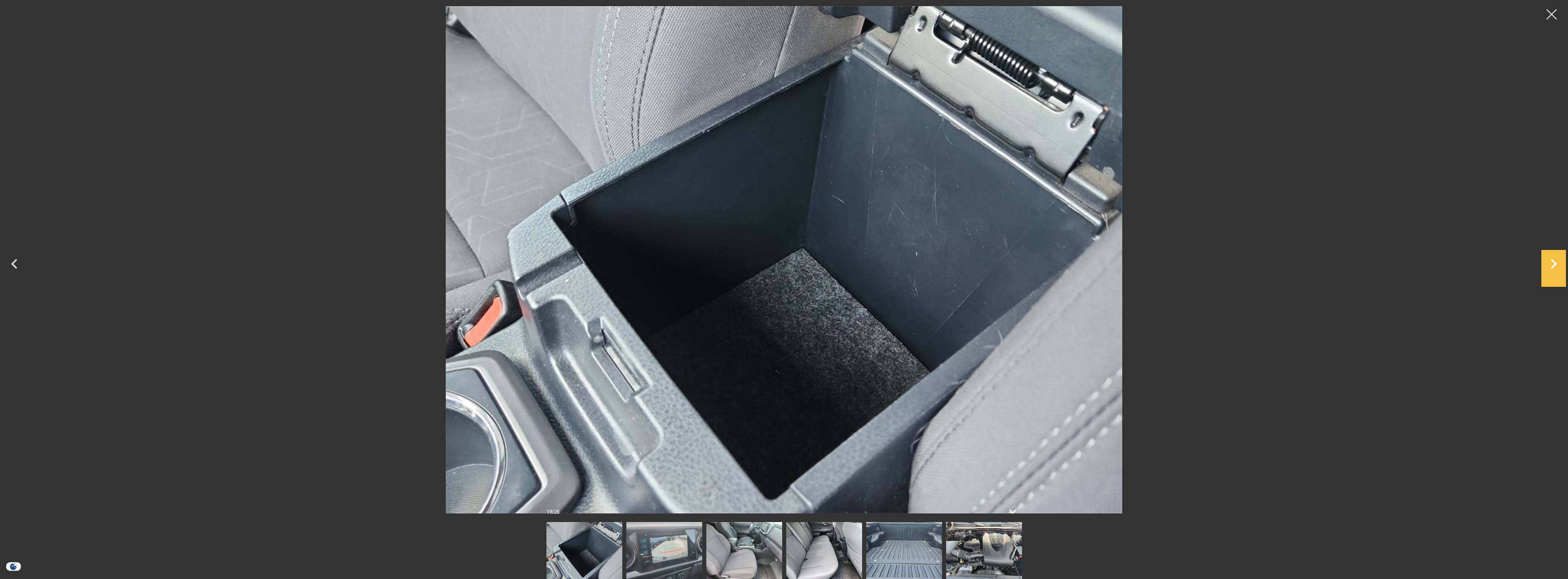
click at [1551, 263] on icon "Next" at bounding box center [1553, 264] width 25 height 20
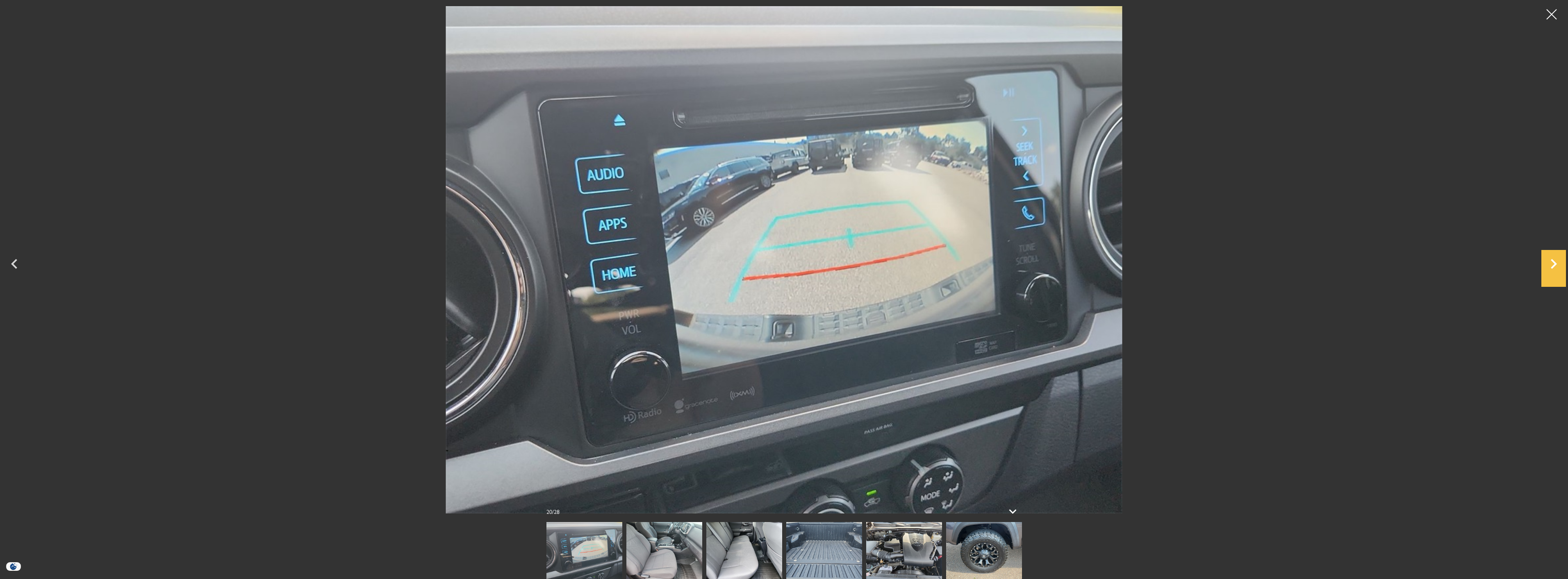
click at [1551, 263] on icon "Next" at bounding box center [1553, 264] width 25 height 20
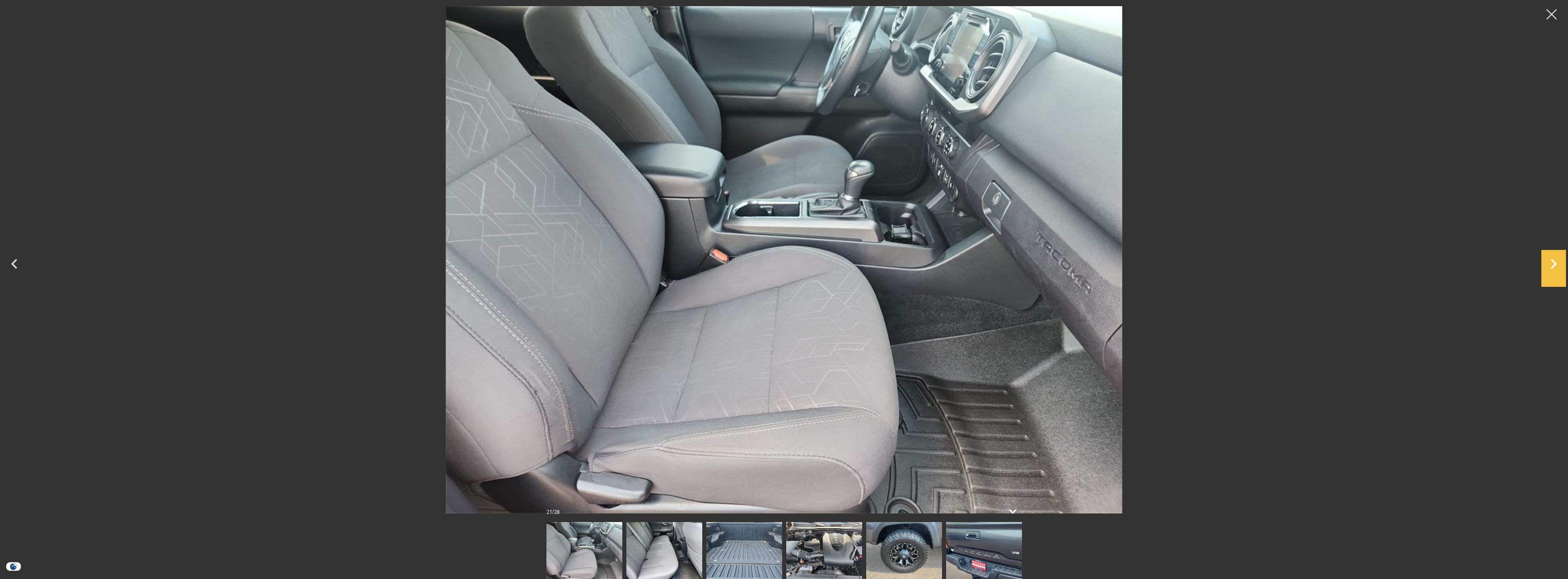
click at [1551, 263] on icon "Next" at bounding box center [1553, 264] width 25 height 20
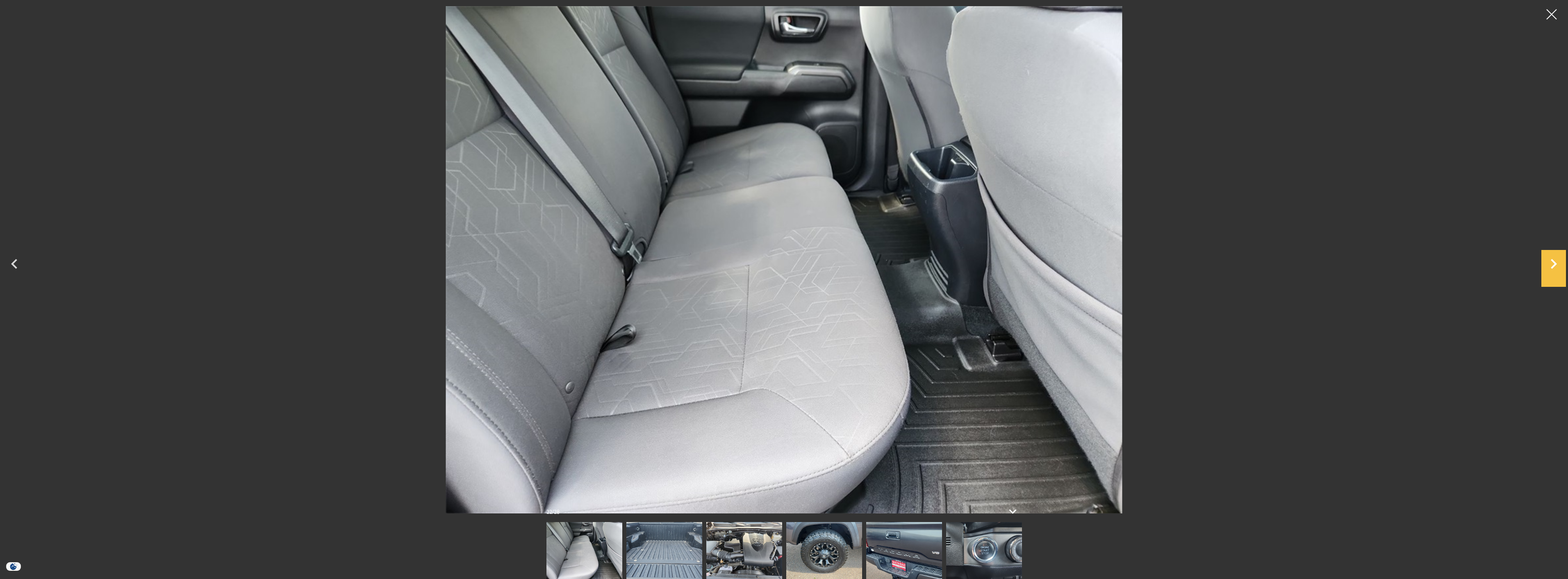
click at [1551, 263] on icon "Next" at bounding box center [1553, 264] width 25 height 20
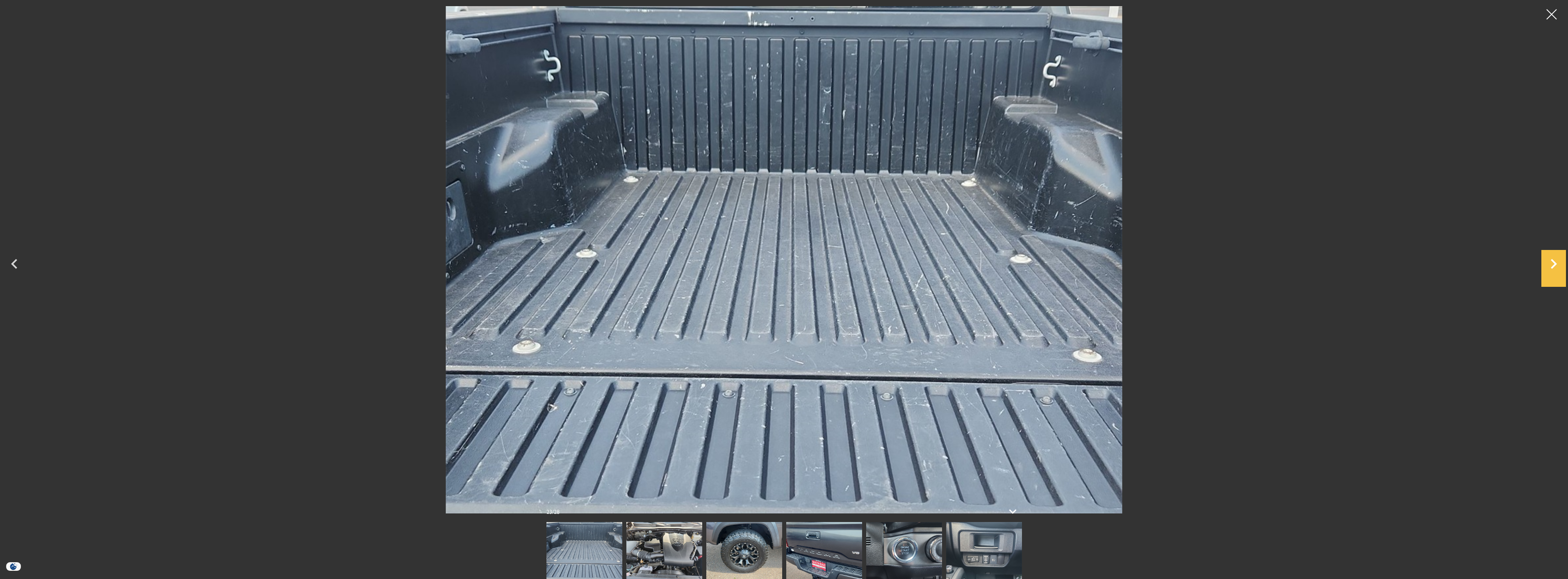
click at [1551, 263] on icon "Next" at bounding box center [1553, 264] width 25 height 20
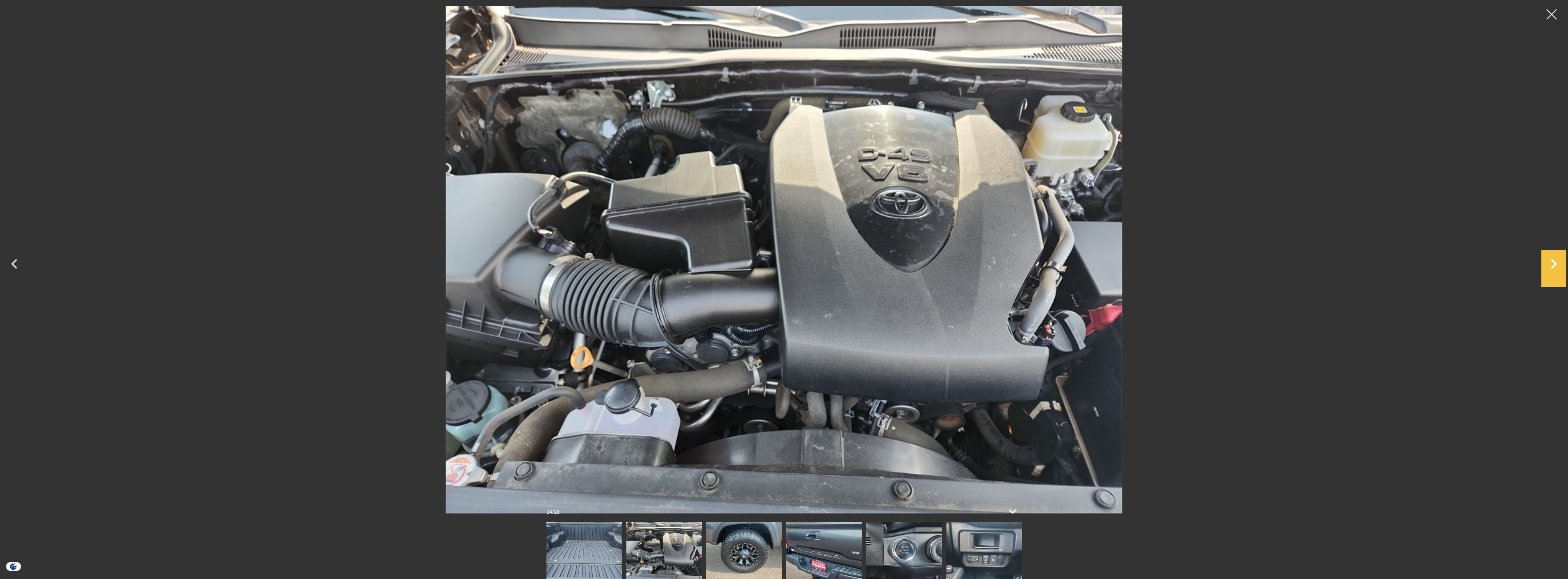
click at [1551, 263] on icon "Next" at bounding box center [1553, 264] width 25 height 20
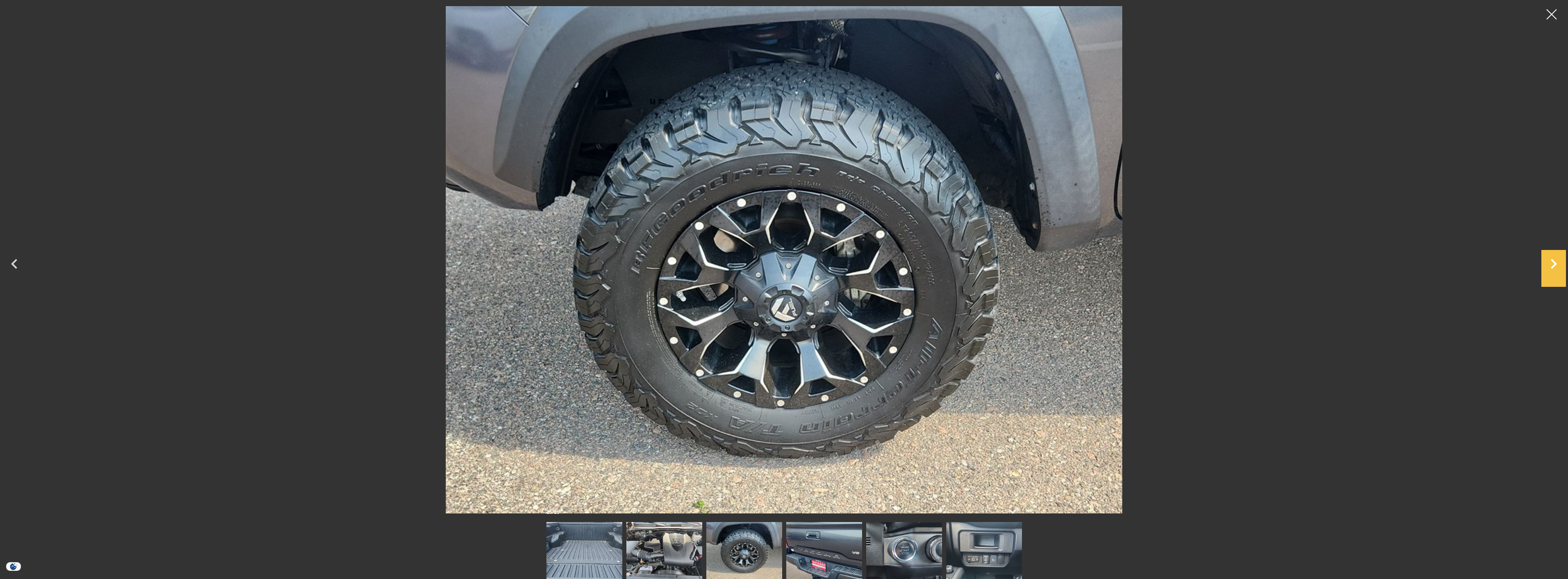
click at [1551, 263] on icon "Next" at bounding box center [1553, 264] width 25 height 20
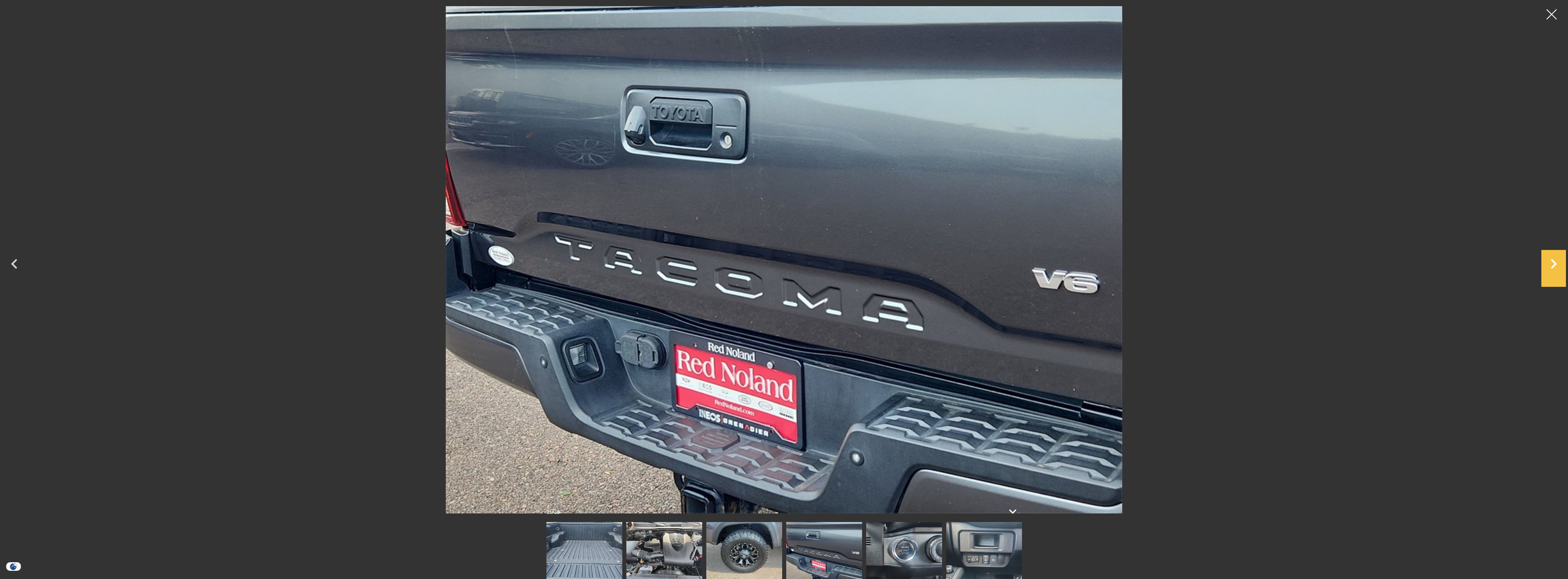
click at [1551, 263] on icon "Next" at bounding box center [1553, 264] width 25 height 20
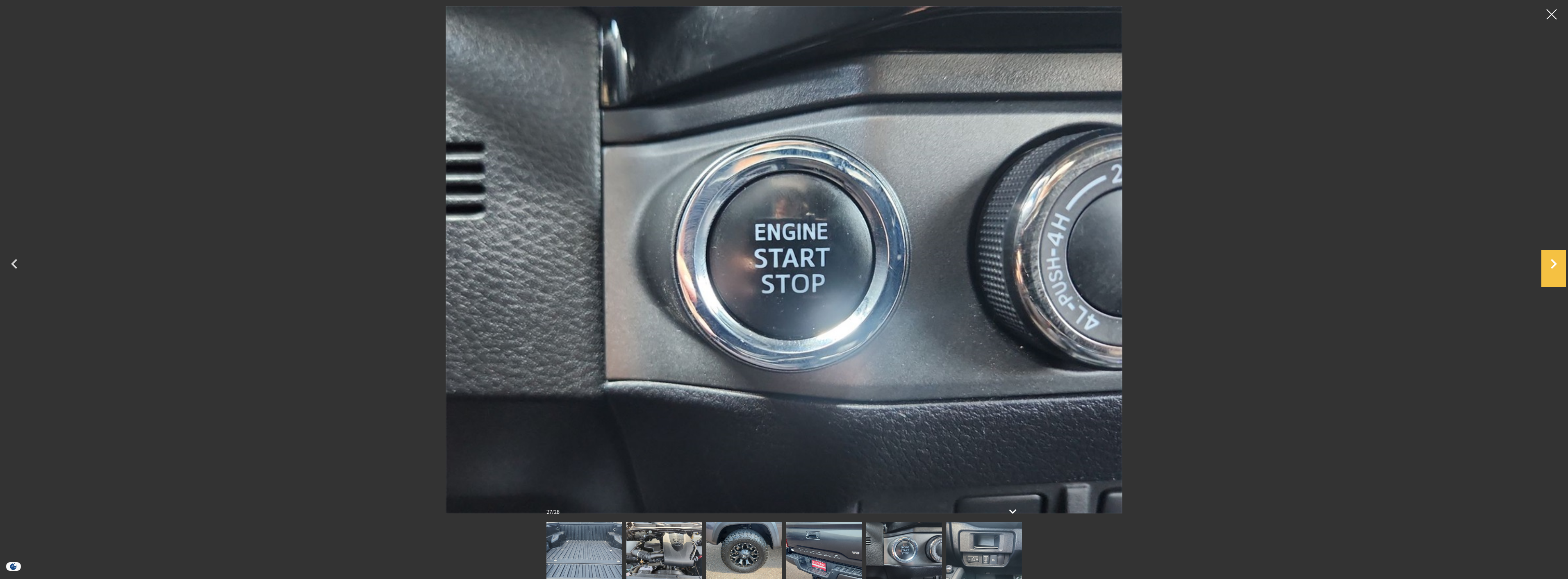
click at [1550, 263] on icon "Next" at bounding box center [1553, 264] width 25 height 20
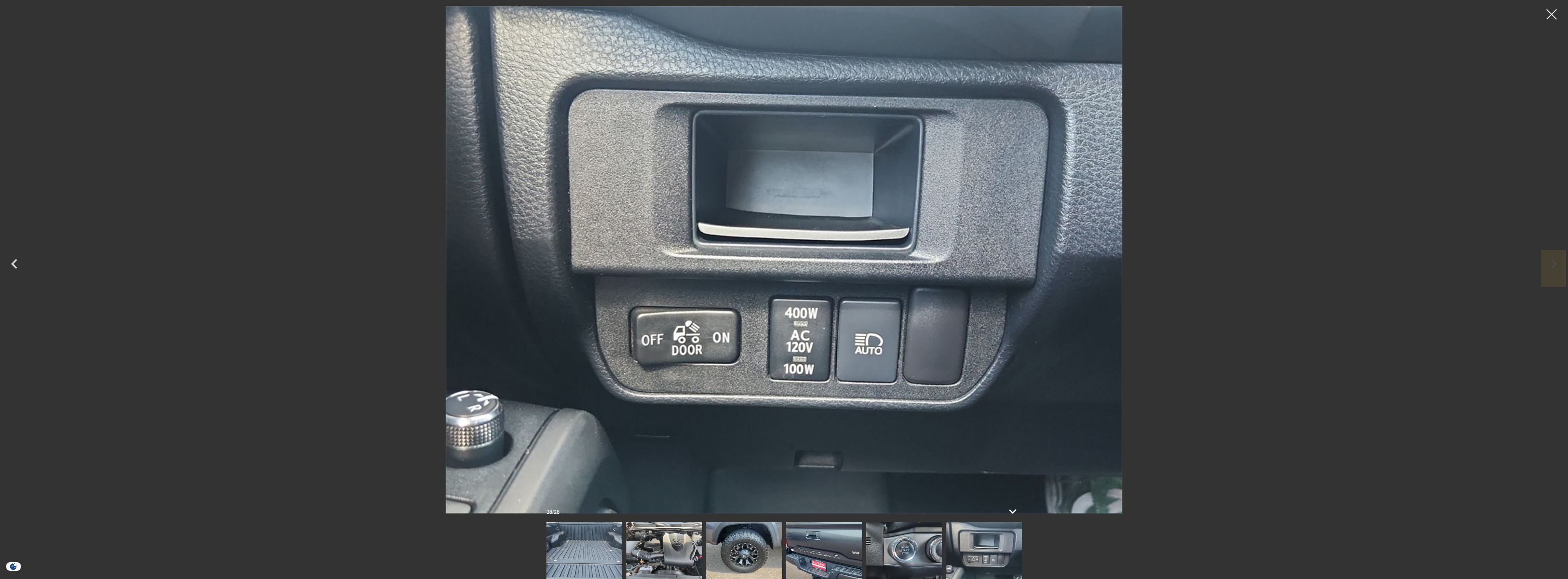
click at [1550, 263] on div at bounding box center [784, 260] width 1568 height 508
click at [1547, 14] on div at bounding box center [1551, 14] width 21 height 21
